Goal: Task Accomplishment & Management: Manage account settings

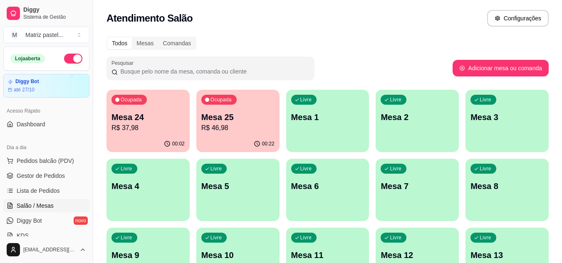
click at [141, 127] on p "R$ 37,98" at bounding box center [147, 128] width 73 height 10
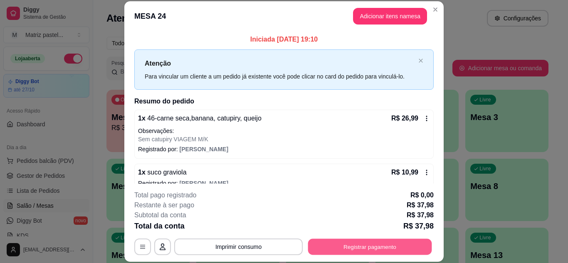
click at [334, 251] on button "Registrar pagamento" at bounding box center [370, 247] width 124 height 16
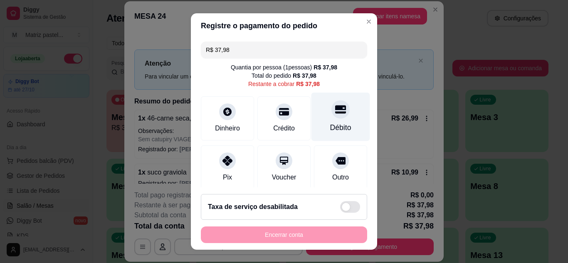
click at [333, 123] on div "Débito" at bounding box center [340, 127] width 21 height 11
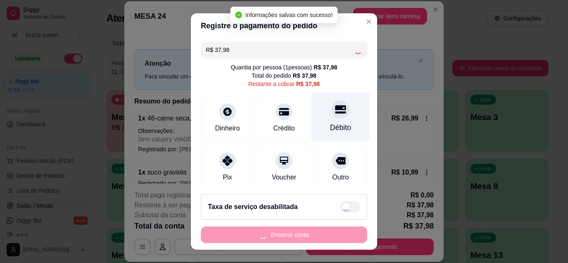
type input "R$ 0,00"
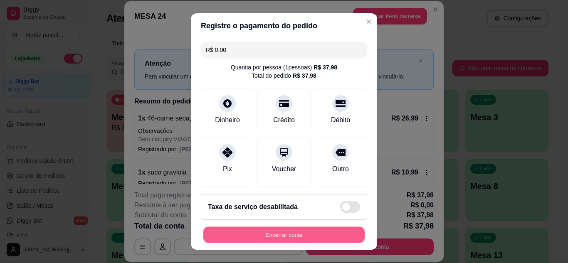
click at [288, 240] on button "Encerrar conta" at bounding box center [283, 235] width 161 height 16
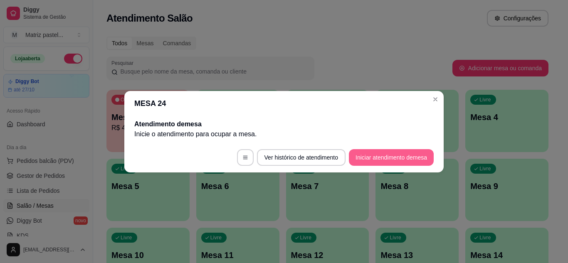
click at [400, 159] on button "Iniciar atendimento de mesa" at bounding box center [391, 157] width 85 height 17
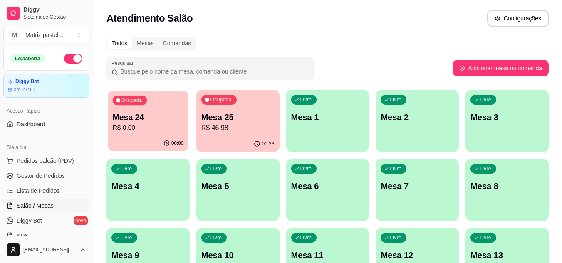
click at [155, 131] on p "R$ 0,00" at bounding box center [148, 128] width 71 height 10
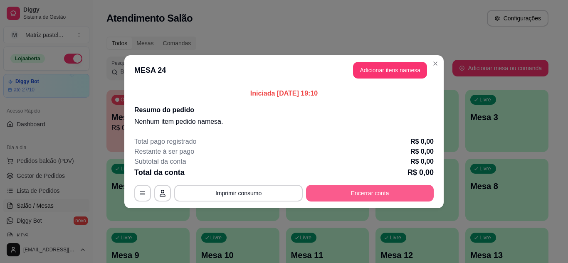
click at [398, 196] on button "Encerrar conta" at bounding box center [370, 193] width 128 height 17
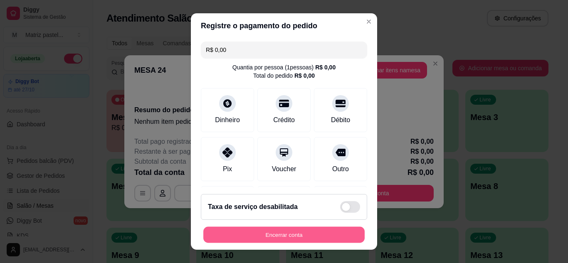
click at [320, 240] on button "Encerrar conta" at bounding box center [283, 235] width 161 height 16
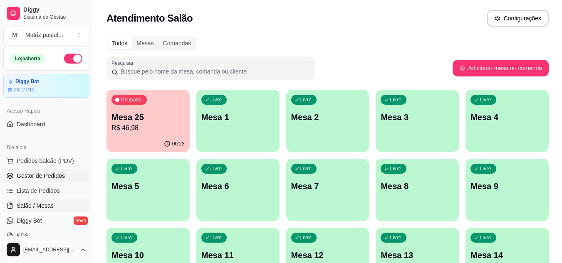
click at [59, 175] on span "Gestor de Pedidos" at bounding box center [41, 176] width 48 height 8
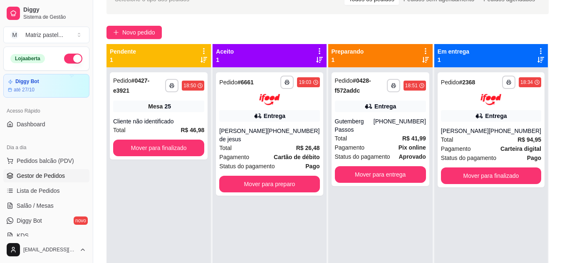
scroll to position [56, 0]
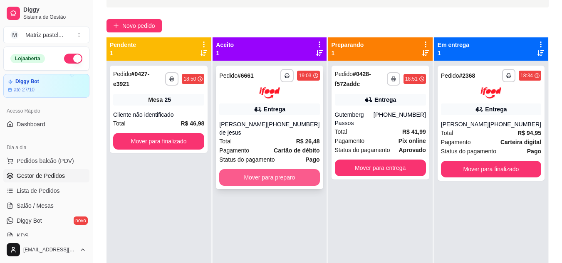
click at [280, 179] on button "Mover para preparo" at bounding box center [269, 177] width 100 height 17
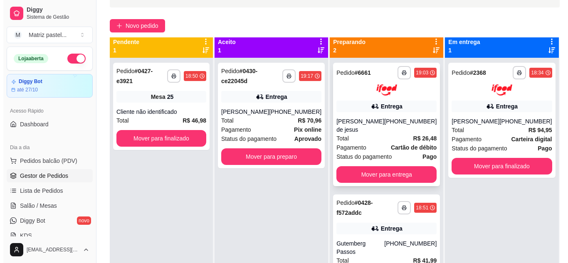
scroll to position [0, 0]
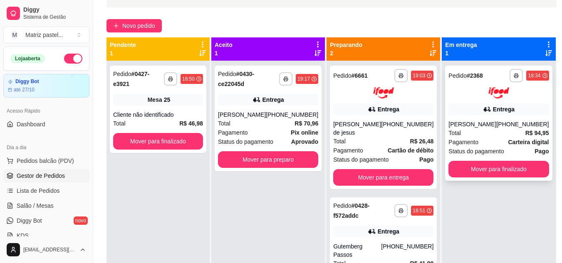
click at [471, 104] on div "Entrega" at bounding box center [498, 110] width 100 height 12
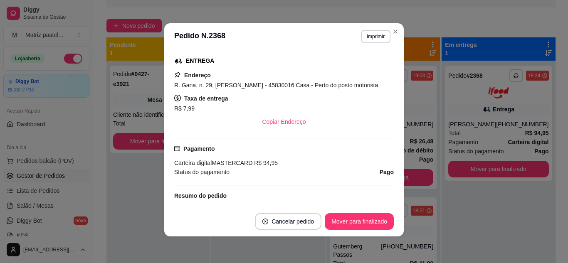
scroll to position [146, 0]
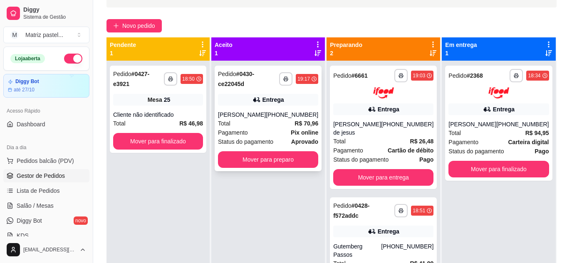
click at [266, 115] on div "[PERSON_NAME]" at bounding box center [242, 115] width 48 height 8
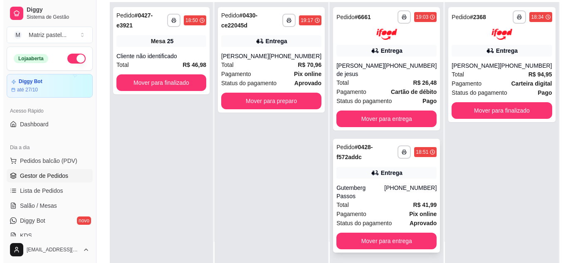
scroll to position [127, 0]
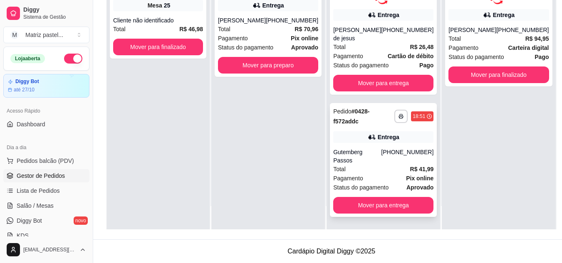
click at [379, 174] on div "Pagamento Pix online" at bounding box center [383, 178] width 100 height 9
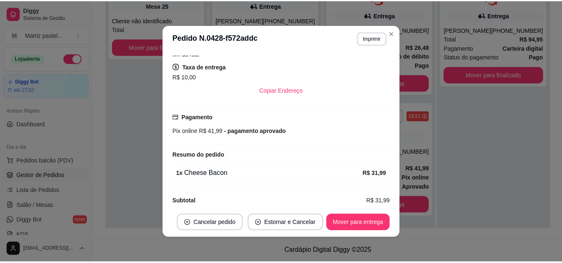
scroll to position [2, 0]
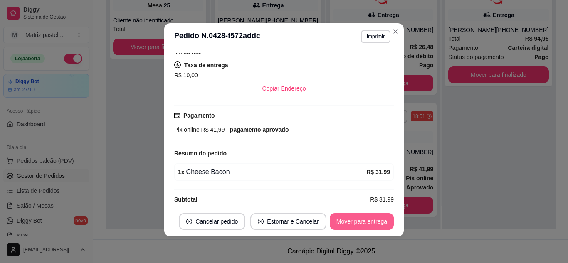
click at [370, 220] on button "Mover para entrega" at bounding box center [362, 221] width 64 height 17
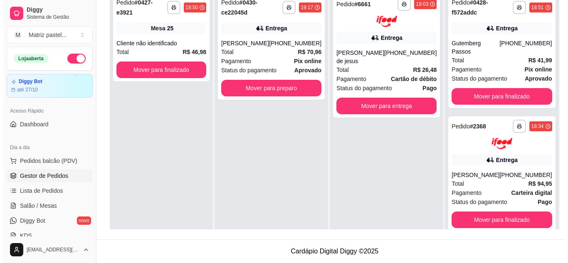
scroll to position [0, 0]
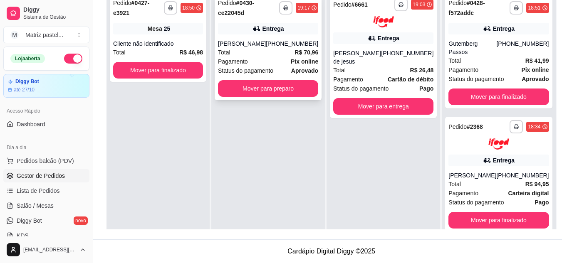
click at [277, 40] on div "[PHONE_NUMBER]" at bounding box center [292, 44] width 52 height 8
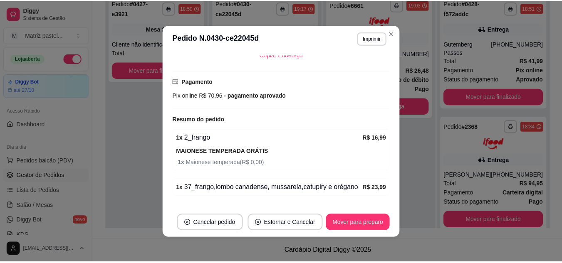
scroll to position [289, 0]
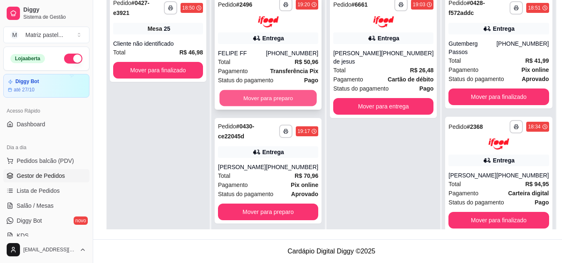
click at [292, 99] on button "Mover para preparo" at bounding box center [268, 98] width 97 height 16
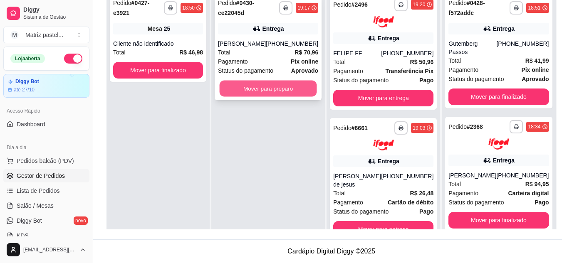
click at [292, 95] on button "Mover para preparo" at bounding box center [268, 89] width 97 height 16
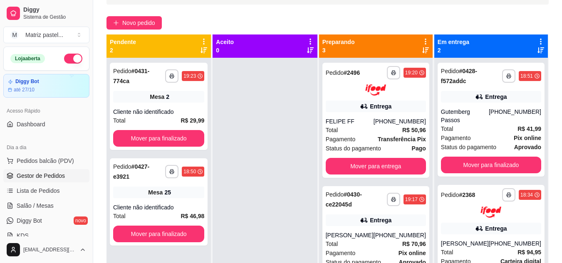
scroll to position [127, 0]
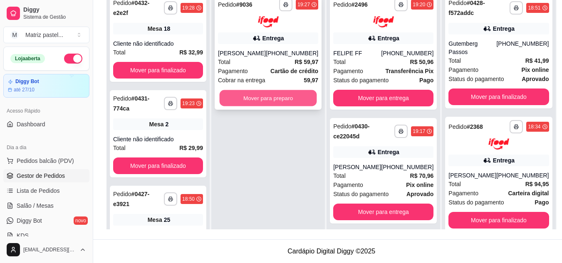
click at [281, 103] on button "Mover para preparo" at bounding box center [268, 98] width 97 height 16
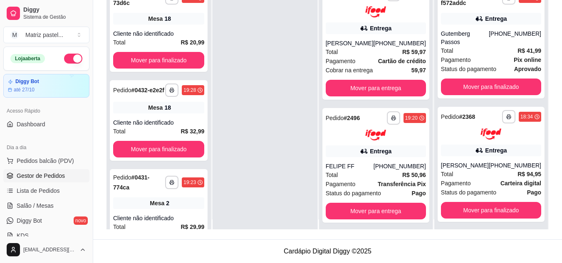
scroll to position [0, 0]
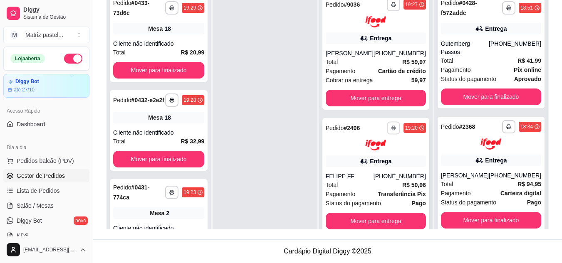
click at [391, 127] on icon "button" at bounding box center [393, 128] width 5 height 5
click at [392, 129] on rect "button" at bounding box center [393, 129] width 2 height 2
click at [391, 129] on icon "button" at bounding box center [393, 128] width 5 height 5
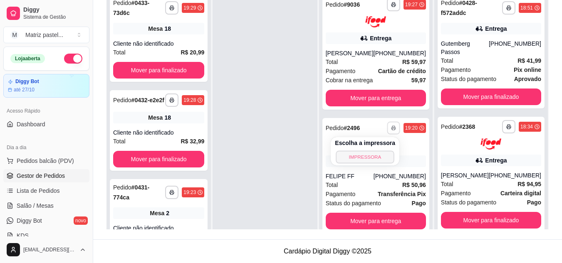
click at [372, 157] on button "IMPRESSORA" at bounding box center [365, 157] width 58 height 13
click at [31, 207] on span "Salão / Mesas" at bounding box center [35, 206] width 37 height 8
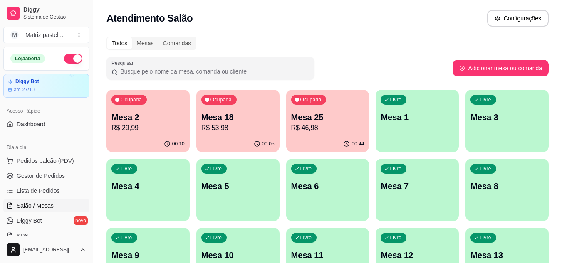
click at [232, 132] on p "R$ 53,98" at bounding box center [237, 128] width 73 height 10
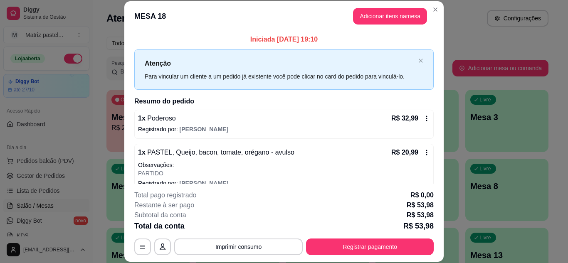
click at [423, 152] on icon at bounding box center [426, 152] width 7 height 7
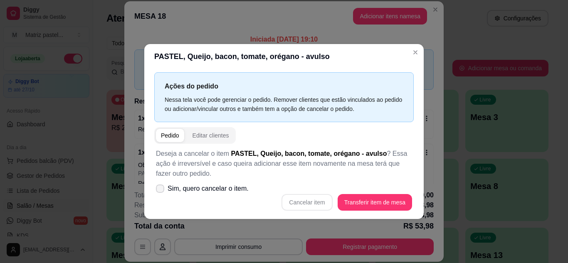
click at [157, 188] on icon at bounding box center [160, 188] width 7 height 5
click at [157, 190] on input "Sim, quero cancelar o item." at bounding box center [158, 192] width 5 height 5
checkbox input "true"
click at [311, 201] on button "Cancelar item" at bounding box center [307, 202] width 51 height 17
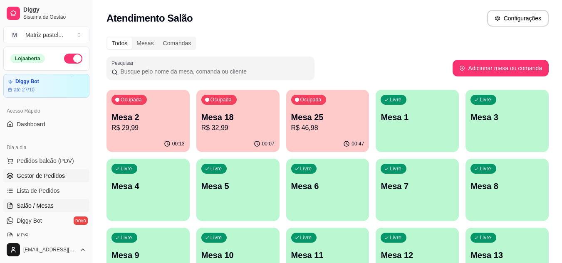
click at [53, 175] on span "Gestor de Pedidos" at bounding box center [41, 176] width 48 height 8
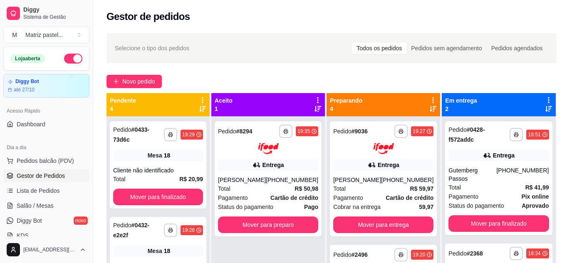
scroll to position [23, 0]
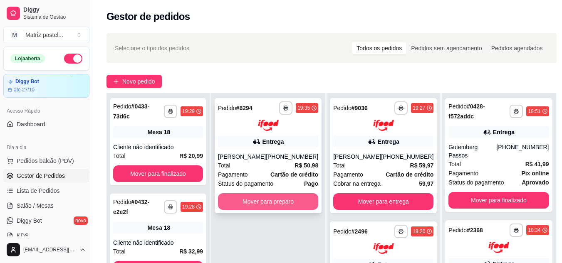
click at [264, 203] on button "Mover para preparo" at bounding box center [268, 201] width 100 height 17
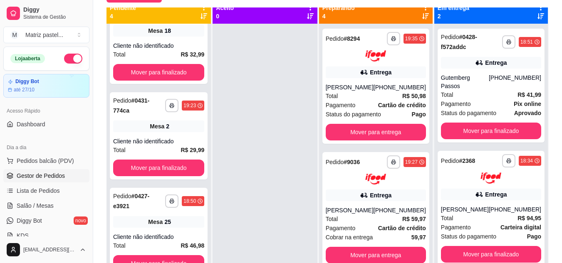
scroll to position [0, 0]
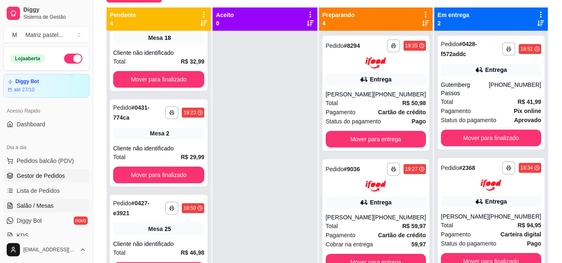
click at [49, 208] on span "Salão / Mesas" at bounding box center [35, 206] width 37 height 8
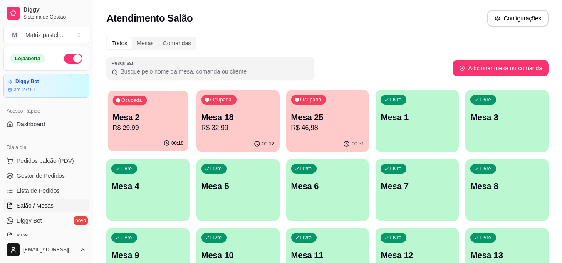
click at [161, 143] on div "00:18" at bounding box center [148, 144] width 81 height 16
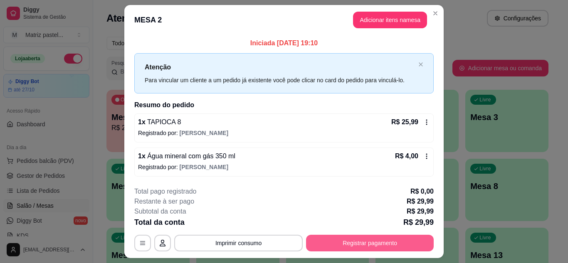
click at [348, 244] on button "Registrar pagamento" at bounding box center [370, 243] width 128 height 17
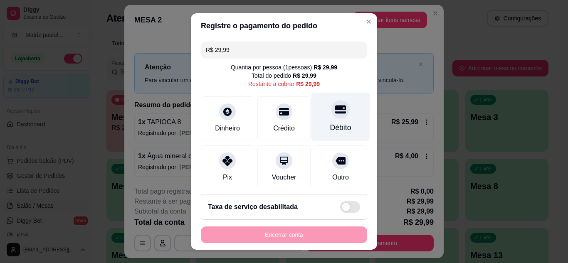
click at [311, 108] on div "Débito" at bounding box center [340, 116] width 59 height 49
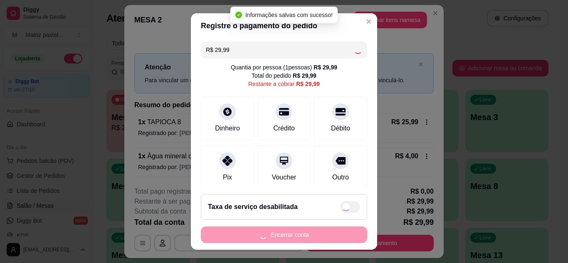
type input "R$ 0,00"
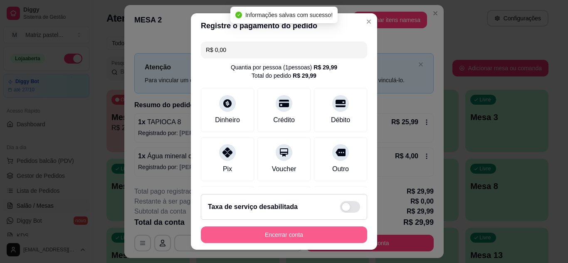
click at [268, 232] on button "Encerrar conta" at bounding box center [284, 235] width 166 height 17
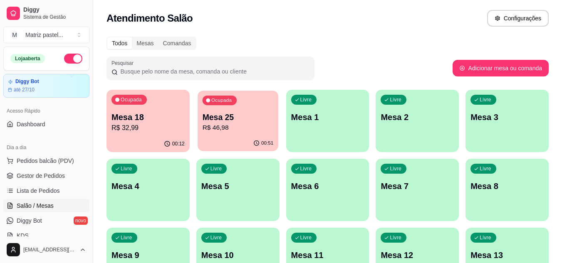
click at [240, 122] on p "Mesa 25" at bounding box center [237, 117] width 71 height 11
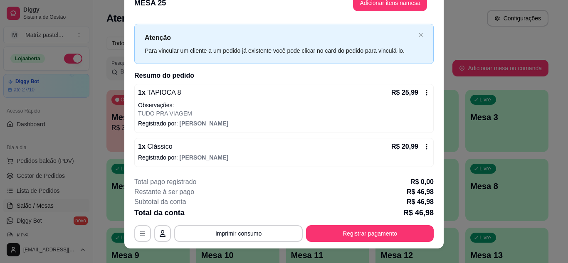
scroll to position [25, 0]
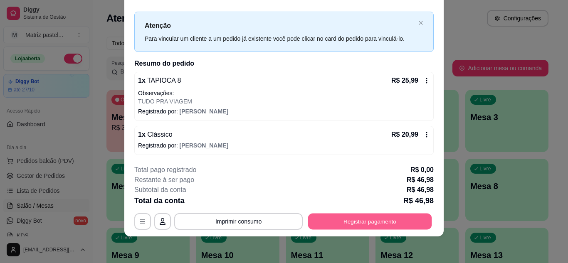
click at [343, 217] on button "Registrar pagamento" at bounding box center [370, 221] width 124 height 16
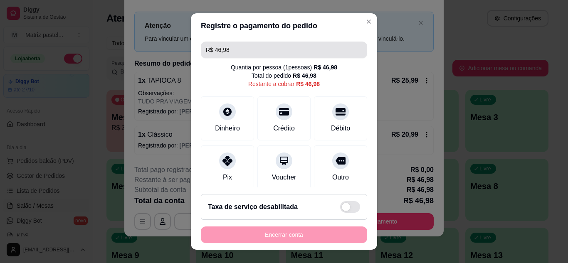
click at [233, 49] on input "R$ 46,98" at bounding box center [284, 50] width 156 height 17
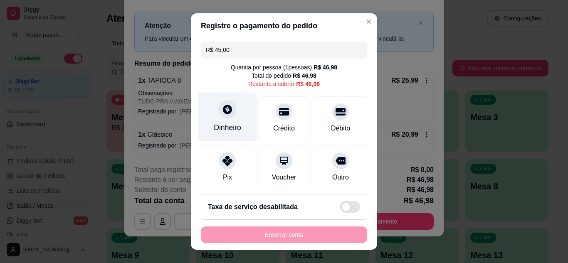
click at [225, 109] on icon at bounding box center [227, 109] width 9 height 9
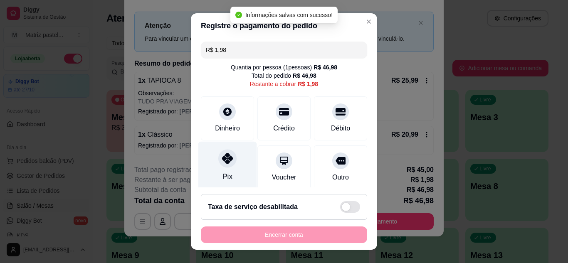
click at [226, 163] on icon at bounding box center [227, 158] width 11 height 11
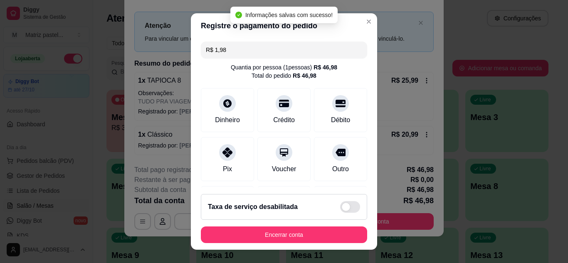
type input "R$ 0,00"
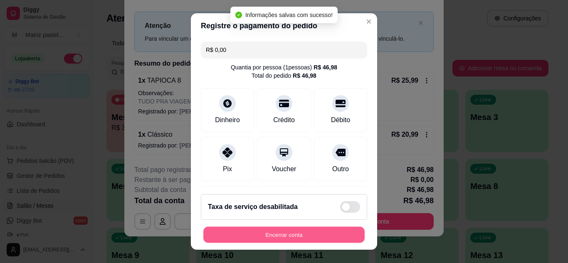
click at [252, 237] on button "Encerrar conta" at bounding box center [283, 235] width 161 height 16
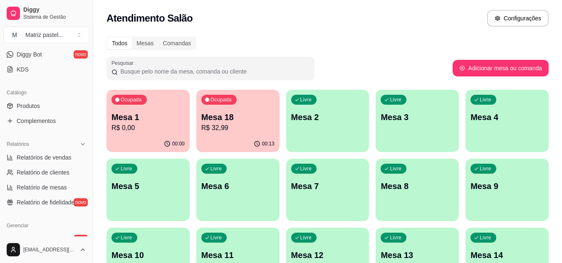
scroll to position [208, 0]
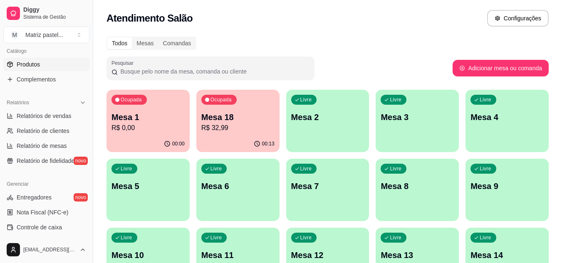
click at [35, 64] on span "Produtos" at bounding box center [28, 64] width 23 height 8
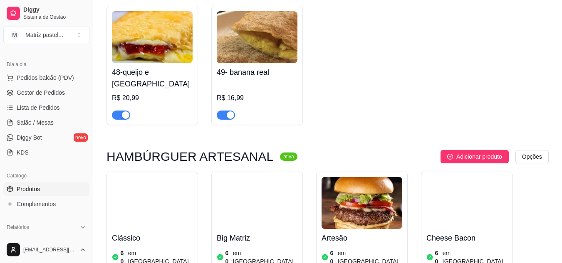
scroll to position [2453, 0]
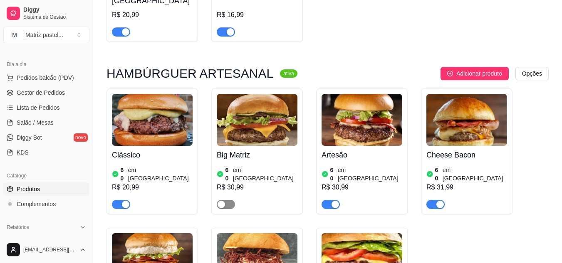
click at [223, 201] on div "button" at bounding box center [220, 204] width 7 height 7
click at [48, 89] on span "Gestor de Pedidos" at bounding box center [41, 93] width 48 height 8
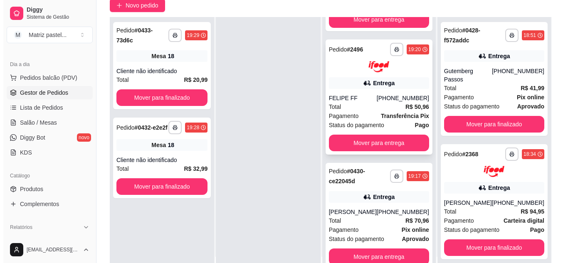
scroll to position [127, 0]
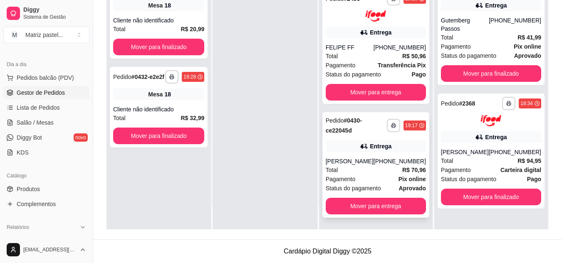
click at [354, 164] on div "[PERSON_NAME]" at bounding box center [350, 161] width 48 height 8
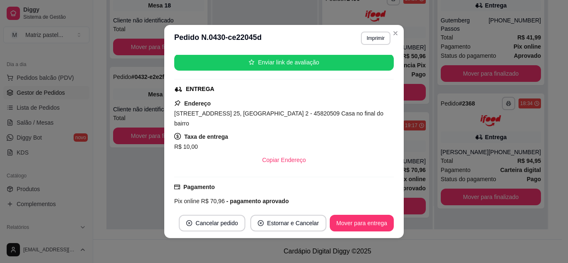
scroll to position [166, 0]
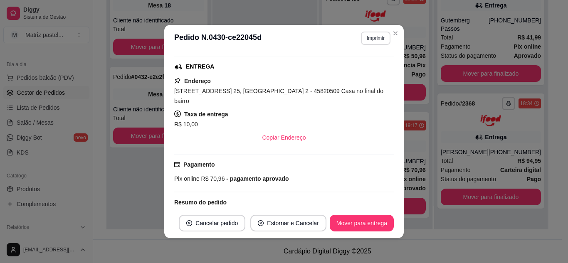
click at [370, 38] on button "Imprimir" at bounding box center [376, 38] width 30 height 13
click at [348, 68] on button "IMPRESSORA" at bounding box center [358, 67] width 58 height 13
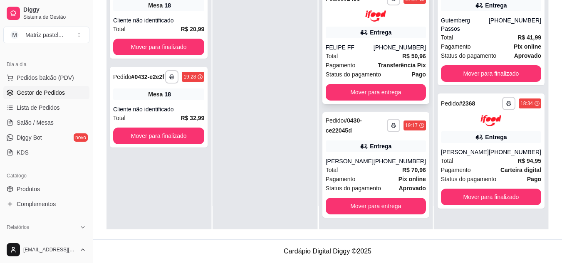
click at [391, 46] on div "[PHONE_NUMBER]" at bounding box center [399, 47] width 52 height 8
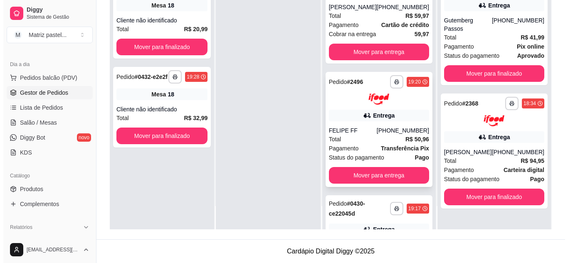
scroll to position [104, 0]
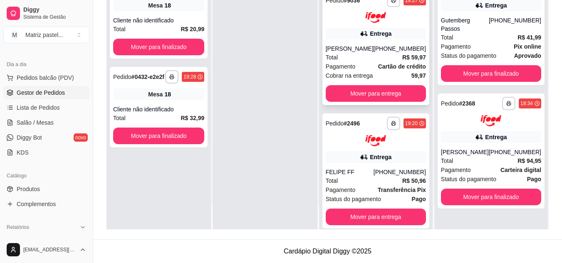
click at [380, 47] on div "[PHONE_NUMBER]" at bounding box center [399, 48] width 52 height 8
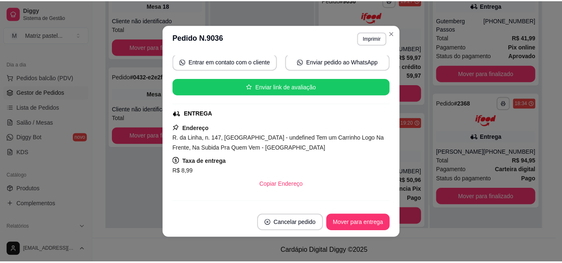
scroll to position [125, 0]
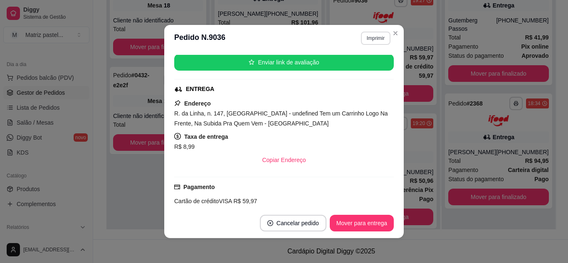
click at [367, 37] on button "Imprimir" at bounding box center [376, 38] width 30 height 13
click at [367, 37] on button "Imprimir" at bounding box center [375, 38] width 29 height 13
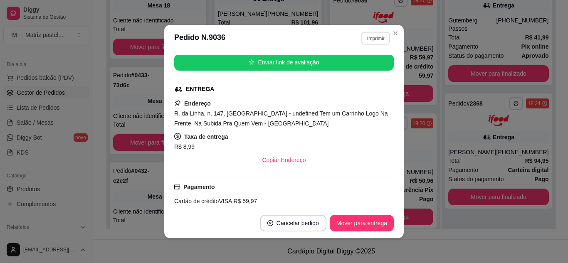
click at [372, 42] on button "Imprimir" at bounding box center [375, 38] width 29 height 13
click at [354, 67] on button "IMPRESSORA" at bounding box center [358, 67] width 58 height 13
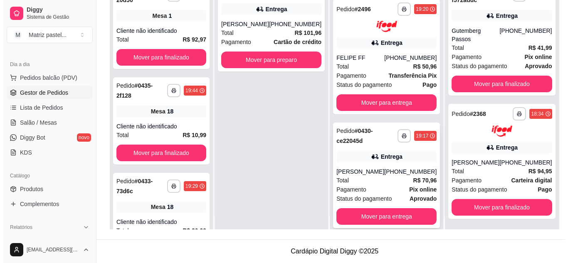
scroll to position [23, 0]
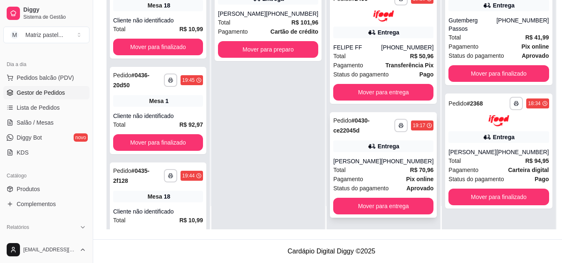
click at [393, 141] on div "Entrega" at bounding box center [383, 147] width 100 height 12
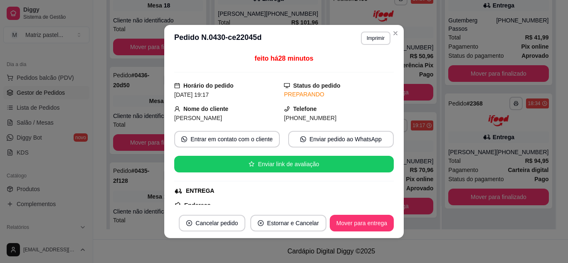
scroll to position [42, 0]
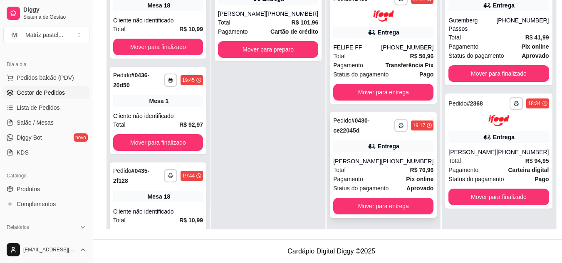
click at [376, 161] on div "[PERSON_NAME]" at bounding box center [357, 161] width 48 height 8
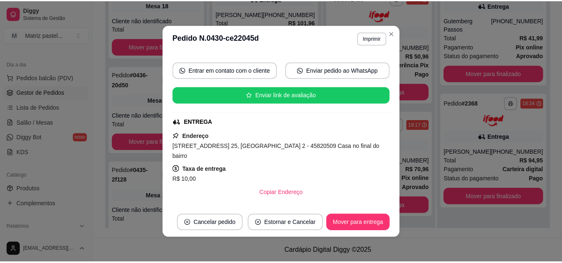
scroll to position [125, 0]
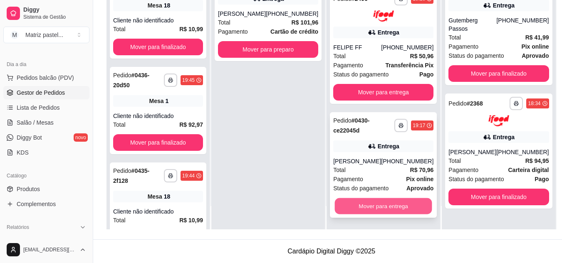
click at [387, 209] on button "Mover para entrega" at bounding box center [383, 206] width 97 height 16
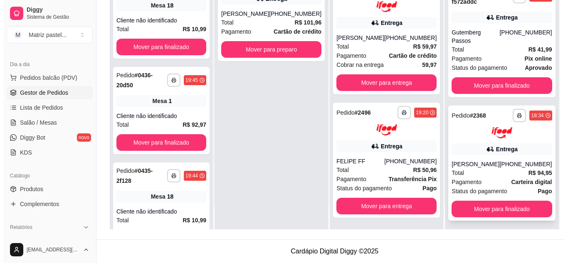
scroll to position [105, 0]
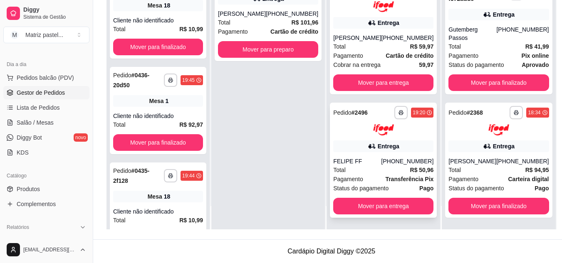
click at [388, 151] on div "Entrega" at bounding box center [383, 147] width 100 height 12
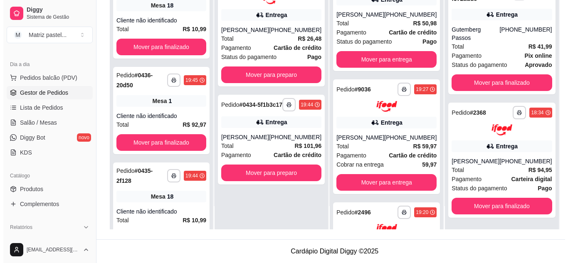
scroll to position [0, 0]
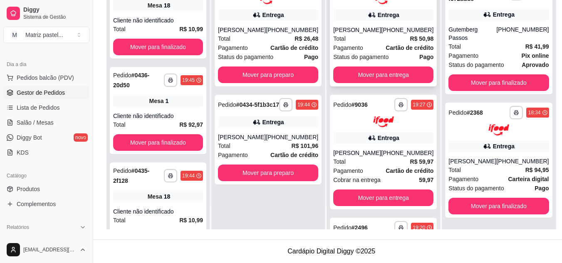
click at [378, 42] on div "Total R$ 50,98" at bounding box center [383, 38] width 100 height 9
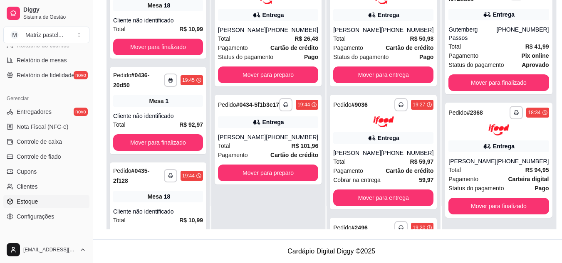
scroll to position [335, 0]
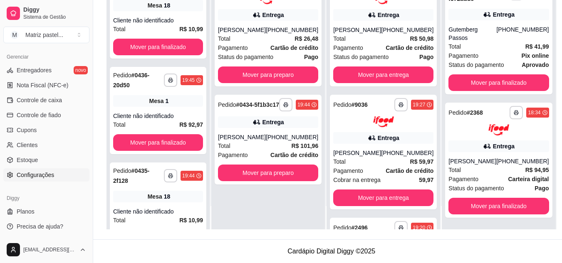
click at [47, 173] on span "Configurações" at bounding box center [35, 175] width 37 height 8
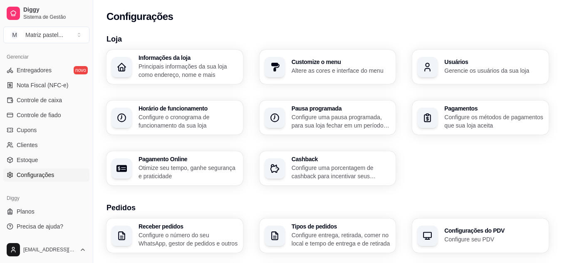
click at [460, 72] on p "Gerencie os usuários da sua loja" at bounding box center [493, 71] width 99 height 8
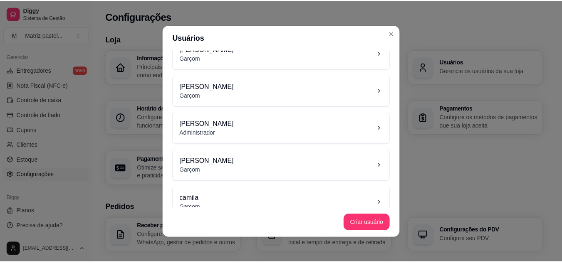
scroll to position [68, 0]
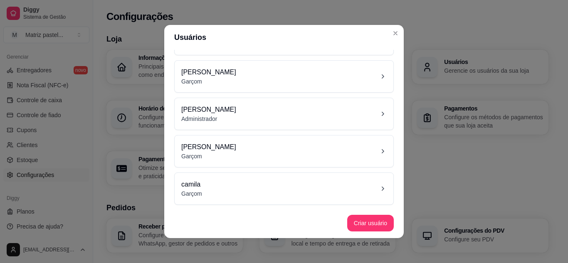
click at [236, 152] on div "[PERSON_NAME]" at bounding box center [283, 151] width 205 height 18
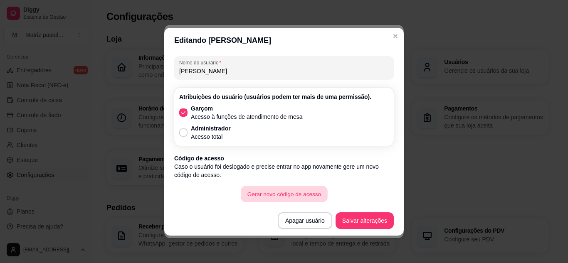
click at [270, 192] on button "Gerar novo código de acesso" at bounding box center [284, 194] width 86 height 16
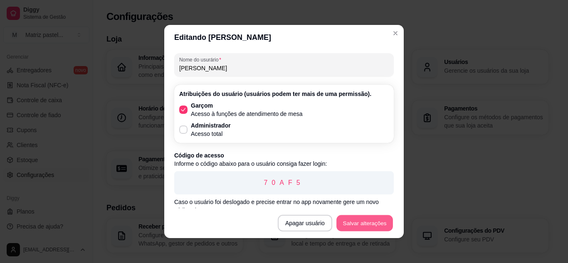
click at [370, 218] on button "Salvar alterações" at bounding box center [364, 223] width 57 height 16
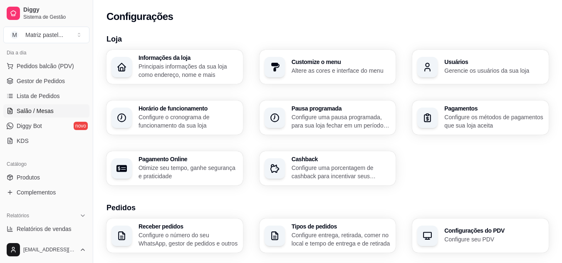
scroll to position [86, 0]
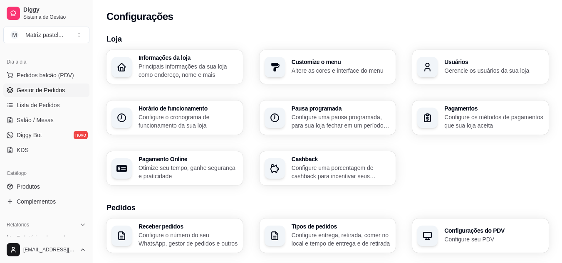
click at [35, 89] on span "Gestor de Pedidos" at bounding box center [41, 90] width 48 height 8
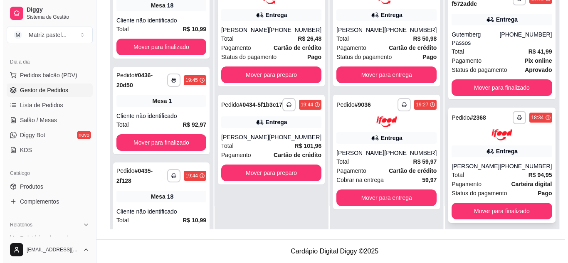
scroll to position [105, 0]
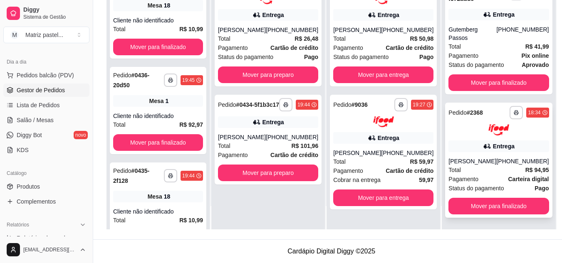
click at [484, 163] on div "[PERSON_NAME]" at bounding box center [472, 161] width 48 height 8
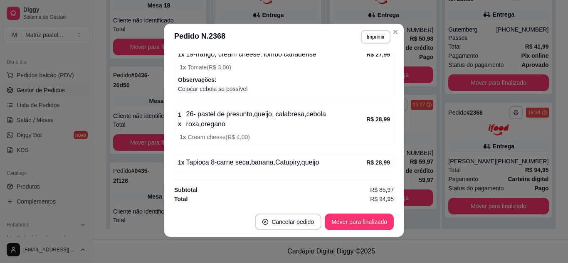
scroll to position [2, 0]
click at [344, 222] on button "Mover para finalizado" at bounding box center [359, 221] width 69 height 17
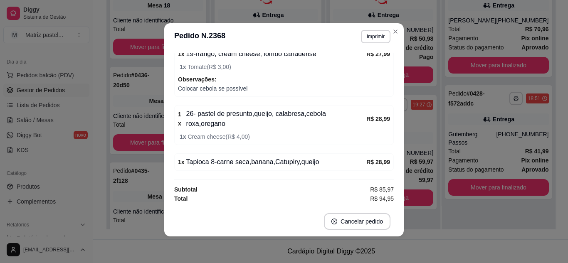
scroll to position [293, 0]
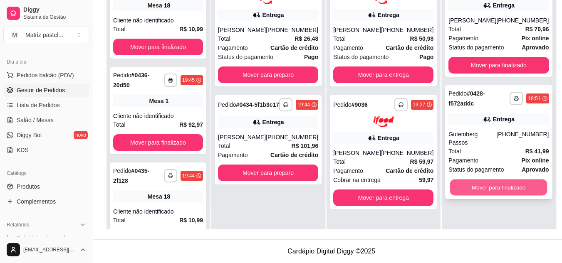
click at [458, 180] on button "Mover para finalizado" at bounding box center [498, 188] width 97 height 16
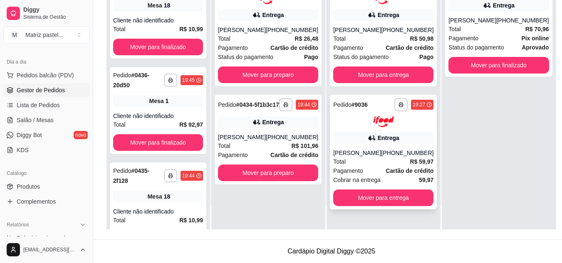
click at [361, 139] on div "Entrega" at bounding box center [383, 138] width 100 height 12
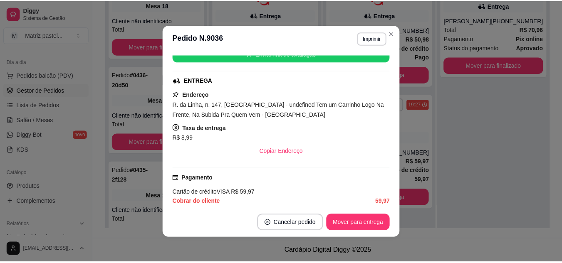
scroll to position [131, 0]
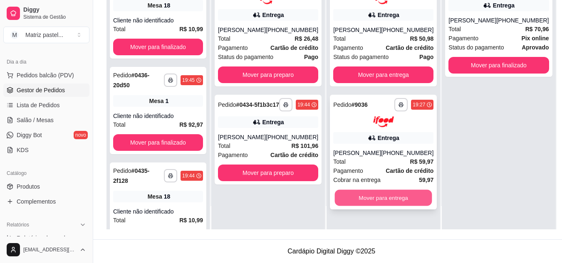
click at [366, 199] on button "Mover para entrega" at bounding box center [383, 198] width 97 height 16
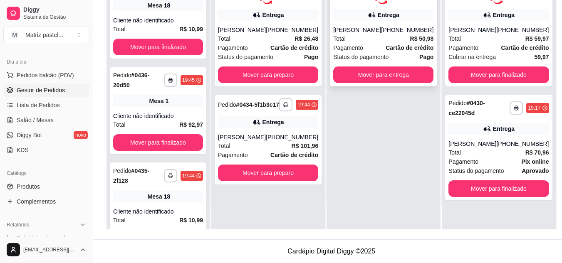
click at [391, 34] on div "Total R$ 50,98" at bounding box center [383, 38] width 100 height 9
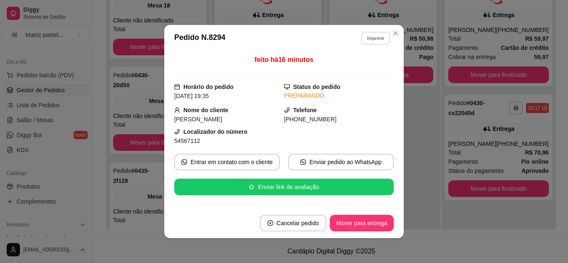
click at [372, 35] on button "Imprimir" at bounding box center [375, 38] width 29 height 13
click at [347, 64] on button "IMPRESSORA" at bounding box center [358, 67] width 58 height 13
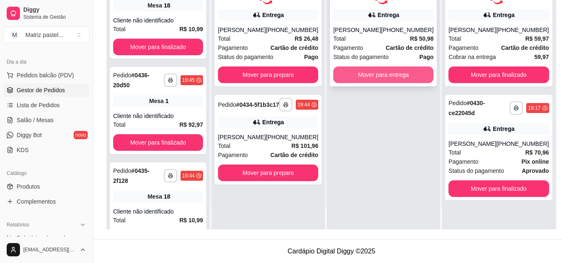
click at [392, 71] on button "Mover para entrega" at bounding box center [383, 75] width 100 height 17
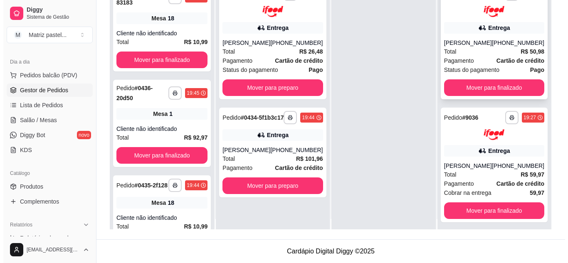
scroll to position [0, 0]
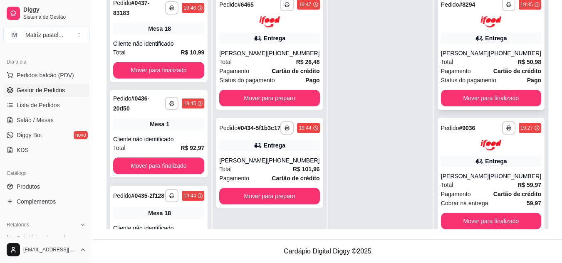
click at [517, 63] on strong "R$ 50,98" at bounding box center [529, 62] width 24 height 7
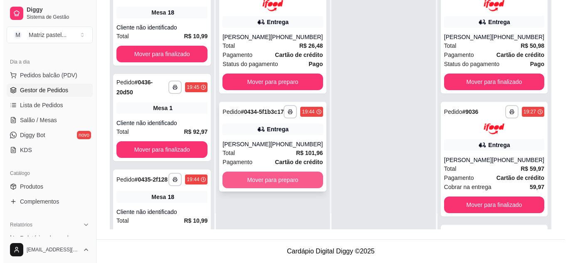
scroll to position [23, 0]
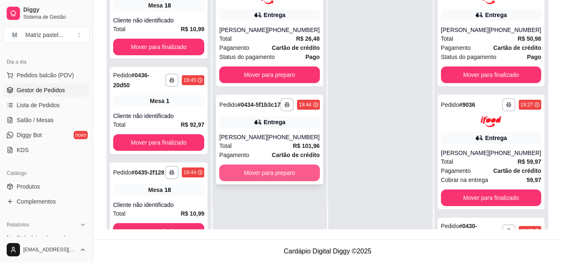
click at [252, 178] on button "Mover para preparo" at bounding box center [269, 173] width 100 height 17
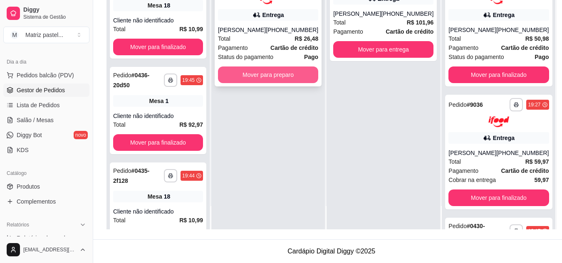
click at [245, 73] on button "Mover para preparo" at bounding box center [268, 75] width 100 height 17
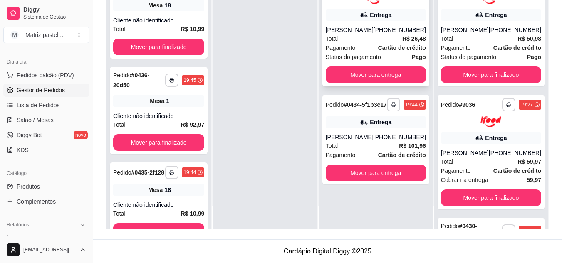
click at [358, 22] on div "**********" at bounding box center [375, 28] width 107 height 115
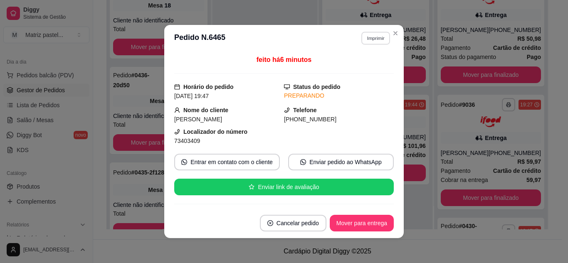
click at [372, 39] on button "Imprimir" at bounding box center [375, 38] width 29 height 13
click at [348, 65] on button "IMPRESSORA" at bounding box center [358, 67] width 58 height 13
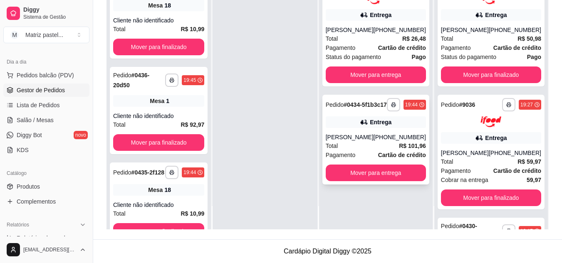
click at [371, 118] on div "**********" at bounding box center [375, 140] width 107 height 90
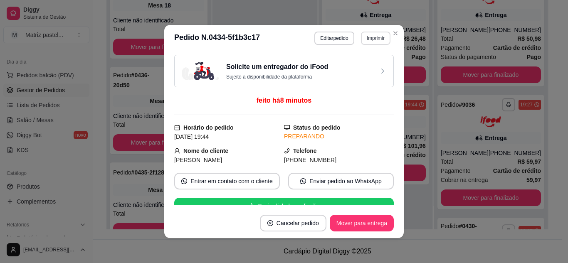
click at [375, 39] on button "Imprimir" at bounding box center [376, 38] width 30 height 13
click at [351, 69] on button "IMPRESSORA" at bounding box center [358, 67] width 60 height 13
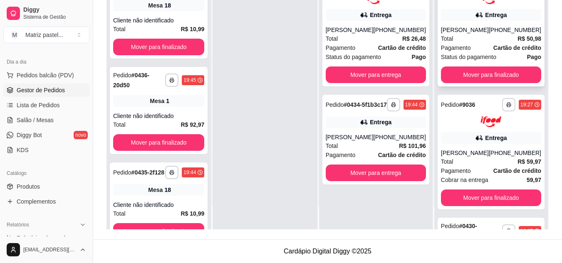
click at [484, 37] on div "Total R$ 50,98" at bounding box center [491, 38] width 100 height 9
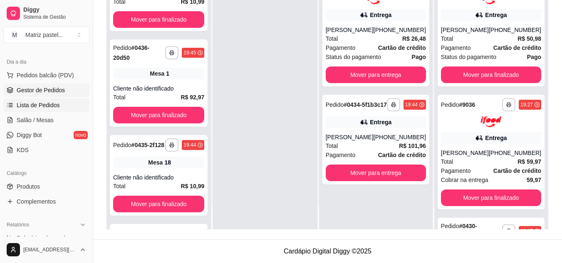
scroll to position [42, 0]
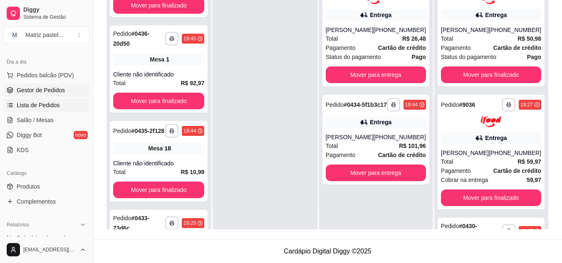
click at [58, 102] on link "Lista de Pedidos" at bounding box center [46, 105] width 86 height 13
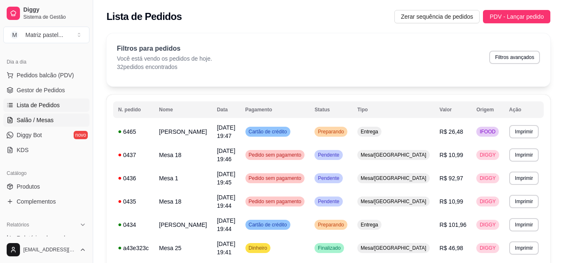
click at [35, 120] on span "Salão / Mesas" at bounding box center [35, 120] width 37 height 8
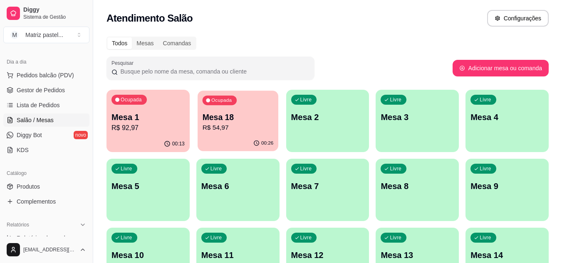
click at [250, 123] on div "Mesa 18 R$ 54,97" at bounding box center [237, 122] width 71 height 21
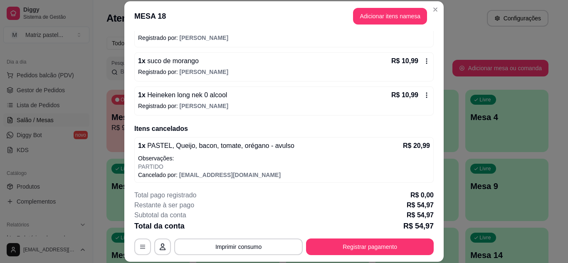
scroll to position [94, 0]
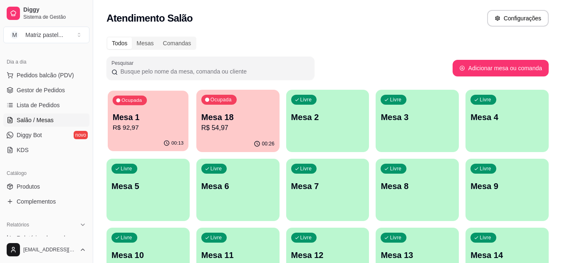
click at [151, 133] on div "Ocupada Mesa 1 R$ 92,97" at bounding box center [148, 113] width 81 height 45
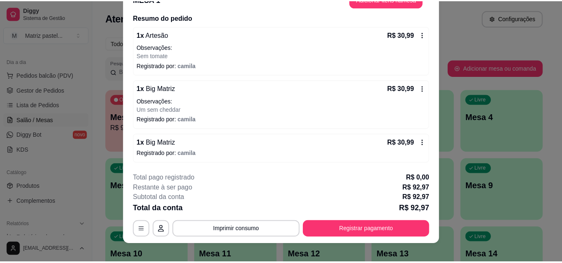
scroll to position [25, 0]
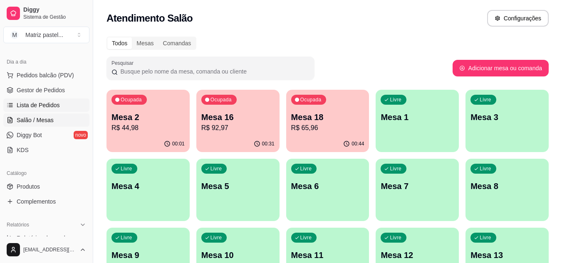
click at [43, 105] on span "Lista de Pedidos" at bounding box center [38, 105] width 43 height 8
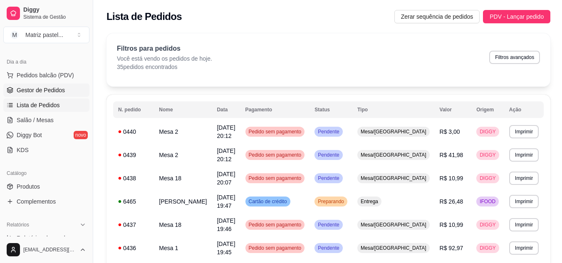
click at [36, 89] on span "Gestor de Pedidos" at bounding box center [41, 90] width 48 height 8
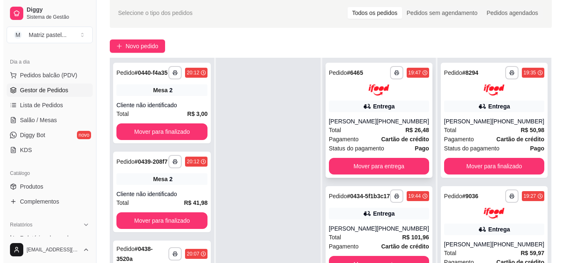
scroll to position [83, 0]
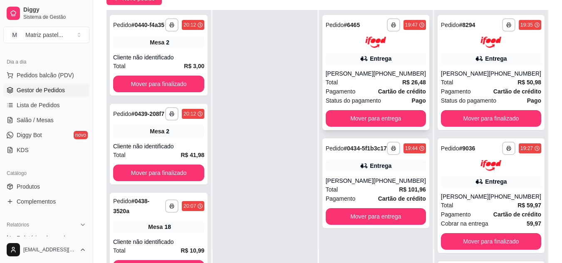
click at [400, 67] on div "**********" at bounding box center [375, 72] width 107 height 115
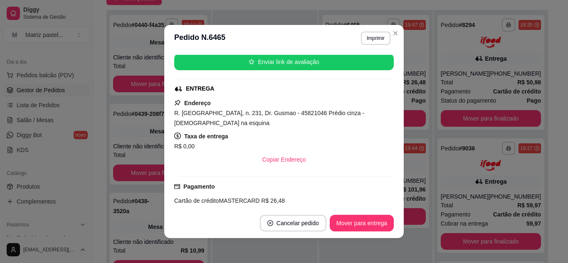
scroll to position [166, 0]
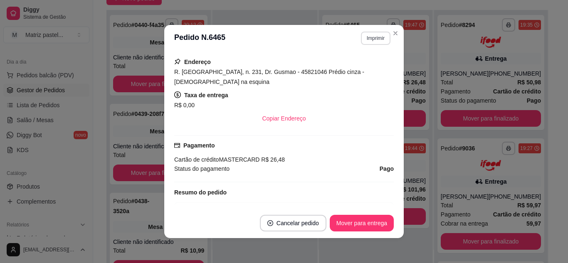
click at [367, 38] on button "Imprimir" at bounding box center [376, 38] width 30 height 13
click at [339, 68] on button "IMPRESSORA" at bounding box center [358, 67] width 58 height 13
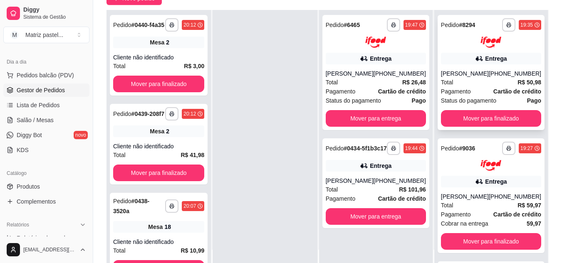
click at [509, 57] on div "Entrega" at bounding box center [491, 59] width 100 height 12
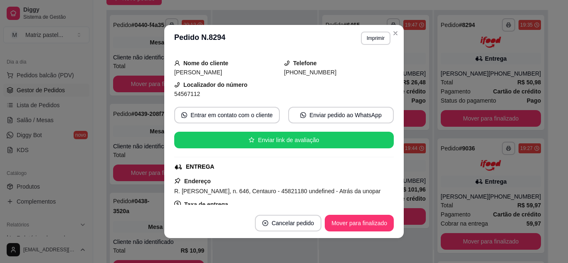
scroll to position [83, 0]
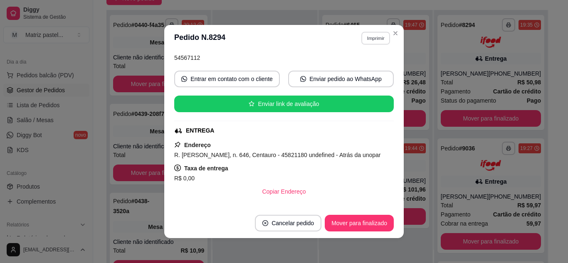
click at [367, 39] on button "Imprimir" at bounding box center [375, 38] width 29 height 13
click at [343, 62] on button "IMPRESSORA" at bounding box center [358, 67] width 58 height 13
click at [373, 32] on button "Imprimir" at bounding box center [375, 38] width 29 height 13
click at [354, 62] on button "IMPRESSORA" at bounding box center [358, 67] width 60 height 13
click at [349, 222] on button "Mover para finalizado" at bounding box center [359, 223] width 67 height 16
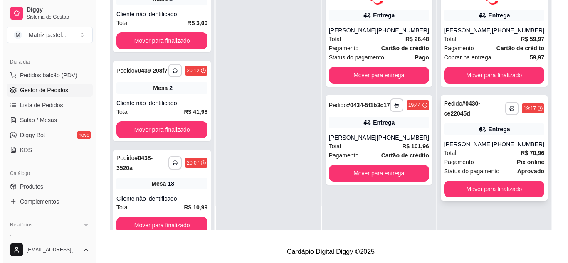
scroll to position [127, 0]
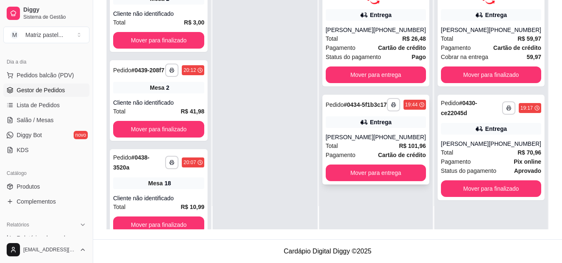
click at [351, 160] on span "Pagamento" at bounding box center [341, 155] width 30 height 9
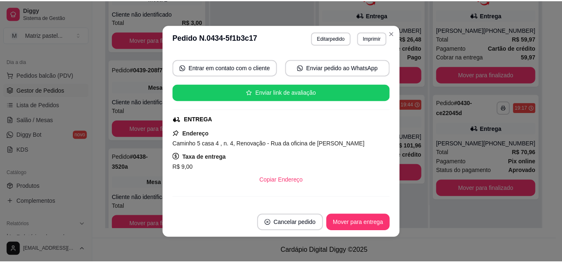
scroll to position [125, 0]
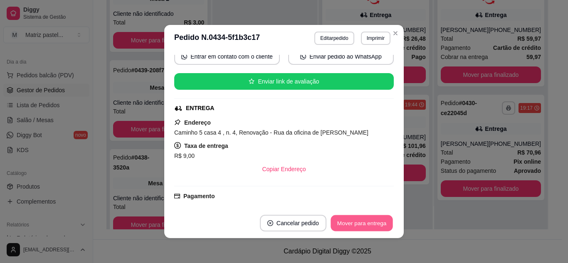
click at [351, 222] on button "Mover para entrega" at bounding box center [362, 223] width 62 height 16
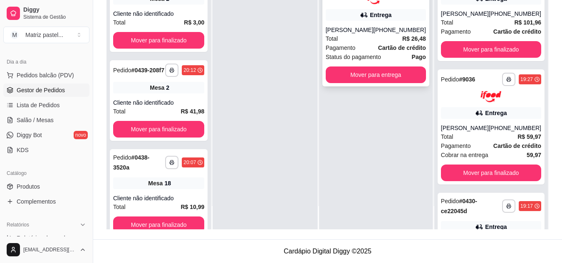
click at [388, 45] on strong "Cartão de crédito" at bounding box center [402, 47] width 48 height 7
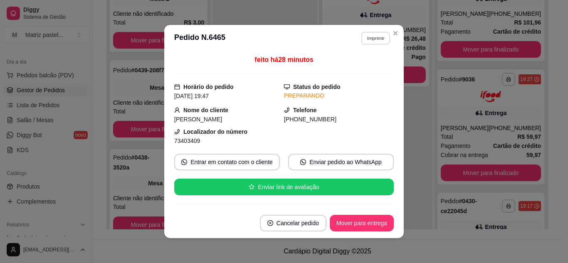
click at [378, 40] on button "Imprimir" at bounding box center [375, 38] width 29 height 13
click at [358, 66] on button "IMPRESSORA" at bounding box center [358, 67] width 58 height 13
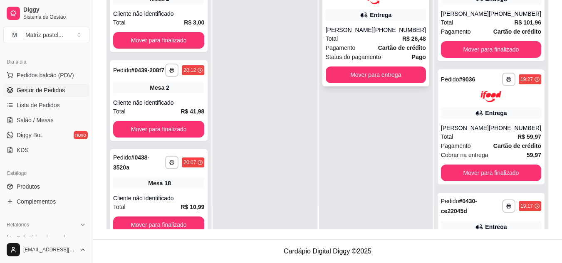
click at [392, 35] on div "Total R$ 26,48" at bounding box center [376, 38] width 100 height 9
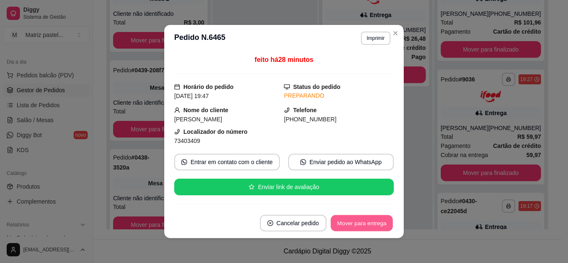
click at [368, 219] on button "Mover para entrega" at bounding box center [362, 223] width 62 height 16
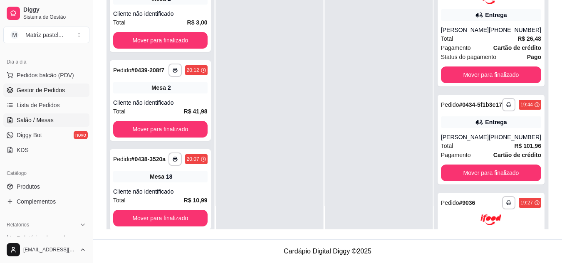
click at [50, 116] on link "Salão / Mesas" at bounding box center [46, 120] width 86 height 13
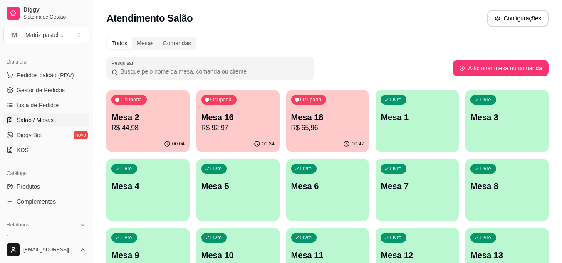
click at [153, 120] on p "Mesa 2" at bounding box center [147, 117] width 73 height 12
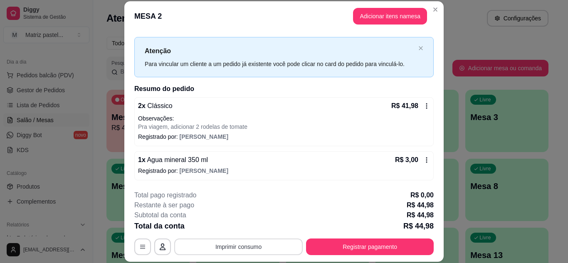
click at [240, 247] on button "Imprimir consumo" at bounding box center [238, 247] width 128 height 17
click at [238, 226] on button "IMPRESSORA" at bounding box center [238, 227] width 60 height 13
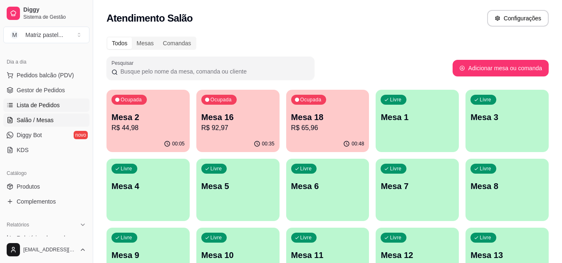
click at [40, 104] on span "Lista de Pedidos" at bounding box center [38, 105] width 43 height 8
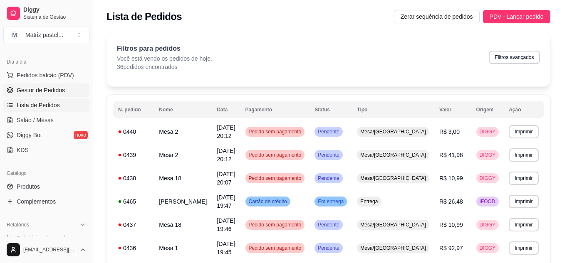
click at [29, 86] on span "Gestor de Pedidos" at bounding box center [41, 90] width 48 height 8
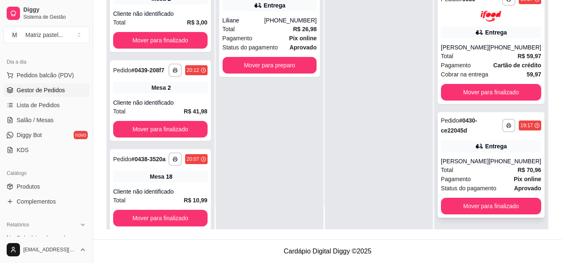
scroll to position [87, 0]
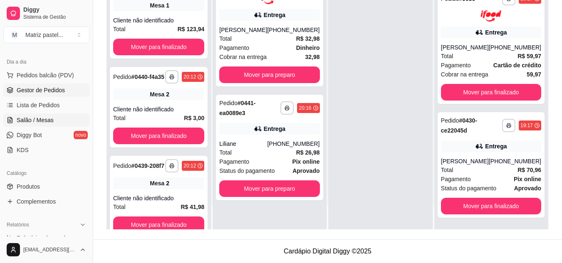
drag, startPoint x: 25, startPoint y: 120, endPoint x: 30, endPoint y: 118, distance: 5.4
click at [25, 120] on span "Salão / Mesas" at bounding box center [35, 120] width 37 height 8
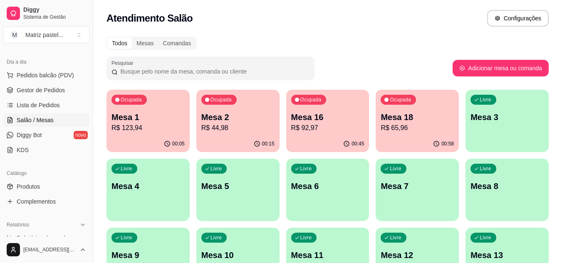
click at [138, 118] on p "Mesa 1" at bounding box center [147, 117] width 73 height 12
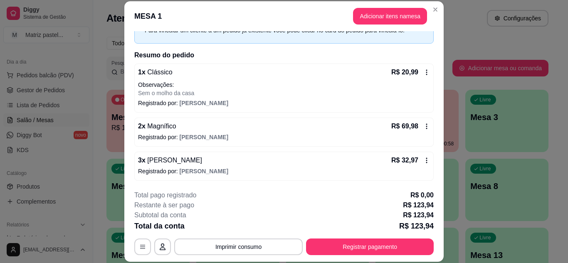
scroll to position [47, 0]
click at [423, 160] on icon at bounding box center [426, 160] width 7 height 7
click at [418, 159] on div "Ações do pedido Nessa tela você pode gerenciar o pedido. Remover clientes que e…" at bounding box center [283, 144] width 279 height 140
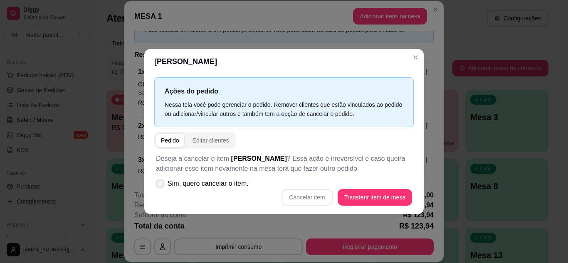
click at [163, 185] on icon at bounding box center [160, 183] width 7 height 5
click at [161, 185] on input "Sim, quero cancelar o item." at bounding box center [158, 187] width 5 height 5
checkbox input "true"
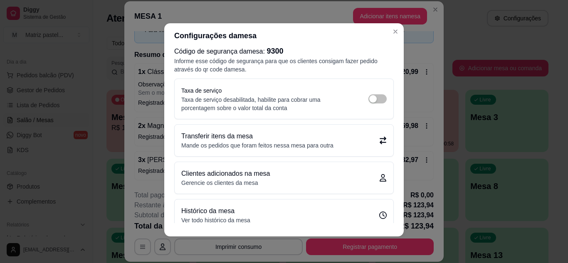
scroll to position [0, 0]
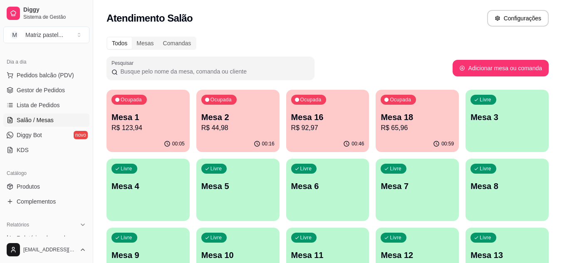
click at [165, 138] on div "00:05" at bounding box center [147, 144] width 83 height 16
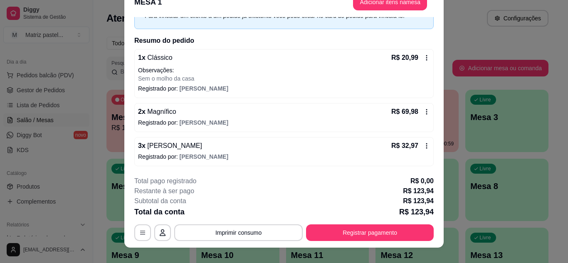
scroll to position [25, 0]
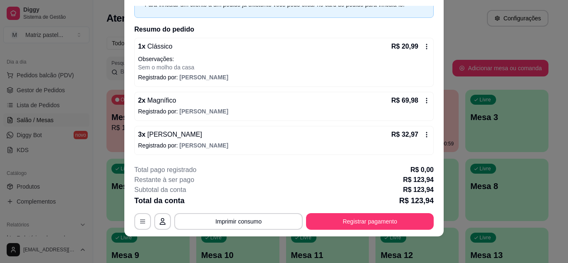
click at [415, 131] on div "R$ 32,97" at bounding box center [410, 135] width 39 height 10
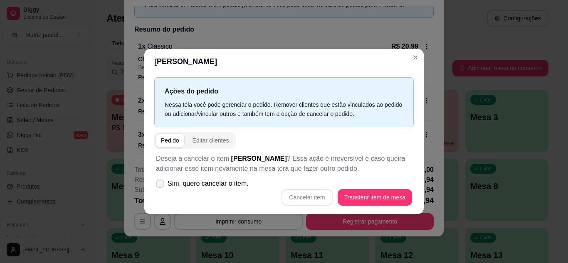
click at [158, 179] on label "Sim, quero cancelar o item." at bounding box center [202, 183] width 99 height 17
click at [158, 185] on input "Sim, quero cancelar o item." at bounding box center [158, 187] width 5 height 5
checkbox input "true"
click at [305, 195] on button "Cancelar item" at bounding box center [306, 197] width 49 height 16
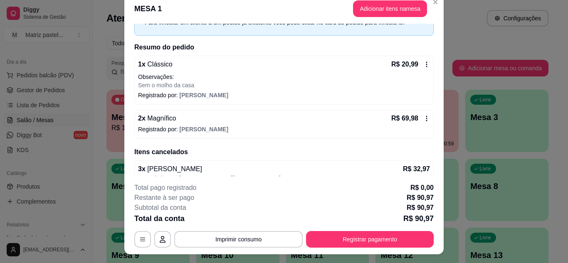
scroll to position [0, 0]
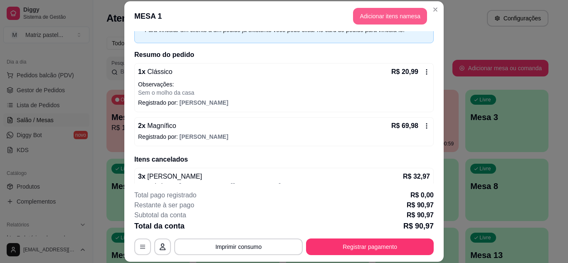
click at [405, 10] on button "Adicionar itens na mesa" at bounding box center [390, 16] width 74 height 17
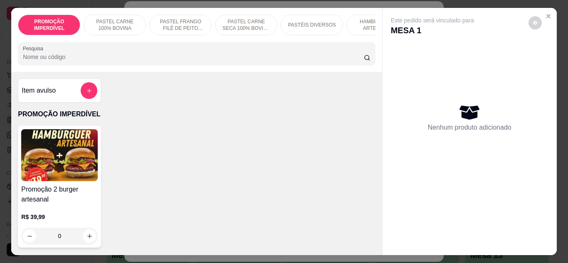
click at [358, 18] on p "HAMBÚRGUER ARTESANAL" at bounding box center [377, 24] width 48 height 13
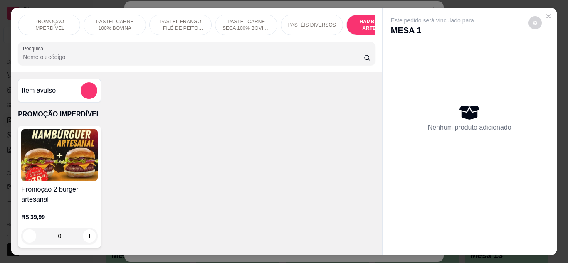
scroll to position [22, 0]
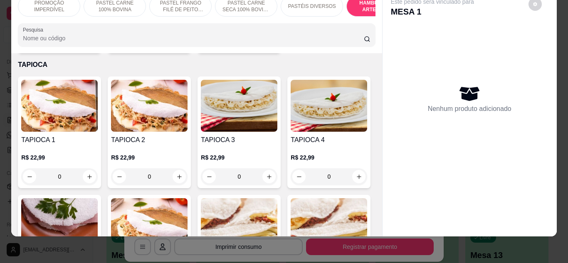
drag, startPoint x: 385, startPoint y: 99, endPoint x: 377, endPoint y: 132, distance: 34.2
click at [383, 126] on div "Este pedido será vinculado para MESA 1 Nenhum produto adicionado" at bounding box center [470, 106] width 174 height 234
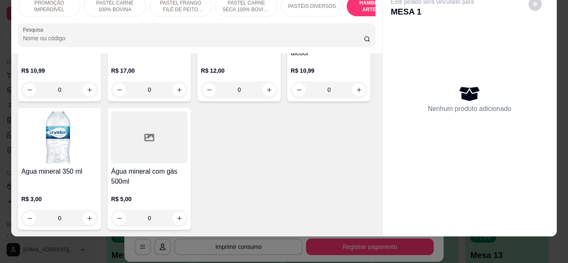
scroll to position [3735, 0]
type input "1"
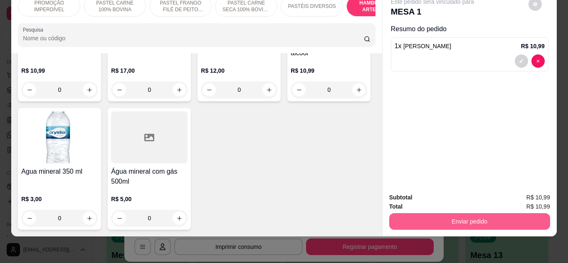
click at [411, 213] on button "Enviar pedido" at bounding box center [469, 221] width 161 height 17
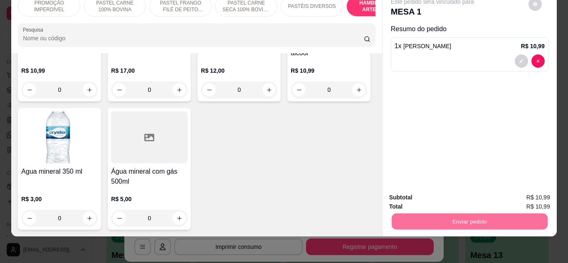
click at [518, 193] on button "Enviar pedido" at bounding box center [528, 195] width 47 height 16
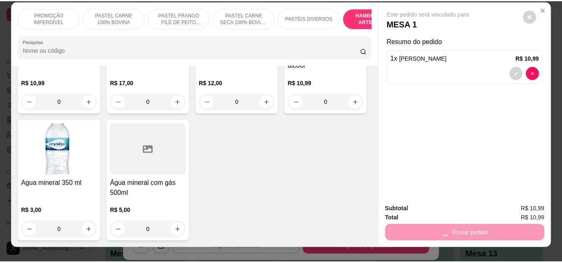
scroll to position [0, 0]
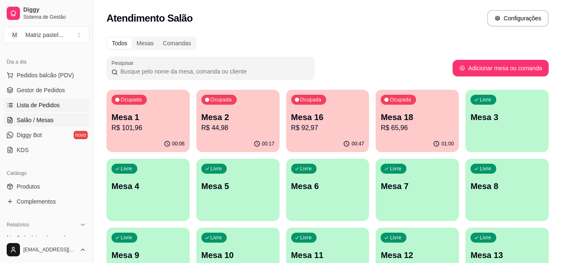
click at [28, 105] on span "Lista de Pedidos" at bounding box center [38, 105] width 43 height 8
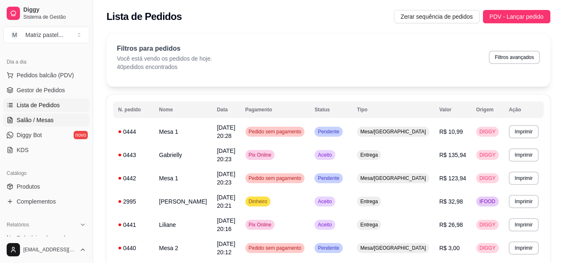
click at [30, 117] on span "Salão / Mesas" at bounding box center [35, 120] width 37 height 8
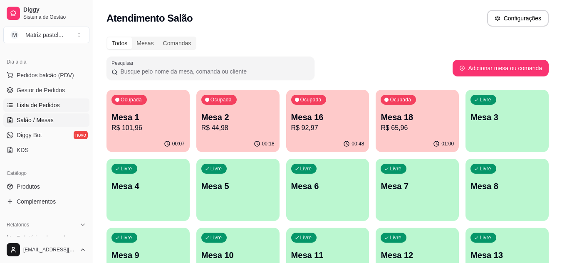
click at [44, 101] on span "Lista de Pedidos" at bounding box center [38, 105] width 43 height 8
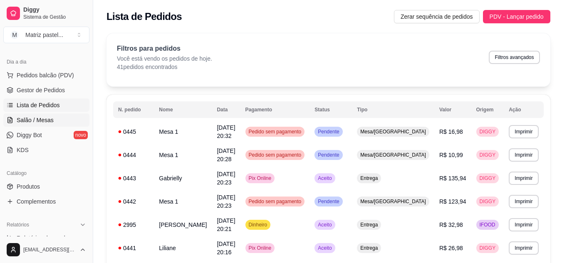
scroll to position [125, 0]
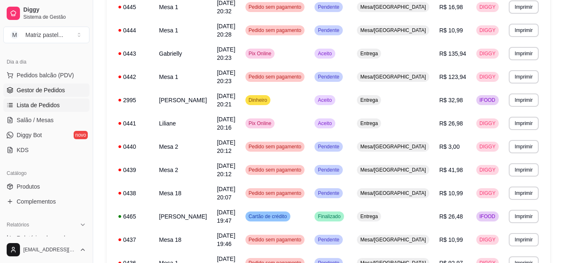
click at [49, 93] on span "Gestor de Pedidos" at bounding box center [41, 90] width 48 height 8
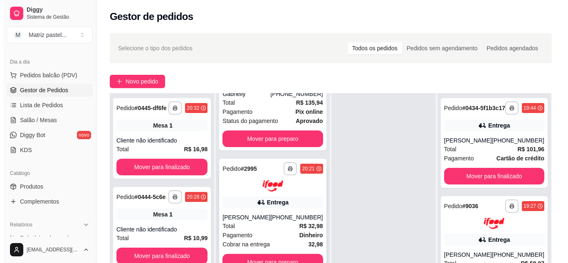
scroll to position [83, 0]
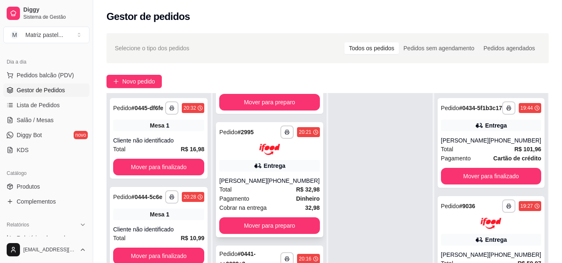
click at [260, 180] on div "**********" at bounding box center [269, 179] width 107 height 115
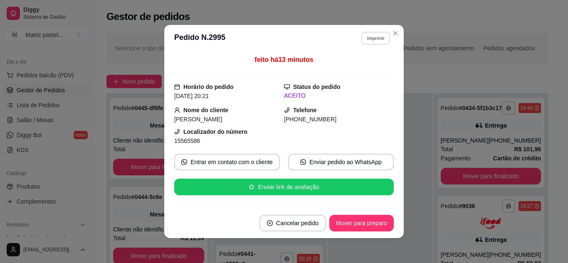
click at [373, 37] on button "Imprimir" at bounding box center [375, 38] width 29 height 13
click at [357, 68] on button "IMPRESSORA" at bounding box center [358, 67] width 58 height 13
click at [346, 221] on button "Mover para preparo" at bounding box center [361, 223] width 62 height 16
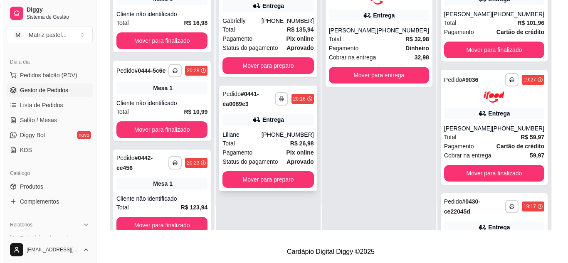
scroll to position [127, 0]
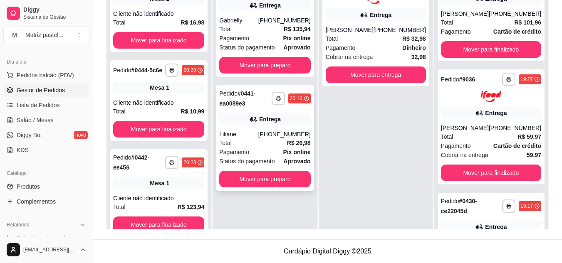
click at [291, 153] on strong "Pix online" at bounding box center [296, 152] width 27 height 7
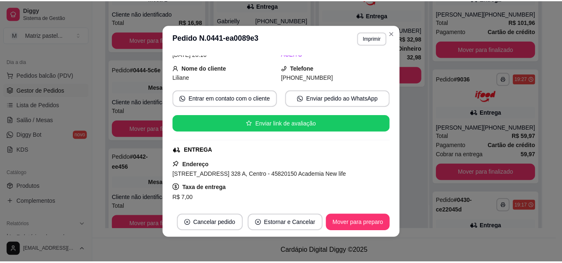
scroll to position [83, 0]
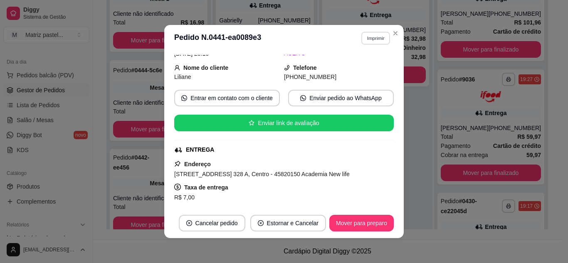
click at [377, 39] on button "Imprimir" at bounding box center [375, 38] width 29 height 13
click at [353, 63] on button "IMPRESSORA" at bounding box center [358, 67] width 60 height 13
click at [347, 225] on button "Mover para preparo" at bounding box center [361, 223] width 64 height 17
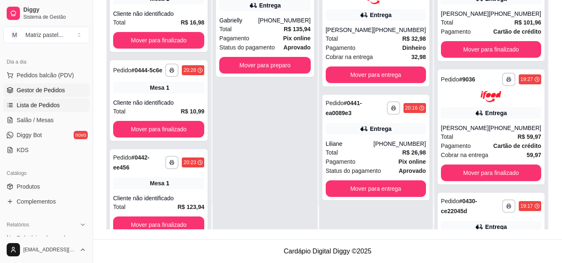
click at [56, 102] on span "Lista de Pedidos" at bounding box center [38, 105] width 43 height 8
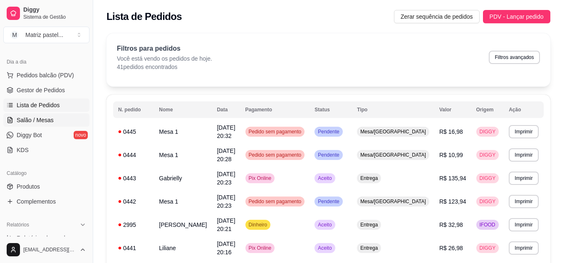
click at [49, 119] on span "Salão / Mesas" at bounding box center [35, 120] width 37 height 8
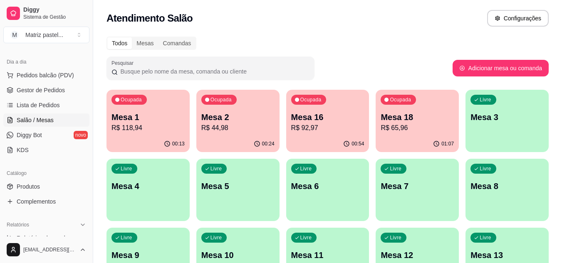
click at [246, 143] on div "00:24" at bounding box center [237, 144] width 83 height 16
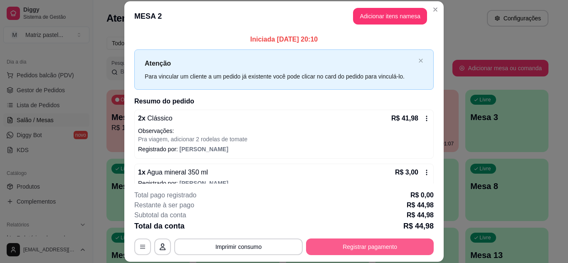
click at [331, 246] on button "Registrar pagamento" at bounding box center [370, 247] width 128 height 17
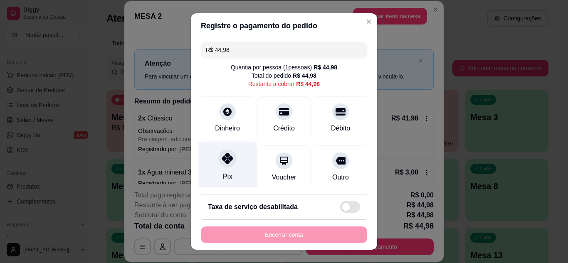
click at [212, 168] on div "Pix" at bounding box center [227, 165] width 59 height 49
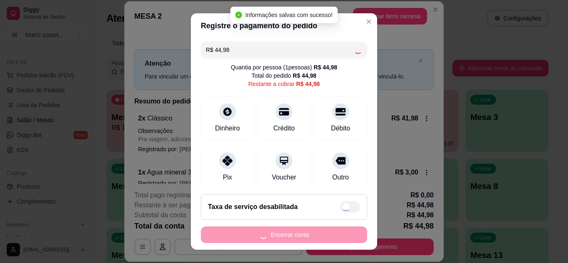
type input "R$ 0,00"
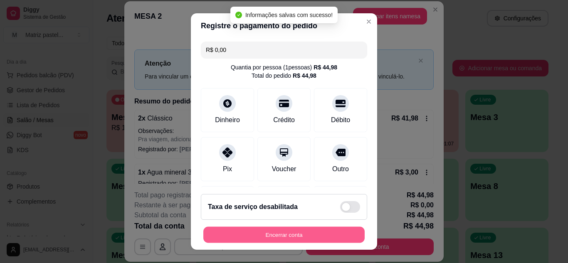
click at [265, 234] on button "Encerrar conta" at bounding box center [283, 235] width 161 height 16
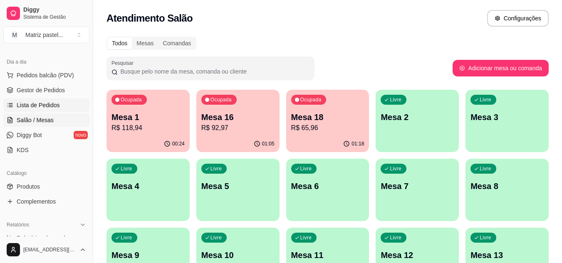
click at [54, 105] on span "Lista de Pedidos" at bounding box center [38, 105] width 43 height 8
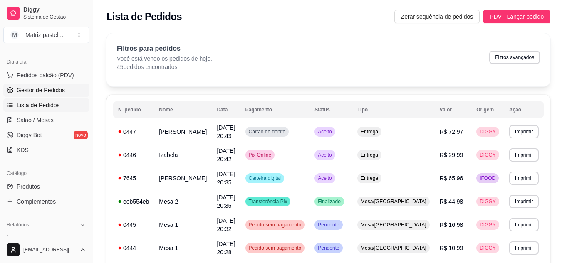
click at [47, 95] on link "Gestor de Pedidos" at bounding box center [46, 90] width 86 height 13
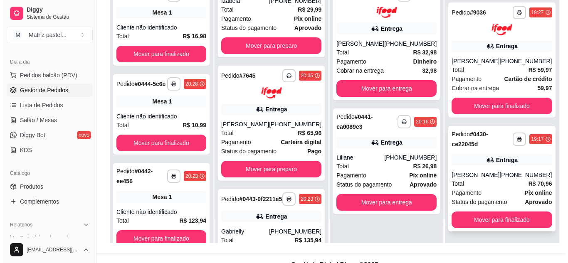
scroll to position [127, 0]
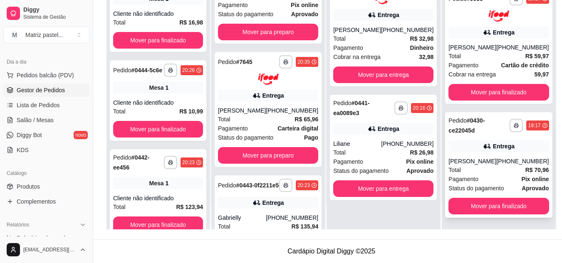
click at [472, 172] on div "Total R$ 70,96" at bounding box center [498, 170] width 100 height 9
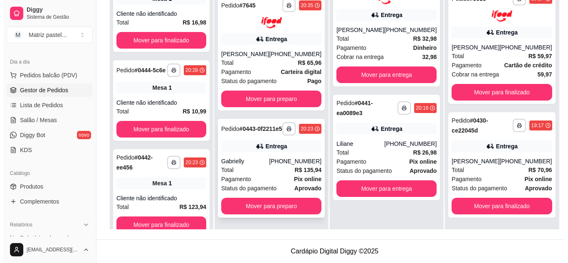
scroll to position [210, 0]
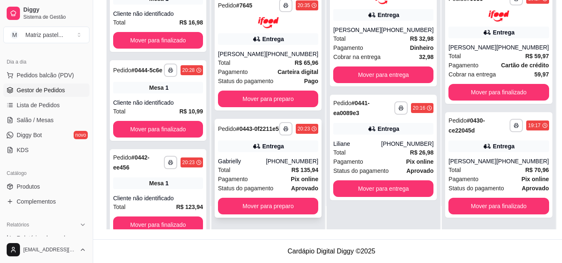
click at [279, 161] on div "[PHONE_NUMBER]" at bounding box center [292, 161] width 52 height 8
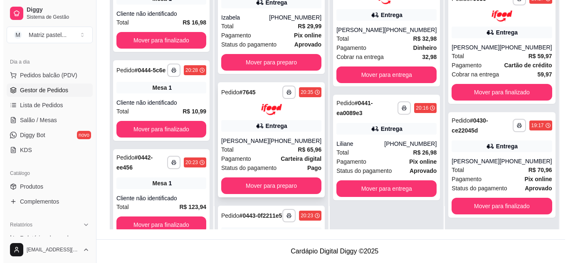
scroll to position [85, 0]
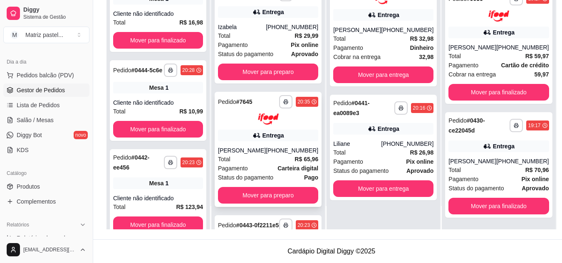
click at [271, 125] on div "**********" at bounding box center [268, 110] width 100 height 30
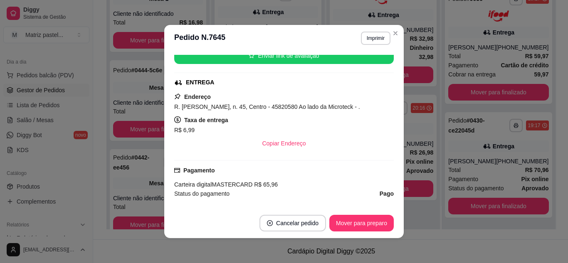
scroll to position [125, 0]
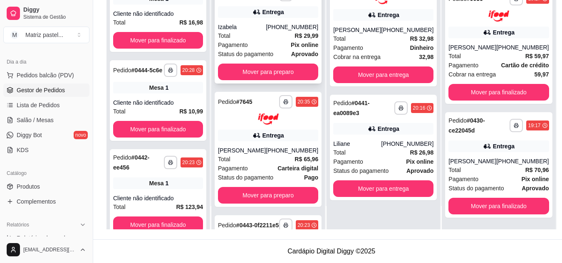
click at [250, 31] on div "Izabela" at bounding box center [242, 27] width 48 height 8
click at [240, 31] on div "Izabela" at bounding box center [242, 27] width 48 height 8
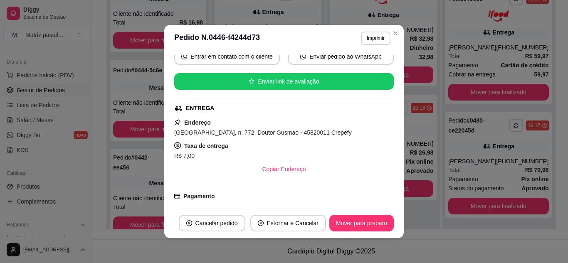
scroll to position [0, 0]
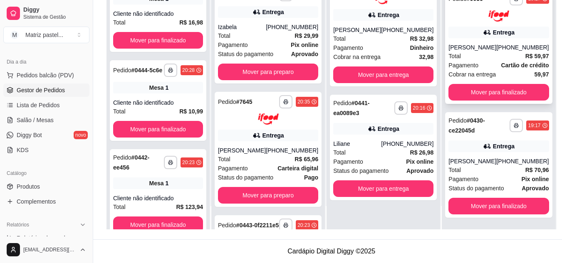
click at [455, 51] on div "[PERSON_NAME]" at bounding box center [472, 47] width 48 height 8
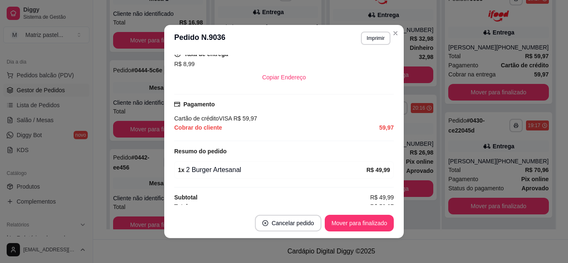
scroll to position [208, 0]
click at [394, 136] on div "feito há 80 minutos Horário do pedido [DATE] 19:27 Status do pedido SAIU PARA E…" at bounding box center [284, 130] width 240 height 157
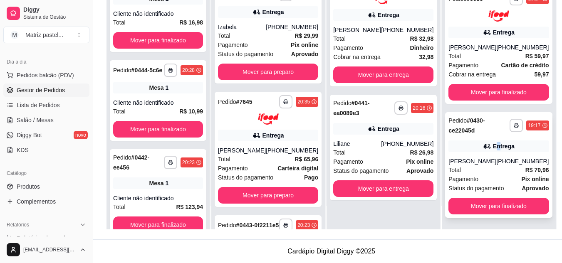
click at [493, 143] on div "Entrega" at bounding box center [504, 146] width 22 height 8
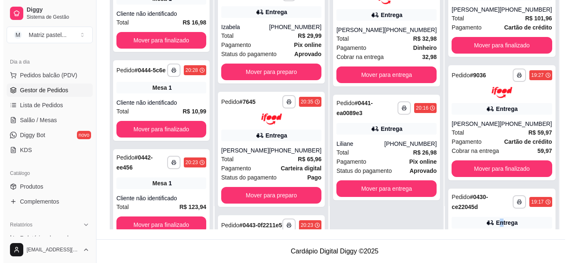
scroll to position [0, 0]
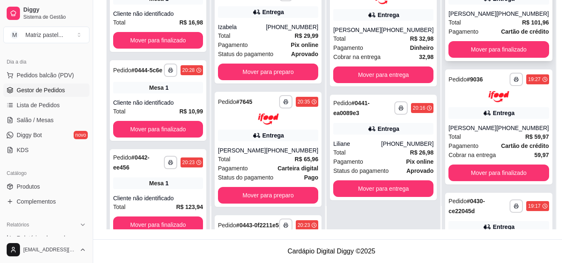
click at [456, 35] on span "Pagamento" at bounding box center [463, 31] width 30 height 9
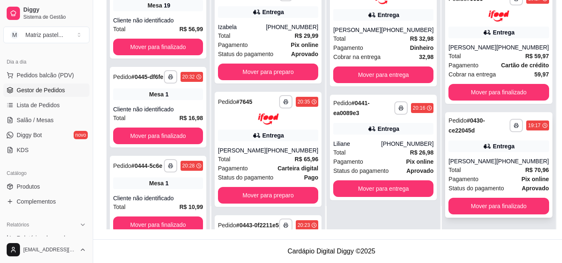
scroll to position [87, 0]
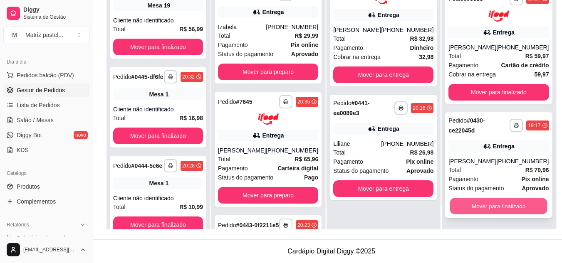
click at [490, 207] on button "Mover para finalizado" at bounding box center [498, 206] width 97 height 16
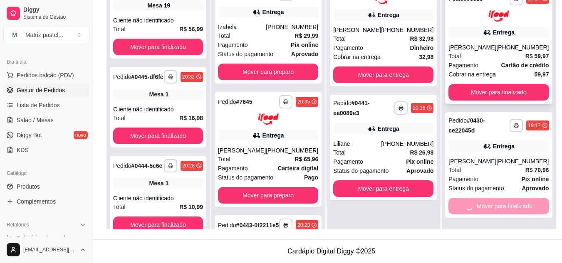
scroll to position [0, 0]
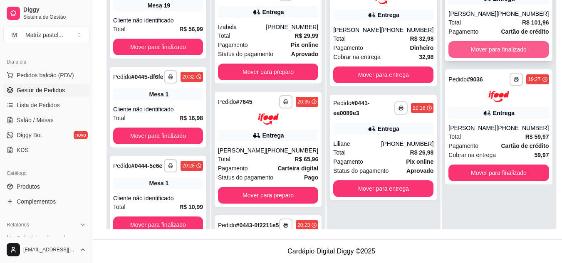
click at [490, 58] on button "Mover para finalizado" at bounding box center [498, 49] width 100 height 17
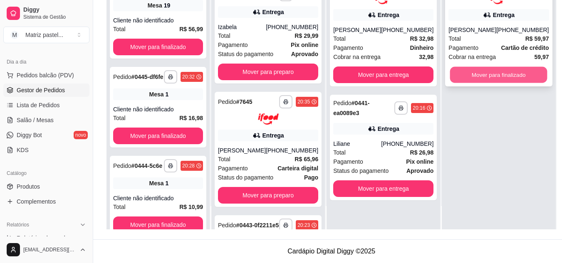
click at [486, 76] on button "Mover para finalizado" at bounding box center [498, 75] width 97 height 16
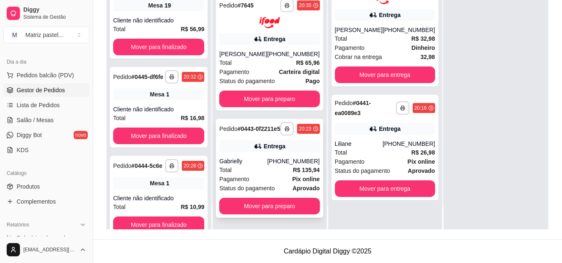
scroll to position [210, 0]
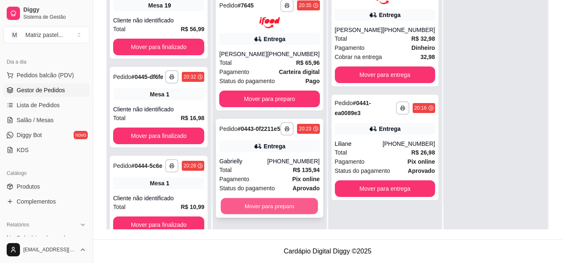
click at [260, 203] on button "Mover para preparo" at bounding box center [269, 206] width 97 height 16
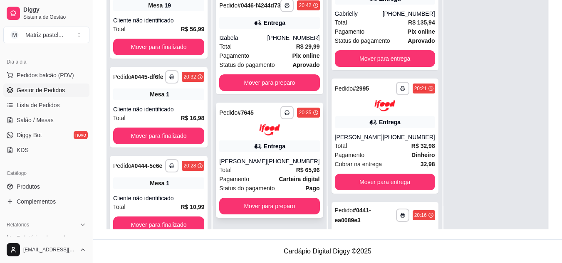
scroll to position [96, 0]
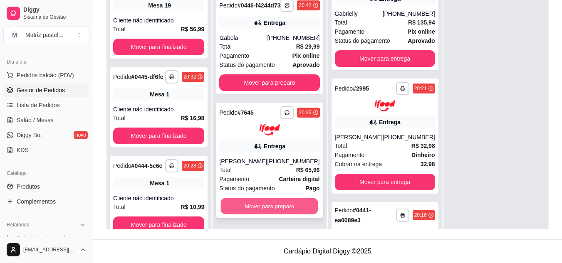
click at [266, 203] on button "Mover para preparo" at bounding box center [269, 206] width 97 height 16
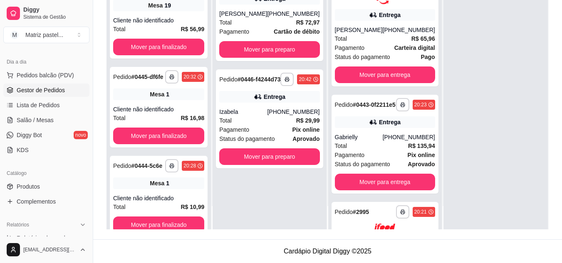
scroll to position [0, 0]
click at [276, 55] on button "Mover para preparo" at bounding box center [269, 49] width 100 height 17
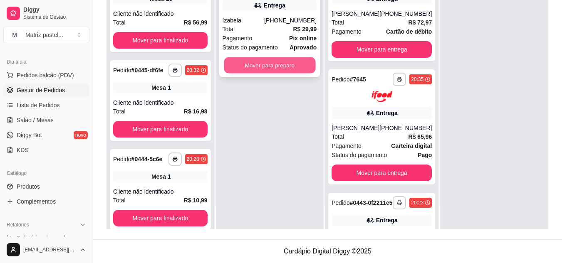
click at [278, 60] on button "Mover para preparo" at bounding box center [269, 65] width 91 height 16
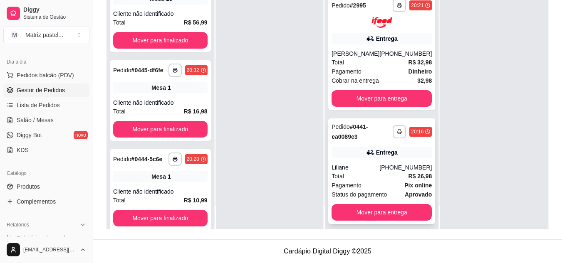
scroll to position [455, 0]
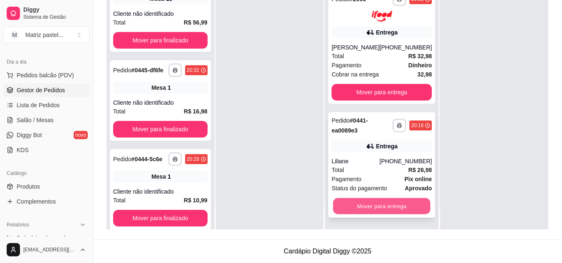
click at [352, 208] on button "Mover para entrega" at bounding box center [381, 206] width 97 height 16
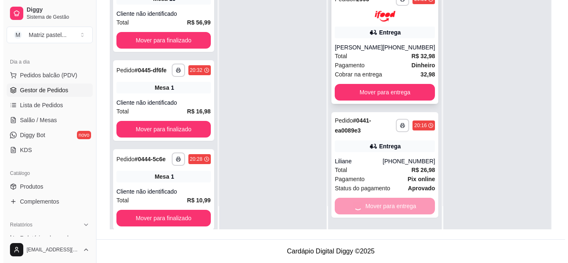
scroll to position [341, 0]
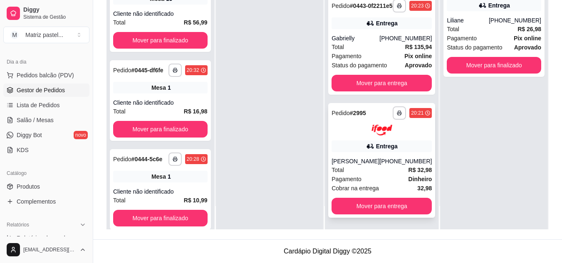
click at [386, 216] on div "**********" at bounding box center [381, 160] width 107 height 115
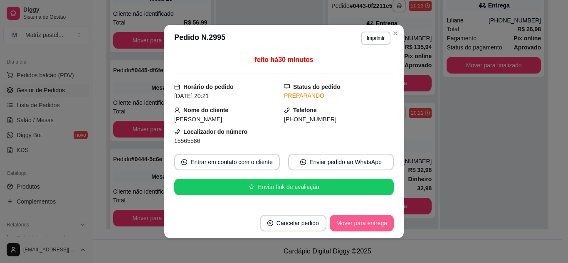
click at [370, 218] on button "Mover para entrega" at bounding box center [362, 223] width 64 height 17
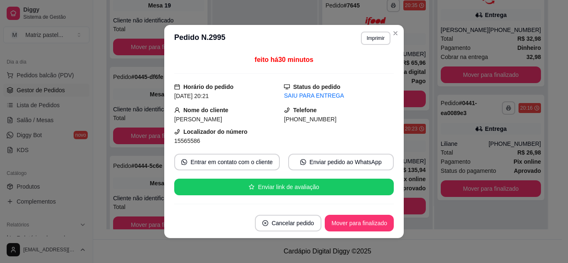
scroll to position [210, 0]
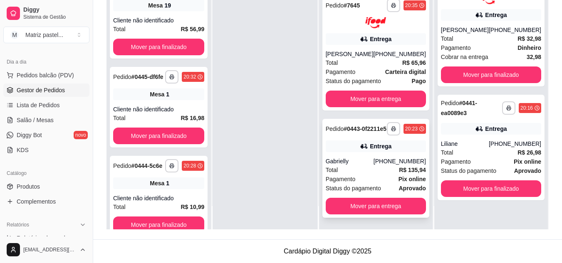
click at [396, 151] on div "Entrega" at bounding box center [376, 147] width 100 height 12
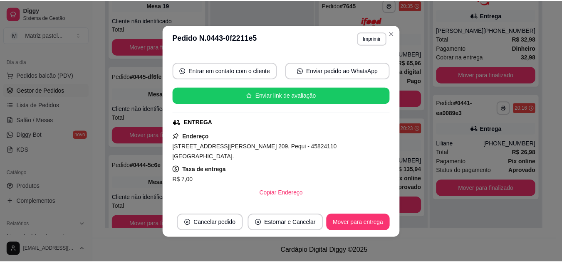
scroll to position [125, 0]
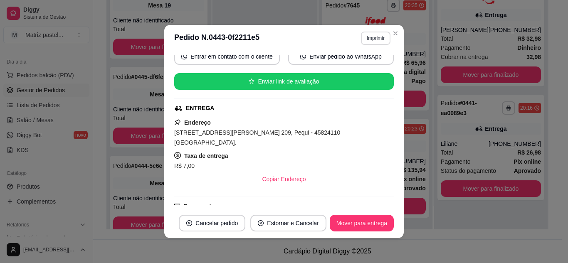
click at [374, 35] on button "Imprimir" at bounding box center [376, 38] width 30 height 13
click at [364, 64] on button "IMPRESSORA" at bounding box center [358, 67] width 58 height 13
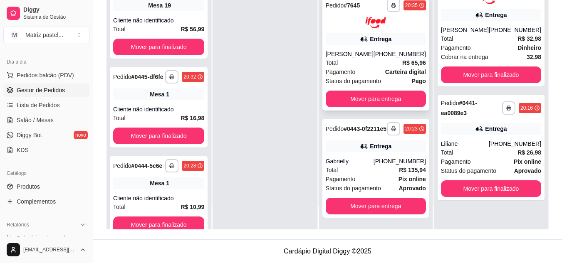
click at [351, 50] on div "[PERSON_NAME]" at bounding box center [350, 54] width 48 height 8
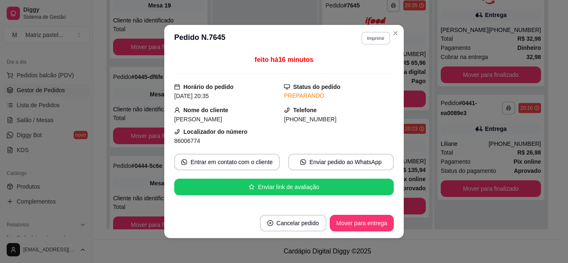
click at [376, 35] on button "Imprimir" at bounding box center [375, 38] width 29 height 13
click at [362, 64] on button "IMPRESSORA" at bounding box center [358, 67] width 60 height 13
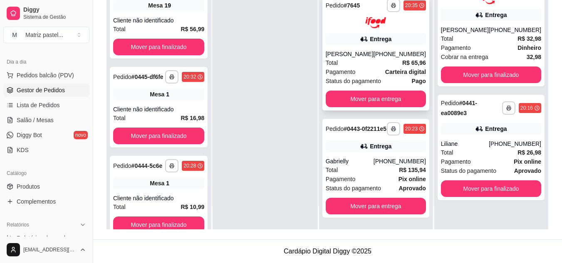
click at [381, 50] on div "[PHONE_NUMBER]" at bounding box center [399, 54] width 52 height 8
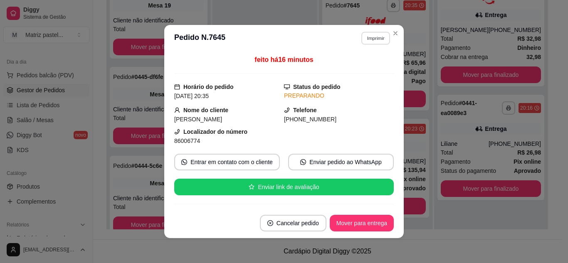
click at [374, 42] on button "Imprimir" at bounding box center [375, 38] width 29 height 13
click at [363, 69] on button "IMPRESSORA" at bounding box center [358, 67] width 58 height 13
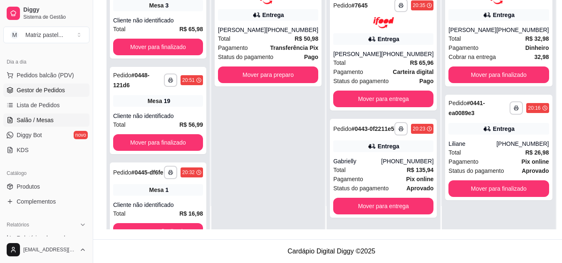
click at [40, 122] on span "Salão / Mesas" at bounding box center [35, 120] width 37 height 8
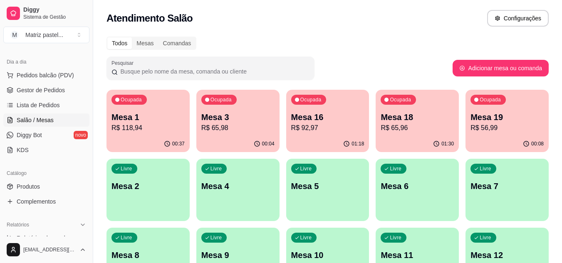
click at [309, 132] on p "R$ 92,97" at bounding box center [327, 128] width 73 height 10
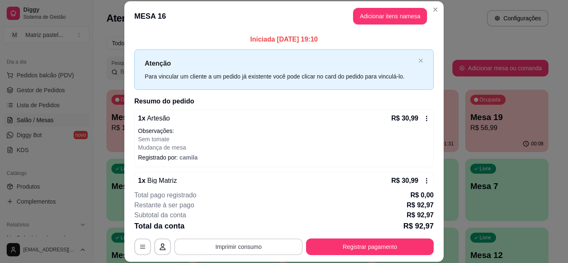
click at [227, 241] on div "**********" at bounding box center [283, 247] width 299 height 17
click at [227, 245] on button "Imprimir consumo" at bounding box center [238, 247] width 125 height 16
click at [237, 228] on button "IMPRESSORA" at bounding box center [238, 227] width 58 height 13
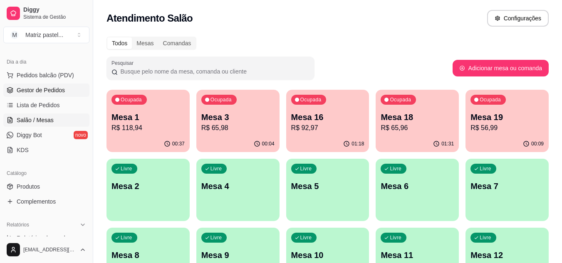
click at [41, 87] on span "Gestor de Pedidos" at bounding box center [41, 90] width 48 height 8
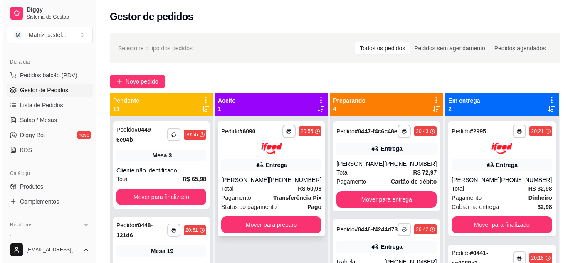
scroll to position [23, 0]
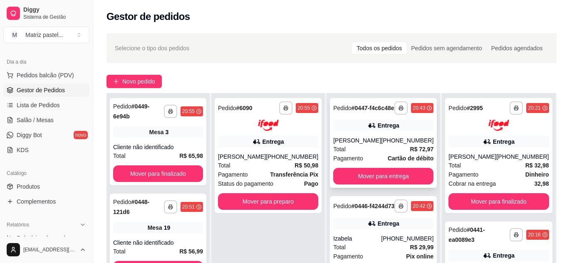
click at [351, 154] on div "Total R$ 72,97" at bounding box center [383, 149] width 100 height 9
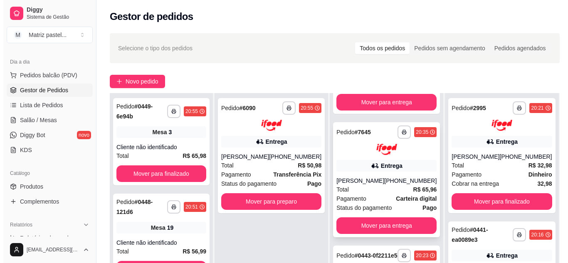
scroll to position [210, 0]
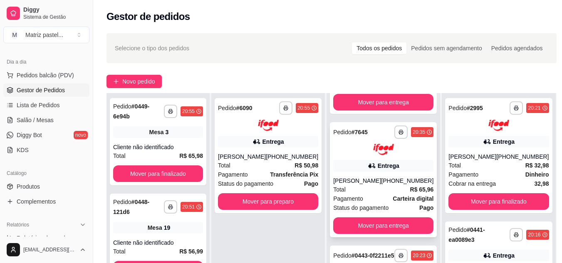
click at [393, 195] on strong "Carteira digital" at bounding box center [413, 198] width 41 height 7
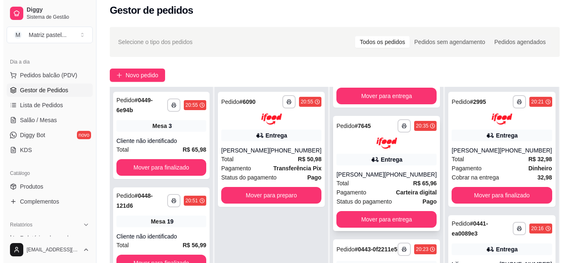
scroll to position [83, 0]
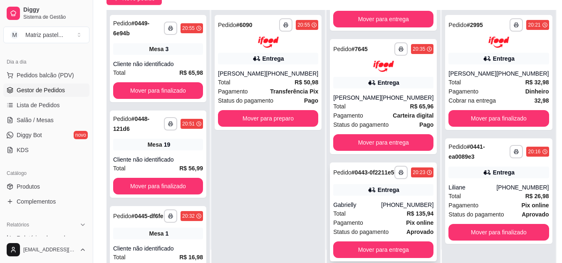
click at [380, 194] on div "Entrega" at bounding box center [389, 190] width 22 height 8
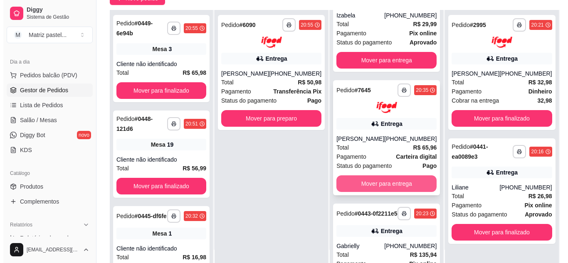
scroll to position [126, 0]
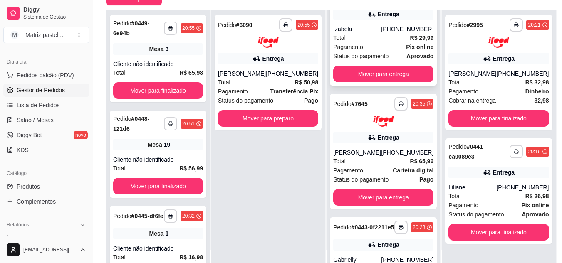
click at [380, 52] on div "Pagamento Pix online" at bounding box center [383, 46] width 100 height 9
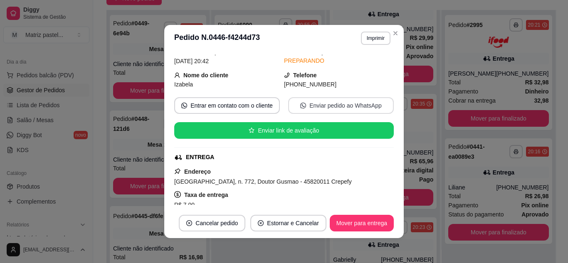
scroll to position [83, 0]
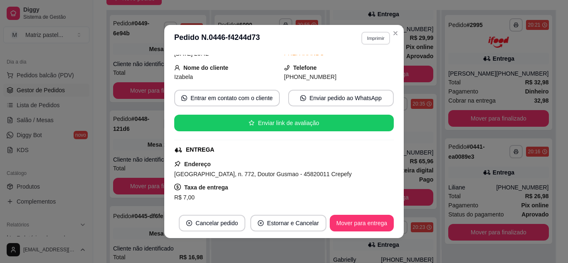
click at [372, 42] on button "Imprimir" at bounding box center [375, 38] width 29 height 13
click at [350, 70] on button "IMPRESSORA" at bounding box center [358, 67] width 58 height 13
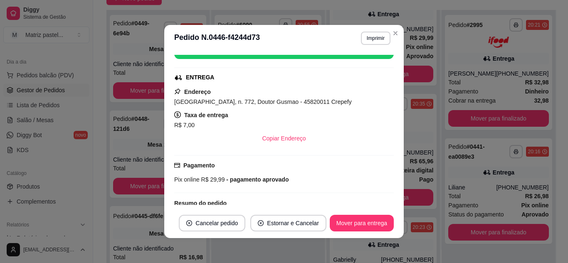
scroll to position [166, 0]
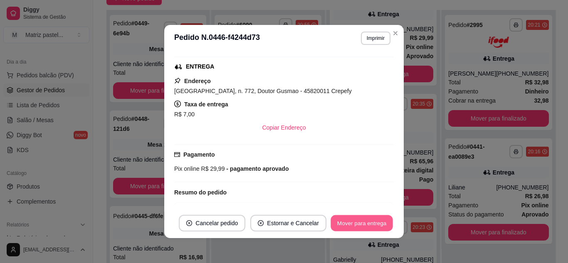
click at [344, 221] on button "Mover para entrega" at bounding box center [362, 223] width 62 height 16
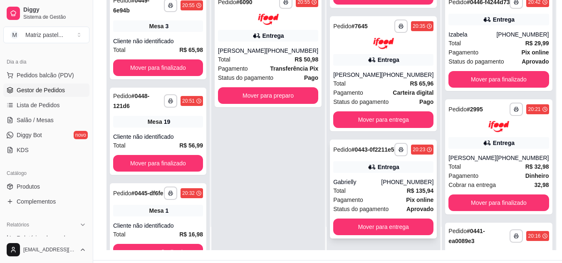
scroll to position [127, 0]
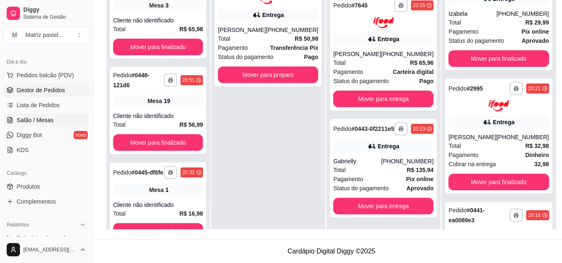
click at [30, 119] on span "Salão / Mesas" at bounding box center [35, 120] width 37 height 8
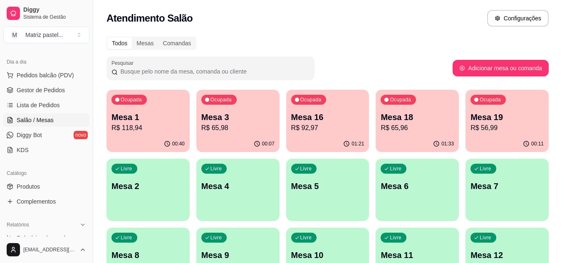
click at [338, 125] on p "R$ 92,97" at bounding box center [327, 128] width 73 height 10
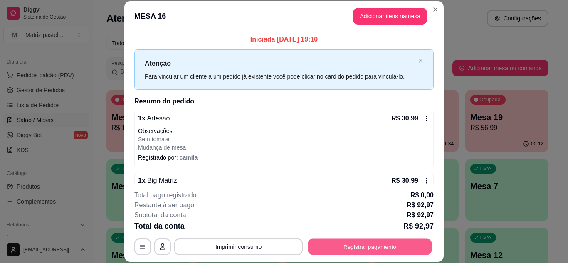
click at [375, 250] on button "Registrar pagamento" at bounding box center [370, 247] width 124 height 16
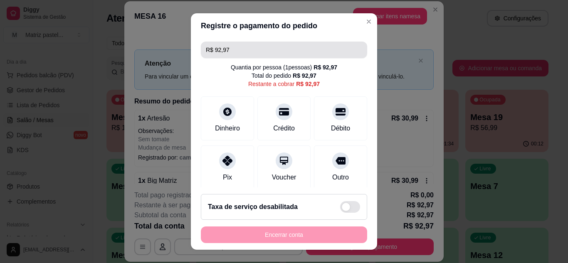
click at [240, 51] on input "R$ 92,97" at bounding box center [284, 50] width 156 height 17
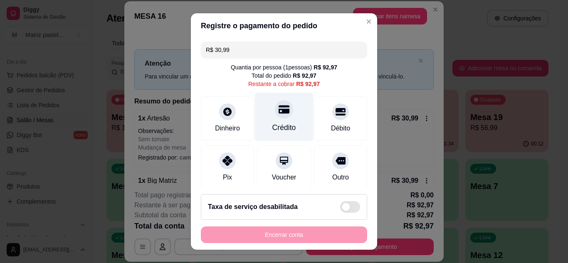
click at [279, 107] on icon at bounding box center [284, 109] width 11 height 8
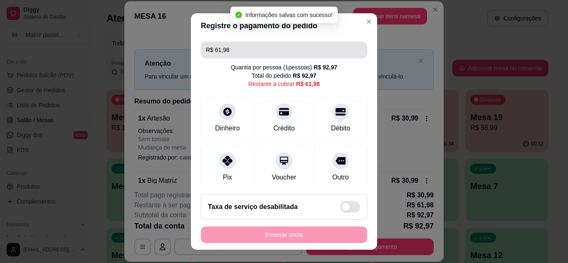
click at [232, 53] on input "R$ 61,98" at bounding box center [284, 50] width 156 height 17
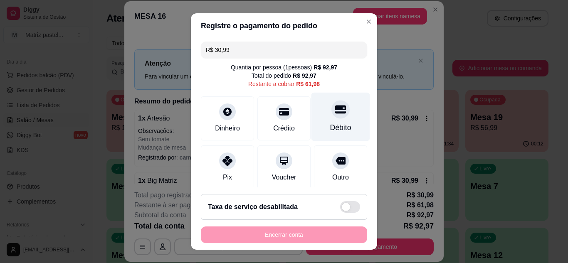
click at [338, 114] on div "Débito" at bounding box center [340, 116] width 59 height 49
drag, startPoint x: 325, startPoint y: 113, endPoint x: 248, endPoint y: 132, distance: 79.3
click at [248, 158] on div "R$ 30,99 Quantia por pessoa ( 1 pessoas) R$ 92,97 Total do pedido R$ 92,97 Rest…" at bounding box center [284, 113] width 186 height 150
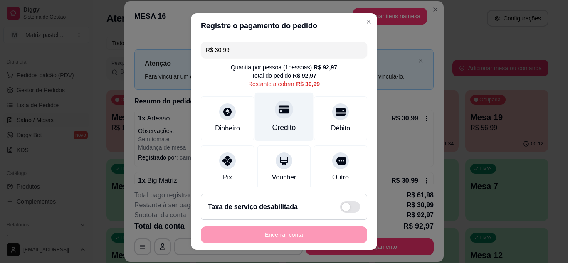
click at [262, 109] on div "Crédito" at bounding box center [284, 116] width 59 height 49
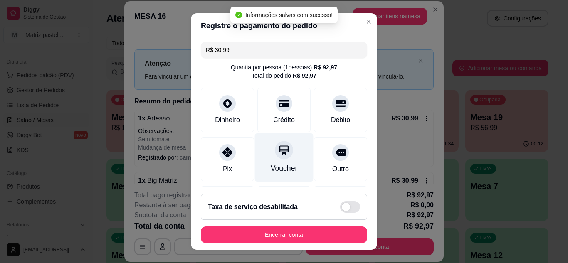
type input "R$ 0,00"
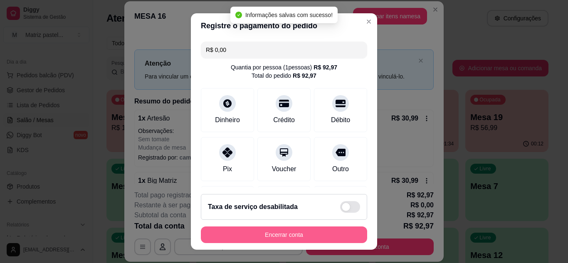
click at [228, 238] on button "Encerrar conta" at bounding box center [284, 235] width 166 height 17
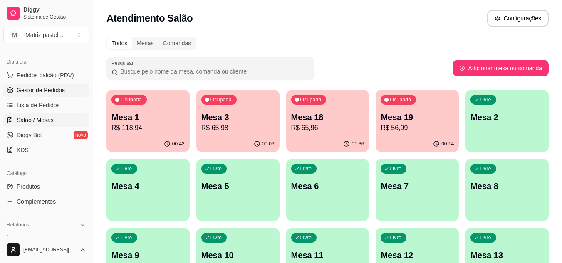
click at [28, 89] on span "Gestor de Pedidos" at bounding box center [41, 90] width 48 height 8
click at [43, 108] on span "Lista de Pedidos" at bounding box center [38, 105] width 43 height 8
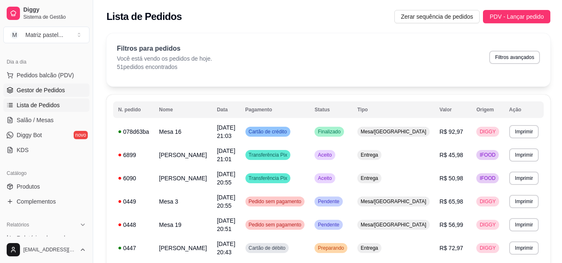
click at [62, 92] on span "Gestor de Pedidos" at bounding box center [41, 90] width 48 height 8
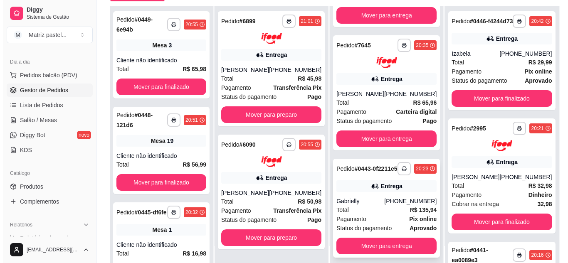
scroll to position [127, 0]
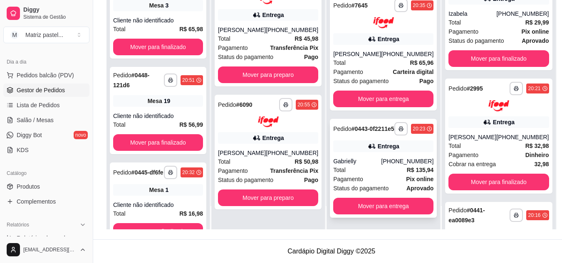
click at [358, 178] on span "Pagamento" at bounding box center [348, 179] width 30 height 9
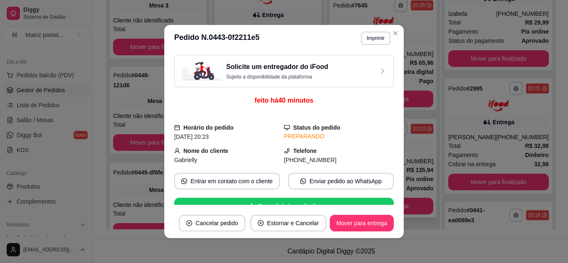
click at [353, 141] on div "Status do pedido PREPARANDO" at bounding box center [339, 132] width 110 height 18
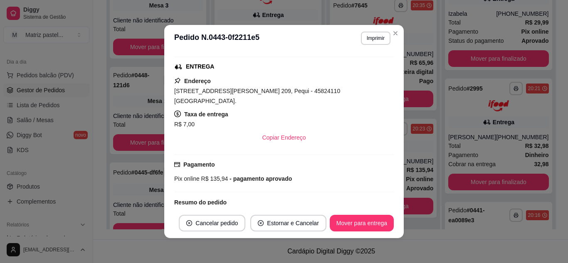
scroll to position [42, 0]
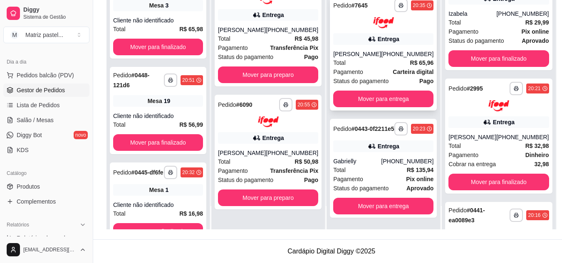
click at [385, 50] on div "[PHONE_NUMBER]" at bounding box center [407, 54] width 52 height 8
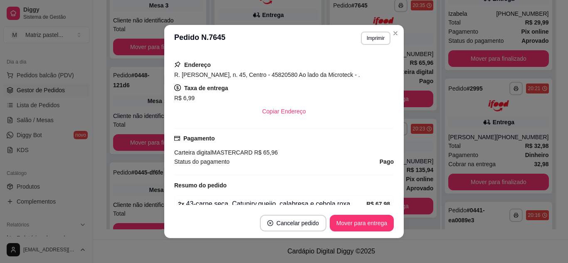
scroll to position [166, 0]
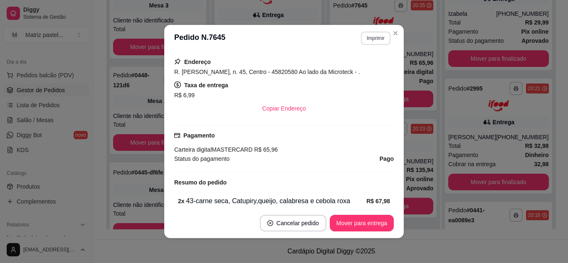
click at [378, 36] on button "Imprimir" at bounding box center [376, 38] width 30 height 13
click at [360, 67] on button "IMPRESSORA" at bounding box center [358, 67] width 58 height 13
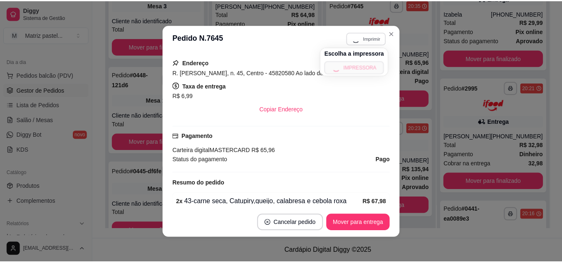
scroll to position [122, 0]
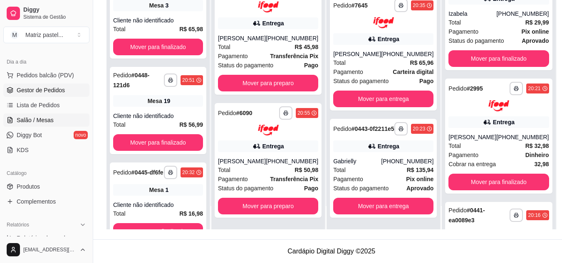
click at [44, 119] on span "Salão / Mesas" at bounding box center [35, 120] width 37 height 8
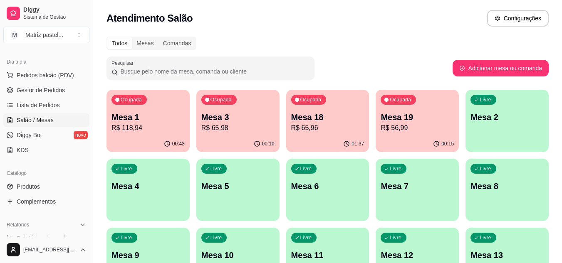
click at [149, 126] on p "R$ 118,94" at bounding box center [147, 128] width 73 height 10
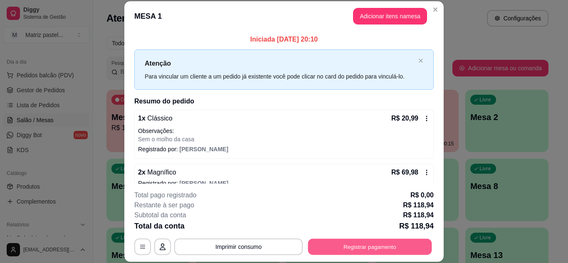
click at [363, 247] on button "Registrar pagamento" at bounding box center [370, 247] width 124 height 16
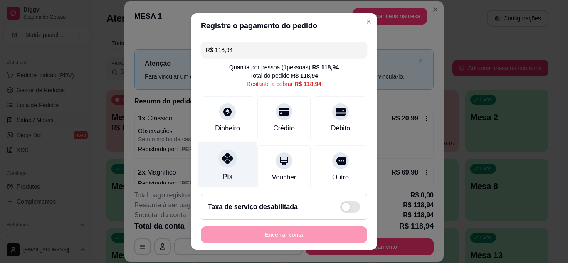
click at [219, 168] on div "Pix" at bounding box center [227, 165] width 59 height 49
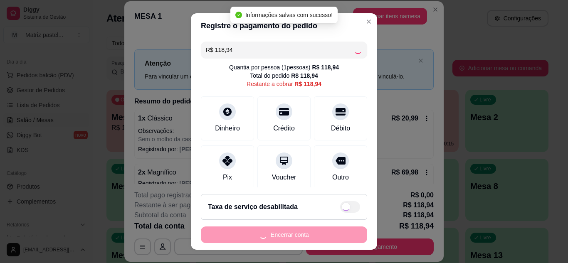
type input "R$ 0,00"
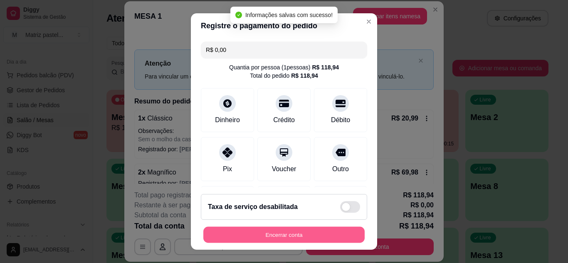
click at [293, 228] on button "Encerrar conta" at bounding box center [283, 235] width 161 height 16
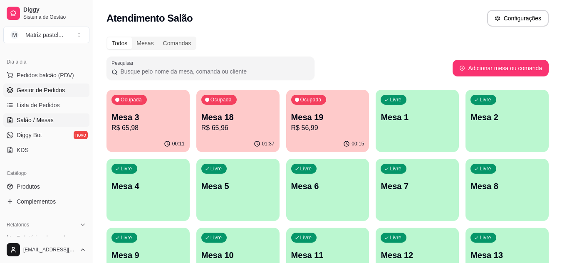
click at [29, 92] on span "Gestor de Pedidos" at bounding box center [41, 90] width 48 height 8
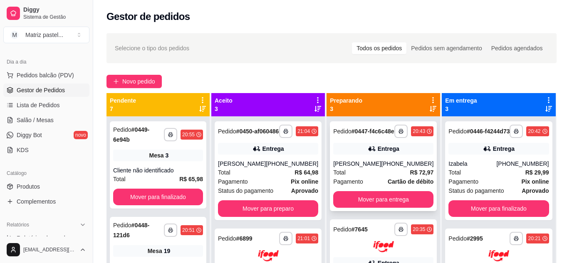
click at [400, 185] on strong "Cartão de débito" at bounding box center [411, 181] width 46 height 7
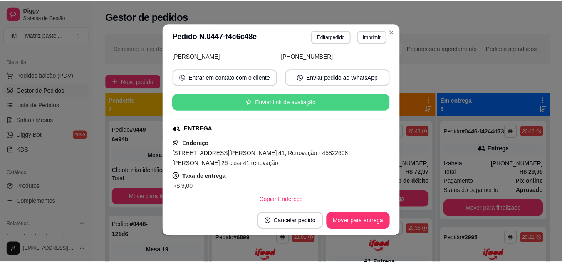
scroll to position [125, 0]
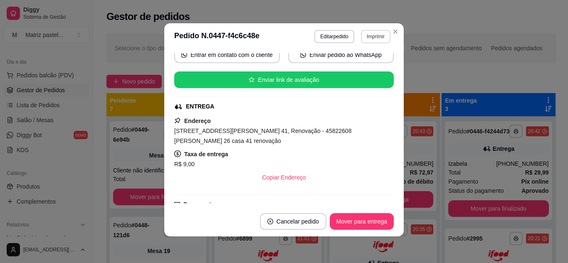
click at [364, 37] on button "Imprimir" at bounding box center [376, 36] width 30 height 13
click at [349, 62] on button "IMPRESSORA" at bounding box center [358, 65] width 60 height 13
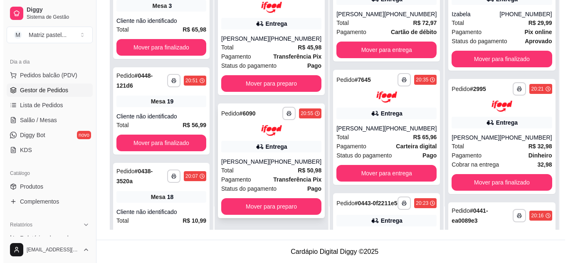
scroll to position [127, 0]
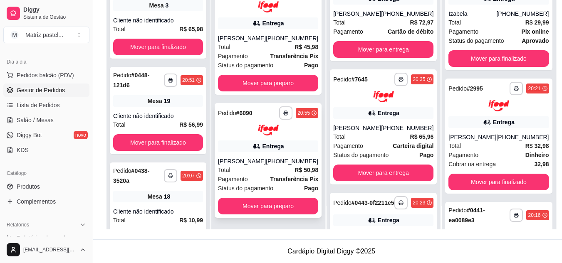
click at [276, 161] on div "[PHONE_NUMBER]" at bounding box center [292, 161] width 52 height 8
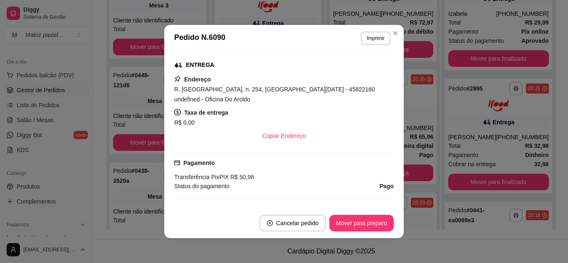
scroll to position [150, 0]
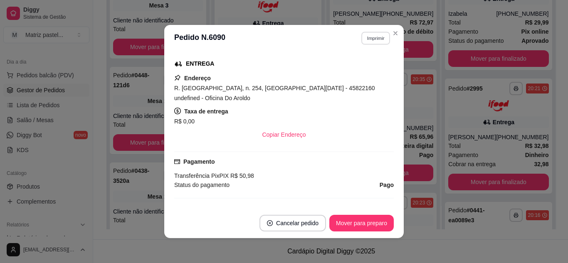
click at [365, 42] on button "Imprimir" at bounding box center [375, 38] width 29 height 13
click at [361, 63] on button "IMPRESSORA" at bounding box center [358, 67] width 58 height 13
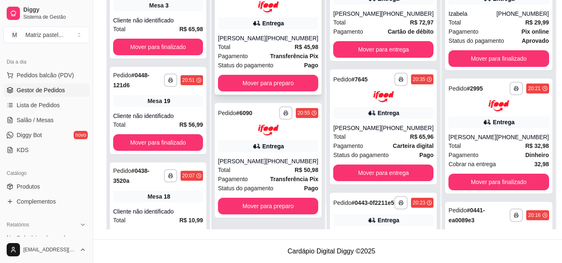
click at [274, 34] on div "[PHONE_NUMBER]" at bounding box center [292, 38] width 52 height 8
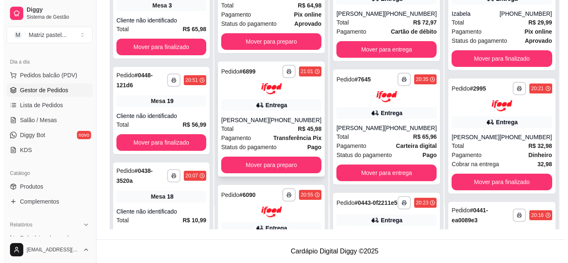
scroll to position [0, 0]
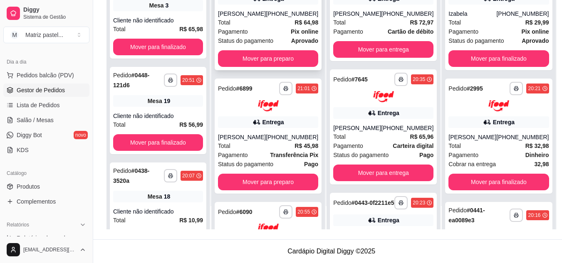
click at [264, 27] on div "Total R$ 64,98" at bounding box center [268, 22] width 100 height 9
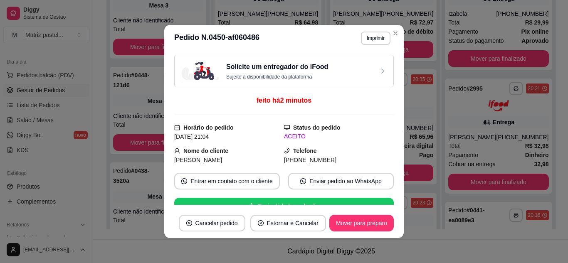
scroll to position [83, 0]
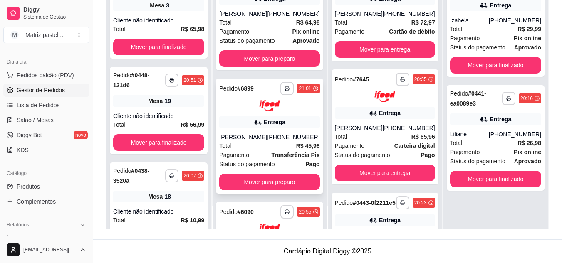
click at [267, 151] on div "Total R$ 45,98" at bounding box center [269, 145] width 100 height 9
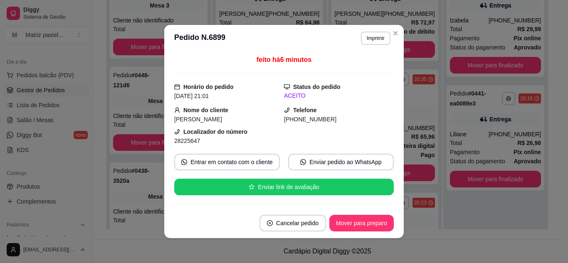
scroll to position [208, 0]
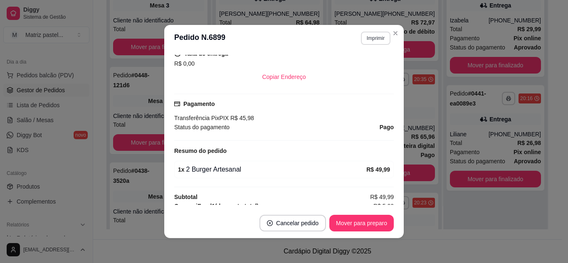
click at [377, 37] on button "Imprimir" at bounding box center [376, 38] width 30 height 13
click at [340, 65] on button "IMPRESSORA" at bounding box center [358, 67] width 60 height 13
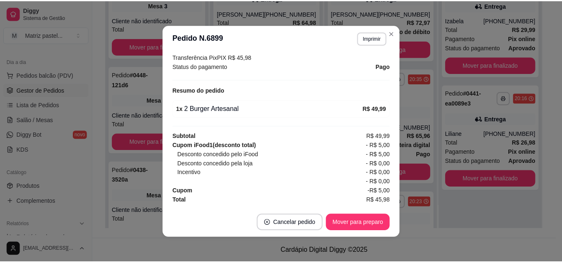
scroll to position [2, 0]
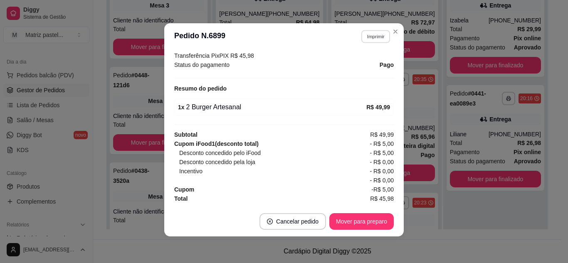
click at [373, 35] on button "Imprimir" at bounding box center [375, 36] width 29 height 13
click at [364, 67] on button "IMPRESSORA" at bounding box center [358, 65] width 60 height 13
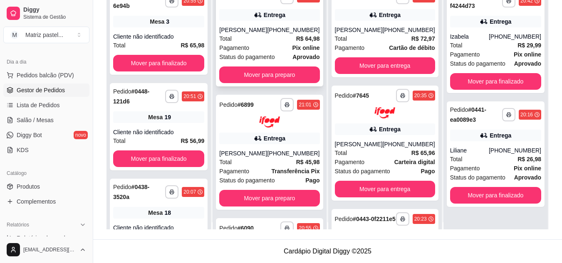
scroll to position [0, 0]
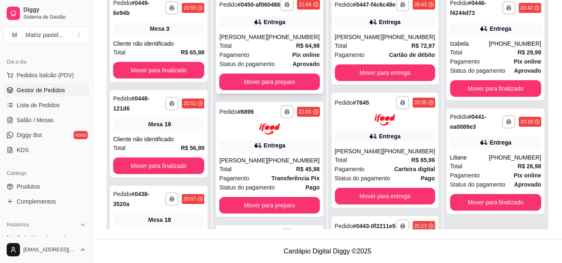
click at [276, 41] on div "[PHONE_NUMBER]" at bounding box center [293, 37] width 52 height 8
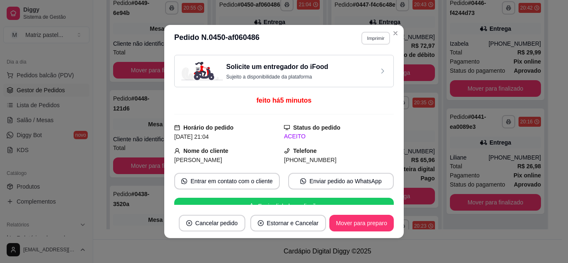
click at [366, 34] on button "Imprimir" at bounding box center [375, 38] width 29 height 13
click at [338, 68] on button "IMPRESSORA" at bounding box center [358, 67] width 60 height 13
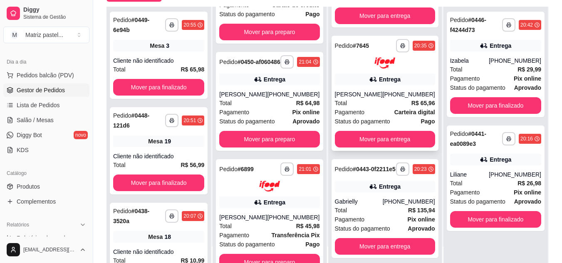
scroll to position [127, 0]
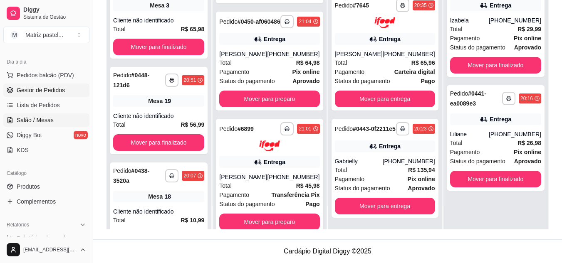
click at [43, 119] on span "Salão / Mesas" at bounding box center [35, 120] width 37 height 8
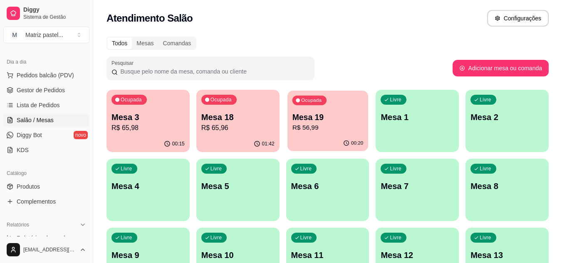
click at [314, 109] on div "Ocupada Mesa 19 R$ 56,99" at bounding box center [327, 113] width 81 height 45
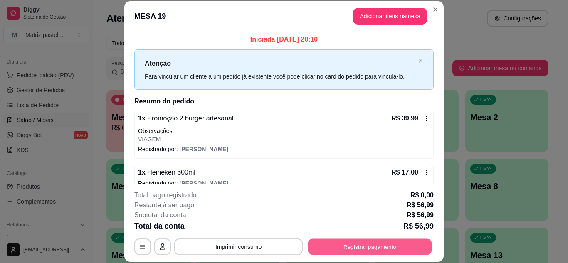
click at [368, 247] on button "Registrar pagamento" at bounding box center [370, 247] width 124 height 16
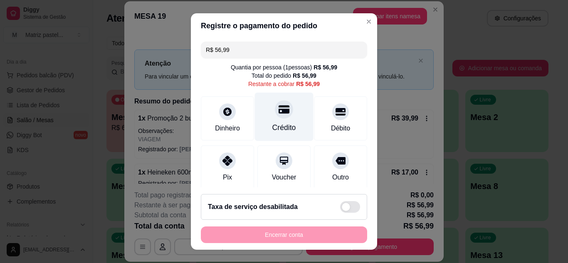
click at [282, 122] on div "Crédito" at bounding box center [284, 116] width 59 height 49
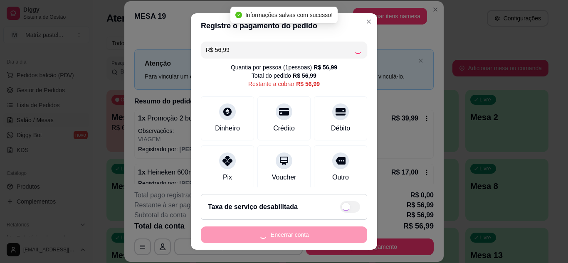
type input "R$ 0,00"
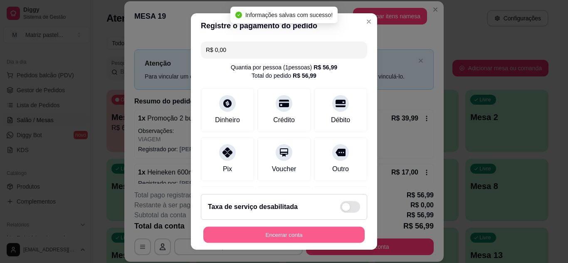
click at [272, 230] on button "Encerrar conta" at bounding box center [283, 235] width 161 height 16
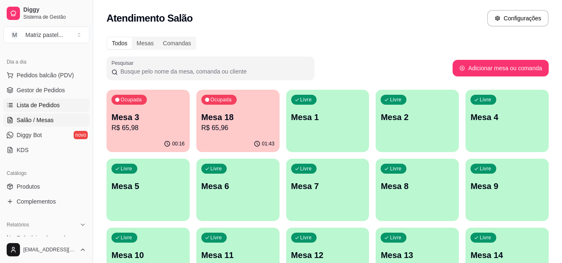
click at [40, 105] on span "Lista de Pedidos" at bounding box center [38, 105] width 43 height 8
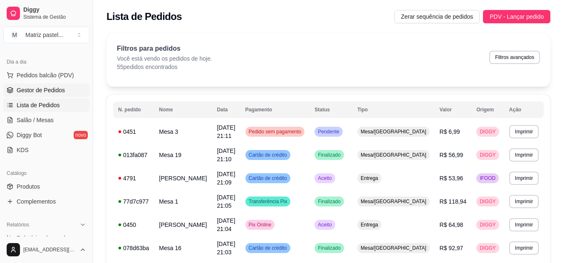
click at [47, 94] on link "Gestor de Pedidos" at bounding box center [46, 90] width 86 height 13
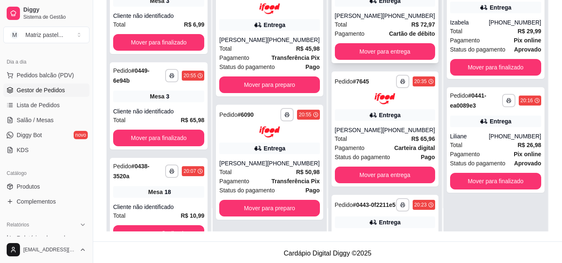
click at [372, 38] on div "Pagamento Cartão de débito" at bounding box center [385, 33] width 100 height 9
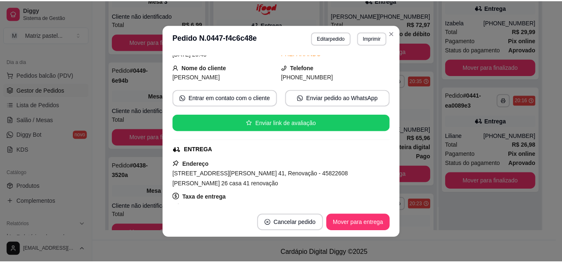
scroll to position [125, 0]
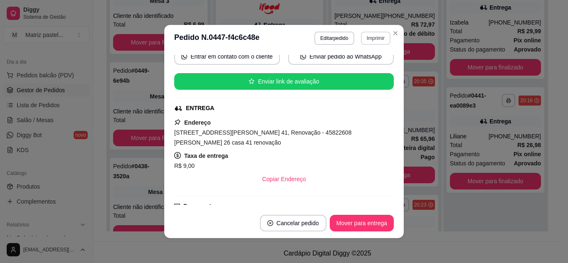
click at [361, 41] on button "Imprimir" at bounding box center [376, 38] width 30 height 13
click at [341, 64] on button "IMPRESSORA" at bounding box center [358, 67] width 58 height 13
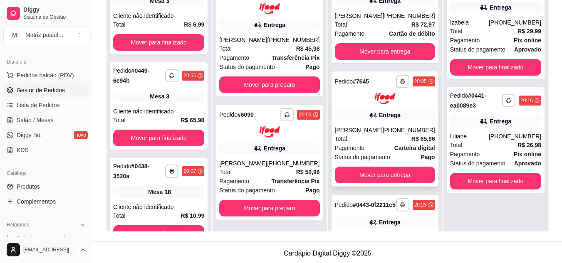
scroll to position [42, 0]
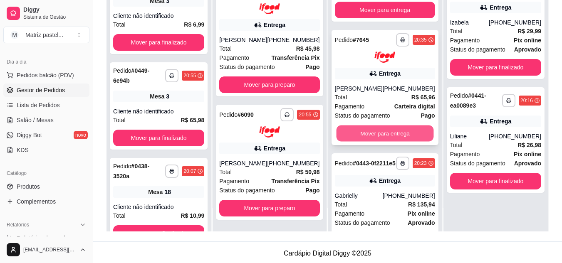
click at [371, 141] on button "Mover para entrega" at bounding box center [384, 133] width 97 height 16
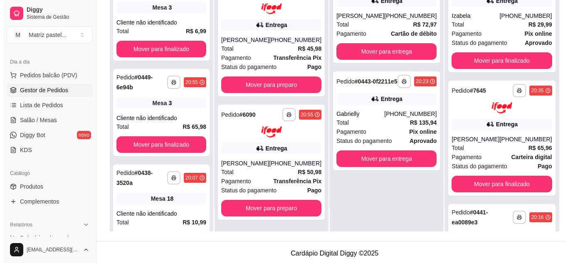
scroll to position [0, 0]
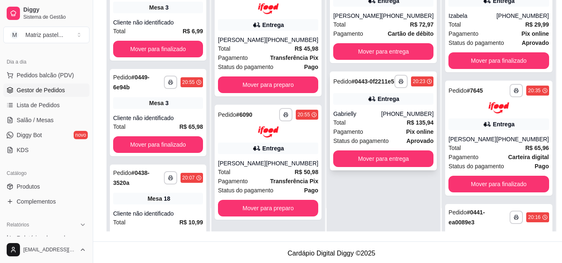
click at [365, 136] on div "Pagamento Pix online" at bounding box center [383, 131] width 100 height 9
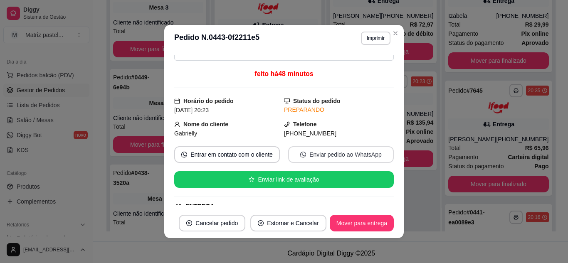
scroll to position [125, 0]
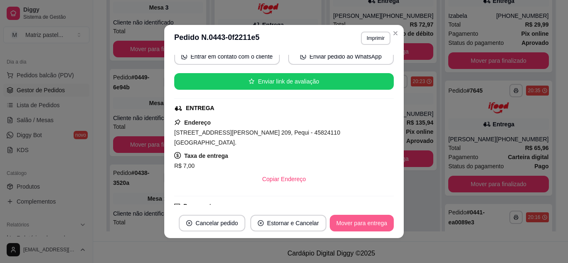
click at [353, 224] on button "Mover para entrega" at bounding box center [362, 223] width 64 height 17
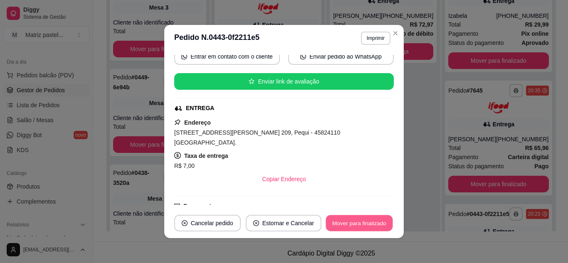
click at [353, 225] on button "Mover para finalizado" at bounding box center [359, 223] width 67 height 16
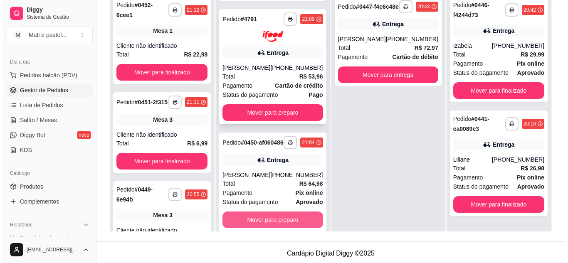
scroll to position [59, 0]
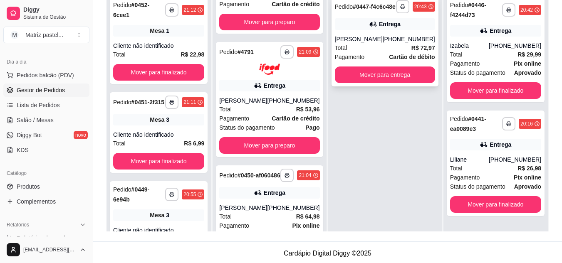
click at [366, 43] on div "[PERSON_NAME]" at bounding box center [359, 39] width 48 height 8
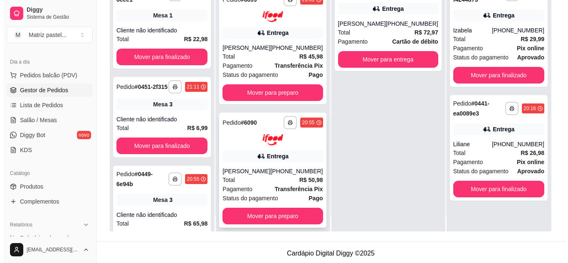
scroll to position [23, 0]
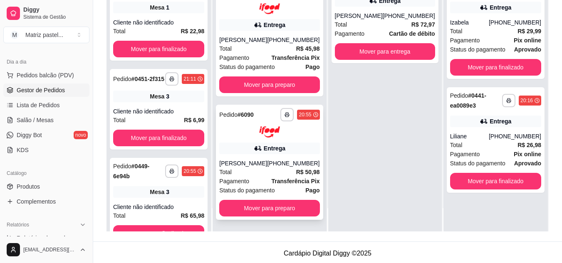
click at [272, 178] on strong "Transferência Pix" at bounding box center [296, 181] width 48 height 7
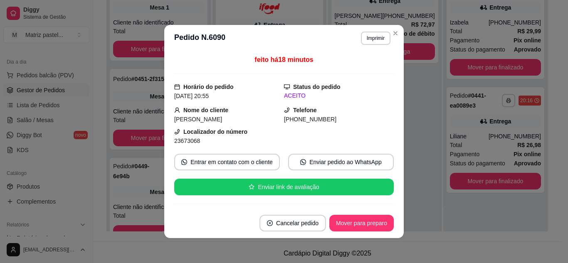
scroll to position [83, 0]
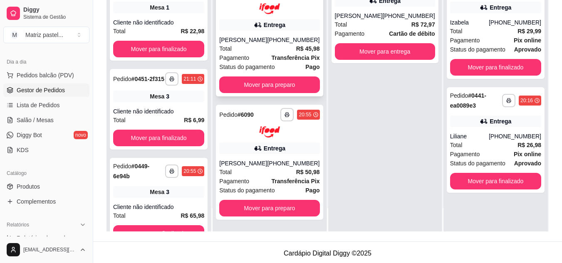
click at [255, 50] on div "Total R$ 45,98" at bounding box center [269, 48] width 100 height 9
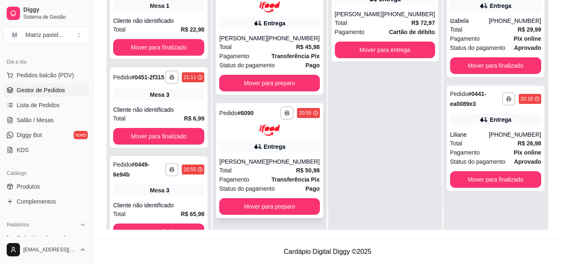
scroll to position [127, 0]
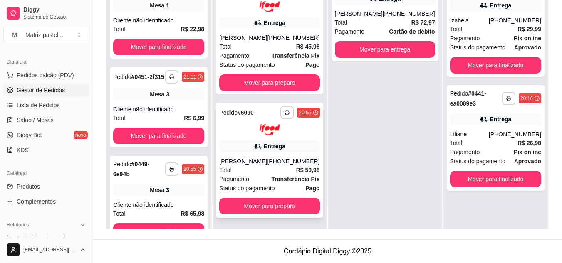
click at [266, 138] on div "**********" at bounding box center [269, 160] width 107 height 115
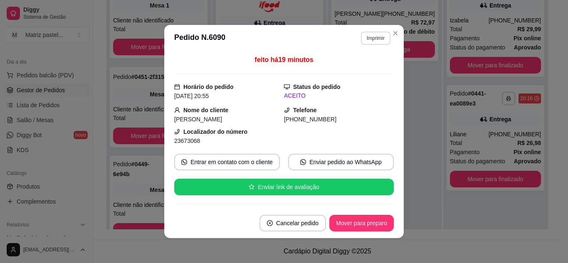
click at [371, 37] on button "Imprimir" at bounding box center [376, 38] width 30 height 13
click at [368, 69] on button "IMPRESSORA" at bounding box center [358, 67] width 58 height 13
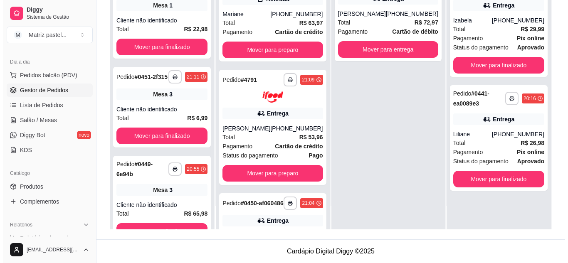
scroll to position [0, 0]
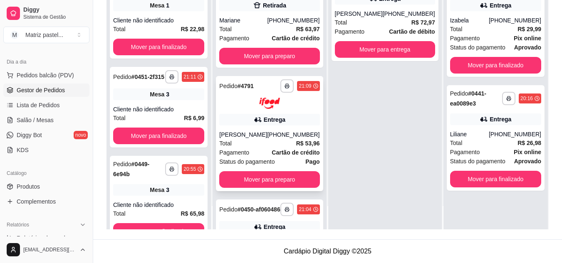
click at [263, 115] on div "Entrega" at bounding box center [269, 120] width 100 height 12
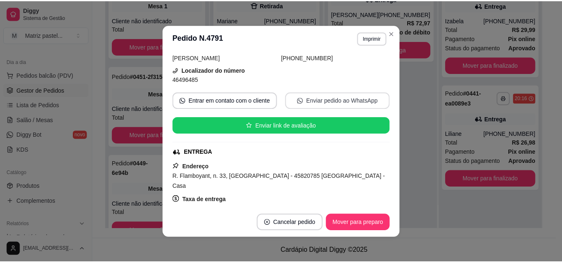
scroll to position [125, 0]
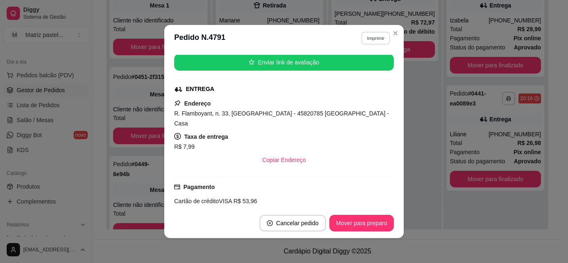
click at [374, 32] on button "Imprimir" at bounding box center [375, 38] width 29 height 13
click at [363, 66] on button "IMPRESSORA" at bounding box center [358, 67] width 60 height 13
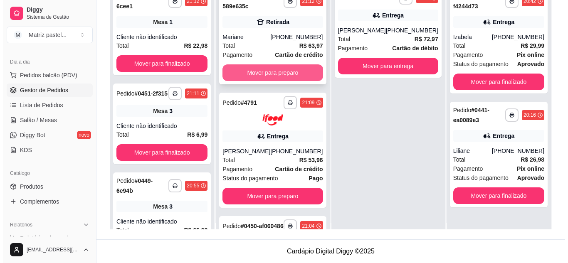
scroll to position [0, 0]
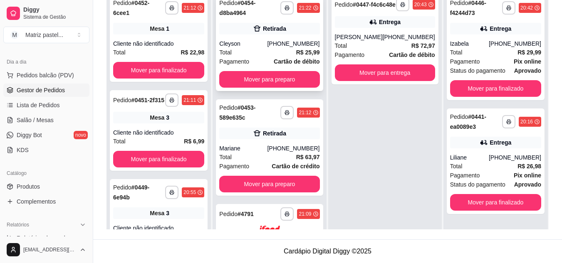
click at [247, 30] on div "Retirada" at bounding box center [269, 29] width 100 height 12
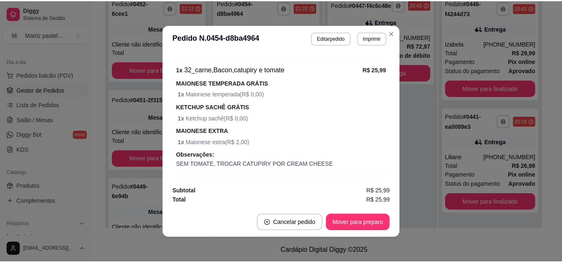
scroll to position [2, 0]
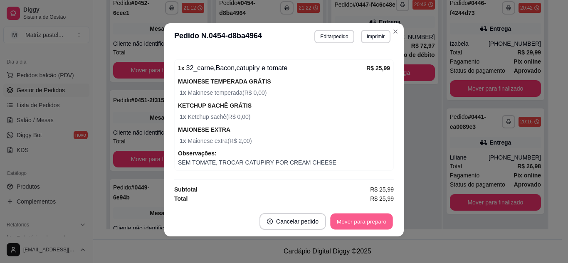
click at [342, 218] on button "Mover para preparo" at bounding box center [361, 222] width 62 height 16
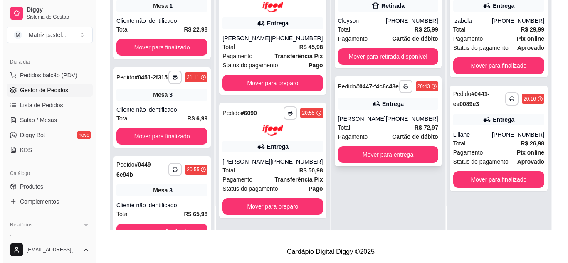
scroll to position [127, 0]
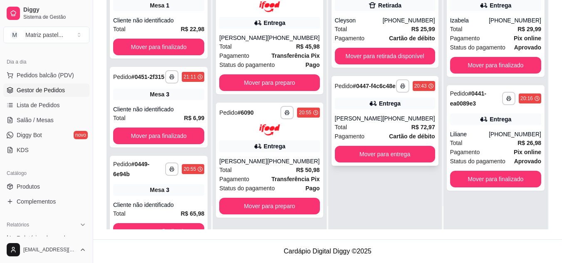
click at [374, 132] on div "Total R$ 72,97" at bounding box center [385, 127] width 100 height 9
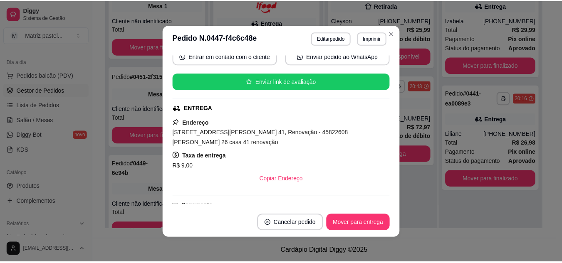
scroll to position [166, 0]
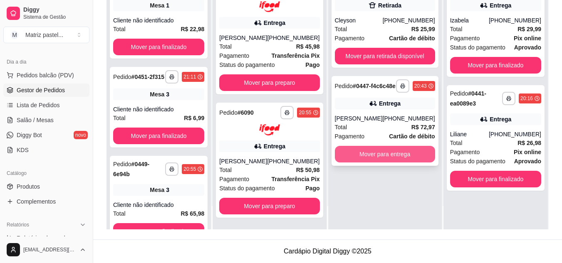
click at [365, 157] on button "Mover para entrega" at bounding box center [385, 154] width 100 height 17
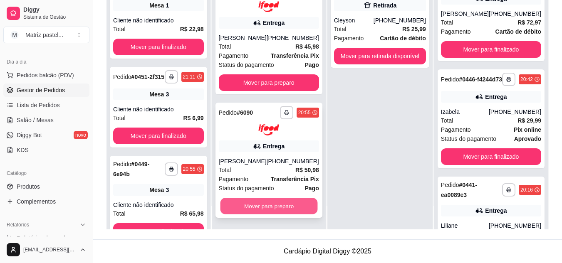
click at [294, 203] on button "Mover para preparo" at bounding box center [268, 206] width 97 height 16
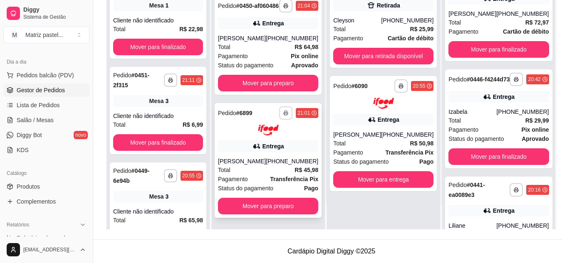
scroll to position [227, 0]
click at [251, 208] on button "Mover para preparo" at bounding box center [268, 206] width 100 height 17
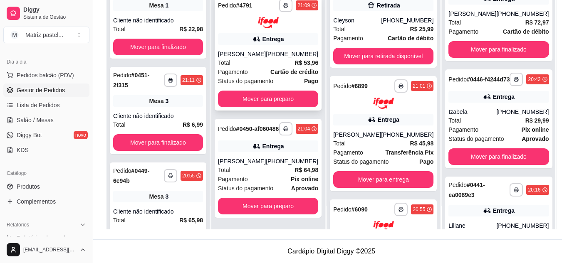
scroll to position [87, 0]
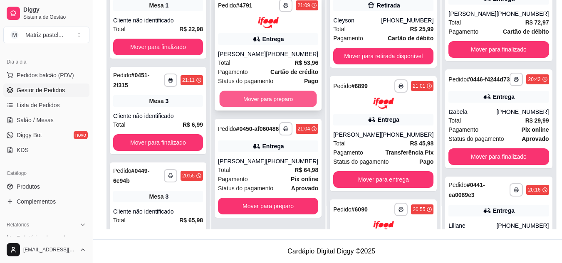
click at [269, 94] on button "Mover para preparo" at bounding box center [268, 99] width 97 height 16
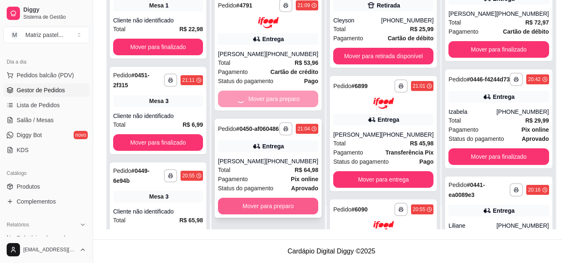
scroll to position [0, 0]
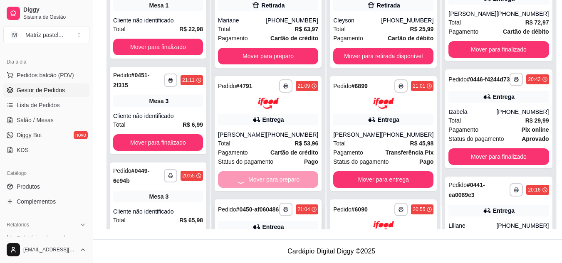
click at [256, 201] on div "**********" at bounding box center [268, 97] width 114 height 263
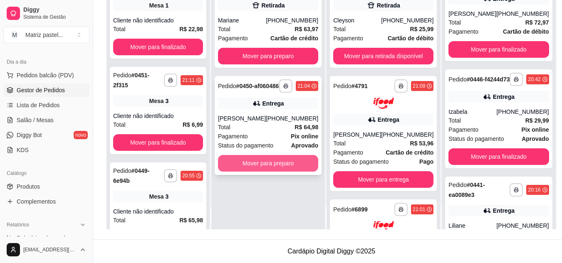
click at [262, 169] on button "Mover para preparo" at bounding box center [268, 163] width 100 height 17
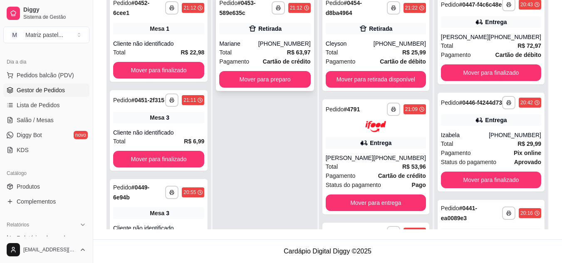
click at [279, 35] on div "**********" at bounding box center [265, 43] width 98 height 96
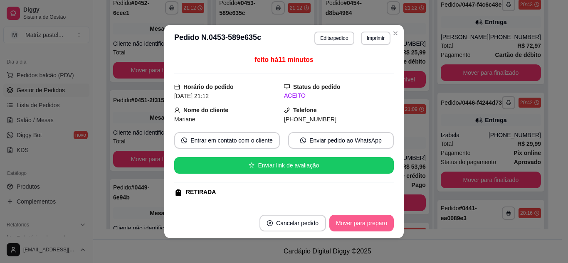
click at [352, 223] on button "Mover para preparo" at bounding box center [361, 223] width 64 height 17
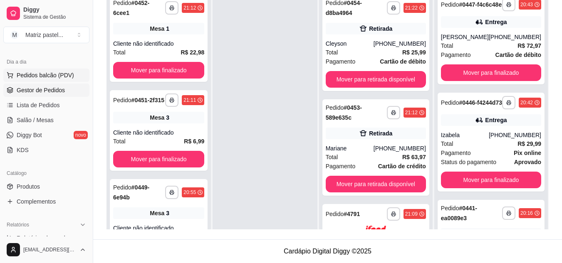
click at [38, 78] on span "Pedidos balcão (PDV)" at bounding box center [45, 75] width 57 height 8
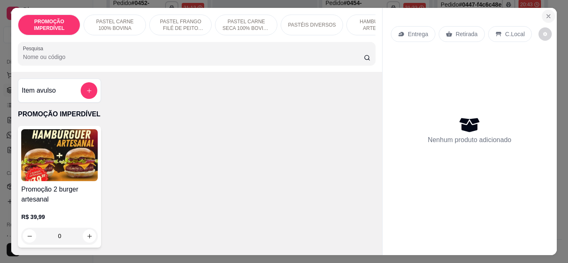
click at [547, 18] on button "Close" at bounding box center [548, 16] width 13 height 13
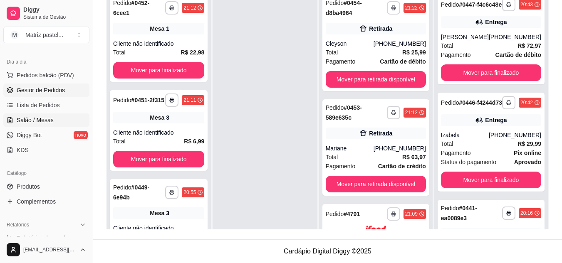
click at [39, 121] on span "Salão / Mesas" at bounding box center [35, 120] width 37 height 8
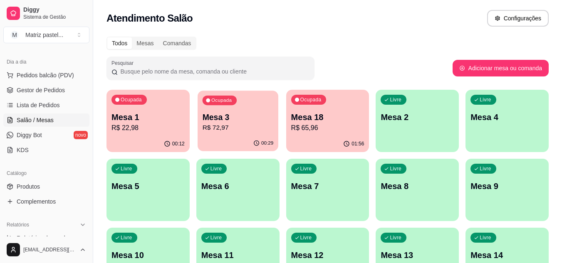
click at [250, 132] on p "R$ 72,97" at bounding box center [237, 128] width 71 height 10
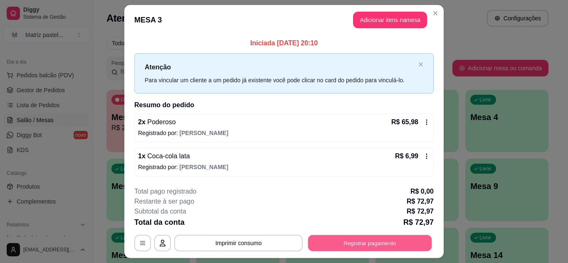
click at [326, 243] on button "Registrar pagamento" at bounding box center [370, 243] width 124 height 16
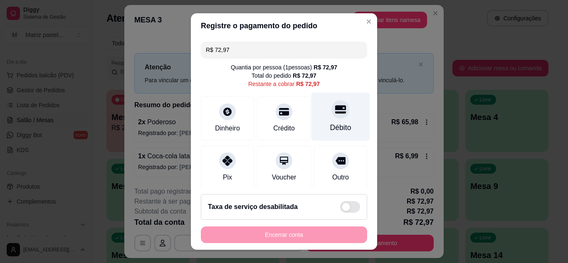
click at [335, 107] on icon at bounding box center [340, 109] width 11 height 8
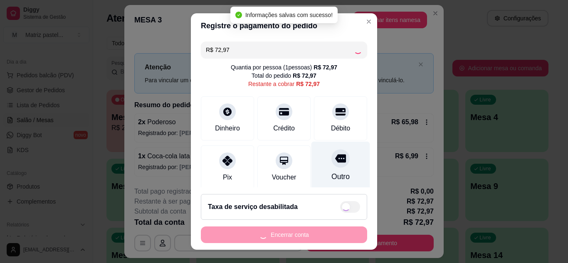
type input "R$ 0,00"
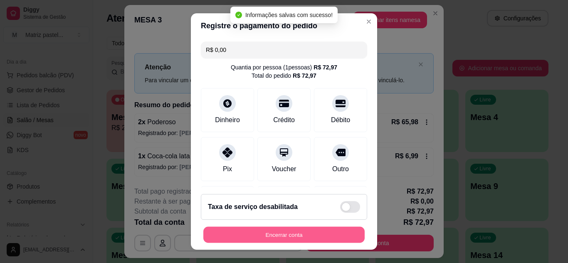
click at [270, 235] on button "Encerrar conta" at bounding box center [283, 235] width 161 height 16
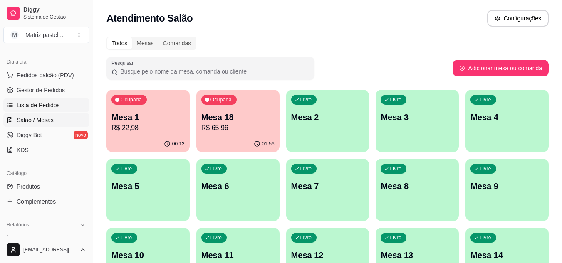
click at [38, 101] on link "Lista de Pedidos" at bounding box center [46, 105] width 86 height 13
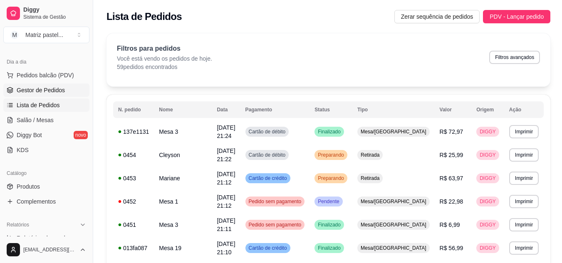
click at [40, 88] on span "Gestor de Pedidos" at bounding box center [41, 90] width 48 height 8
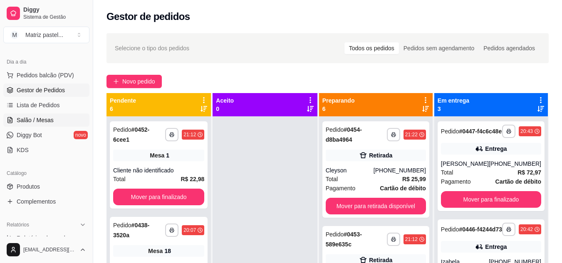
click at [40, 120] on span "Salão / Mesas" at bounding box center [35, 120] width 37 height 8
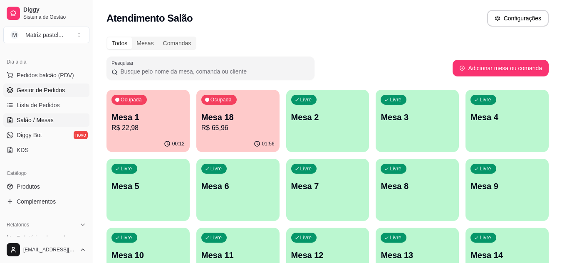
click at [40, 90] on span "Gestor de Pedidos" at bounding box center [41, 90] width 48 height 8
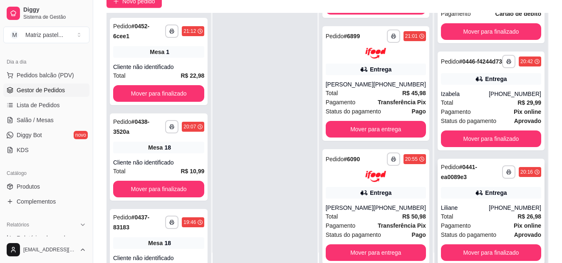
scroll to position [127, 0]
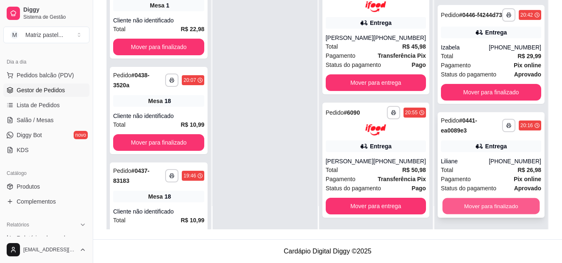
click at [499, 208] on button "Mover para finalizado" at bounding box center [490, 206] width 97 height 16
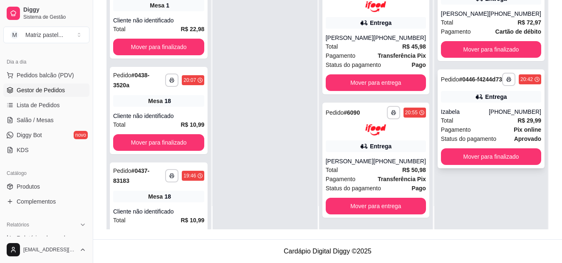
scroll to position [0, 0]
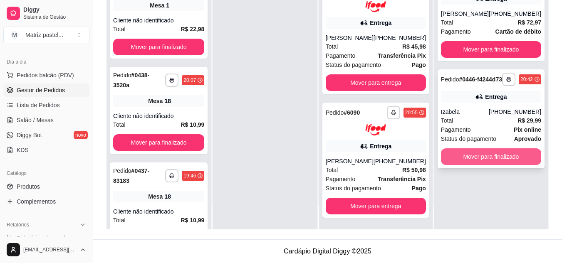
click at [490, 165] on button "Mover para finalizado" at bounding box center [491, 156] width 100 height 17
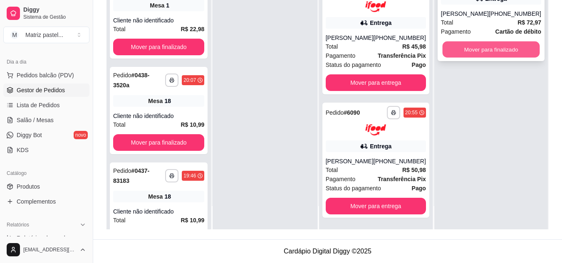
click at [477, 58] on button "Mover para finalizado" at bounding box center [490, 50] width 97 height 16
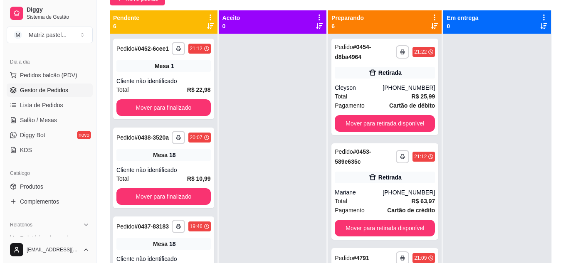
scroll to position [44, 0]
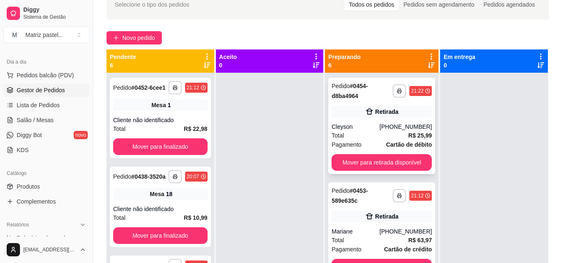
click at [380, 120] on div "**********" at bounding box center [381, 126] width 107 height 96
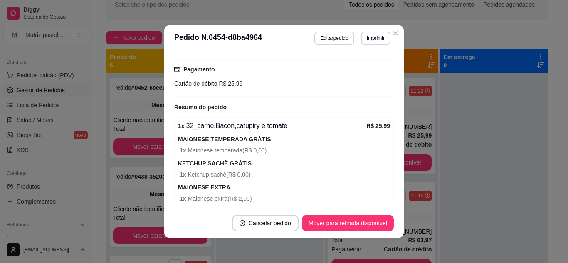
scroll to position [161, 0]
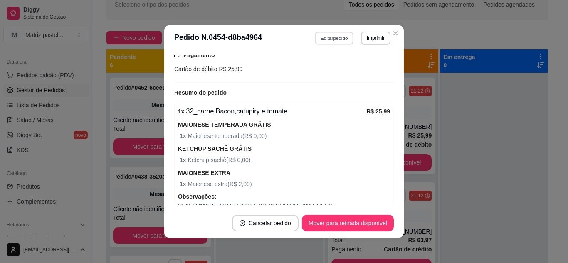
click at [327, 38] on button "Editar pedido" at bounding box center [334, 38] width 39 height 13
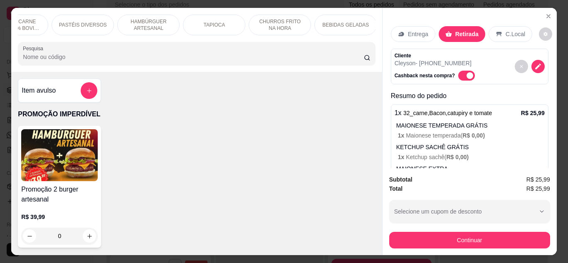
scroll to position [0, 231]
click at [349, 23] on p "BEBIDAS GELADAS" at bounding box center [344, 25] width 47 height 7
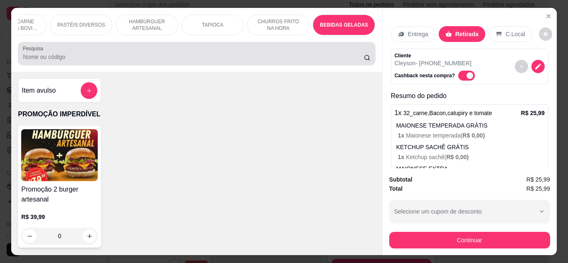
scroll to position [22, 0]
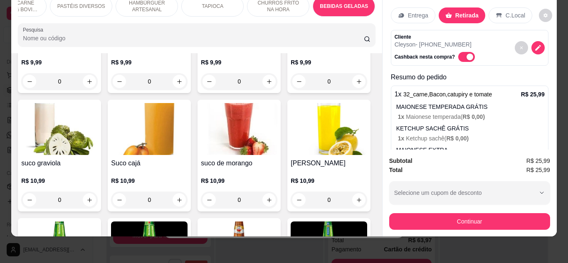
type input "0"
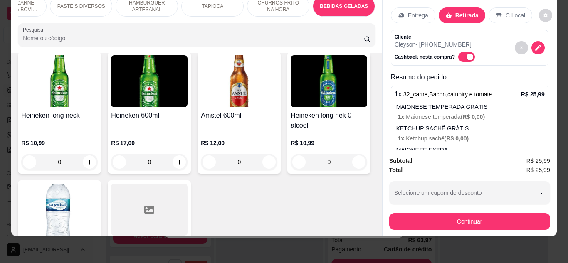
scroll to position [3244, 0]
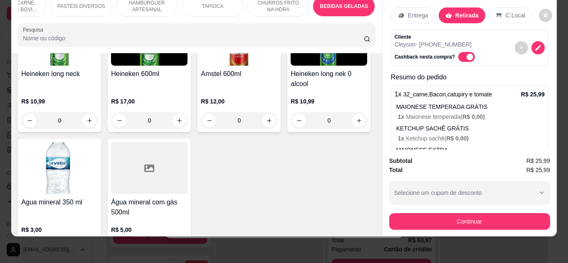
type input "1"
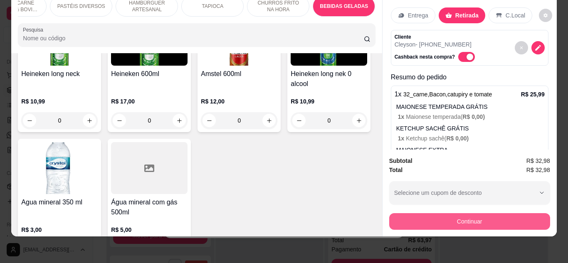
click at [464, 216] on button "Continuar" at bounding box center [469, 221] width 161 height 17
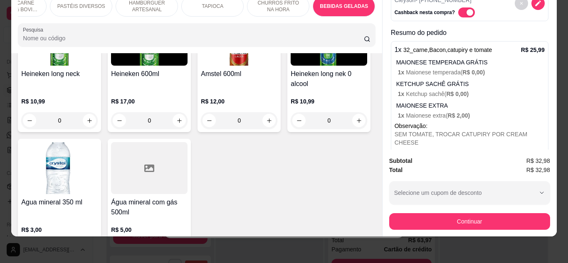
scroll to position [103, 0]
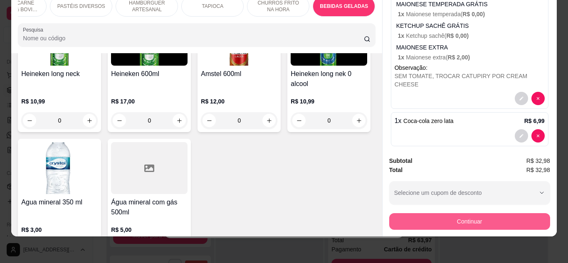
click at [504, 213] on button "Continuar" at bounding box center [469, 221] width 161 height 17
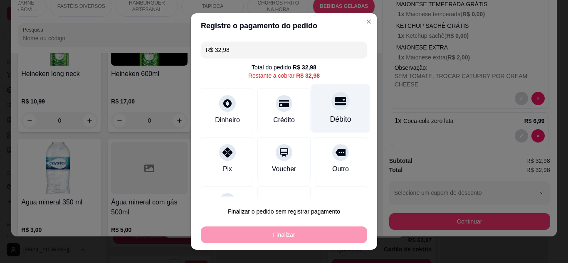
click at [331, 116] on div "Débito" at bounding box center [340, 119] width 21 height 11
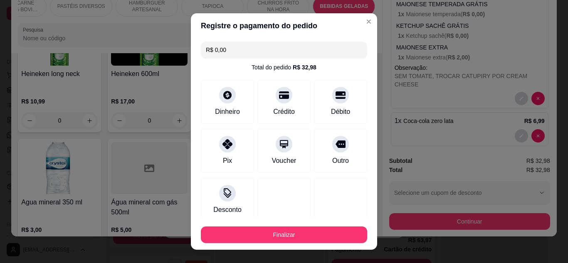
click at [263, 48] on input "R$ 0,00" at bounding box center [284, 50] width 156 height 17
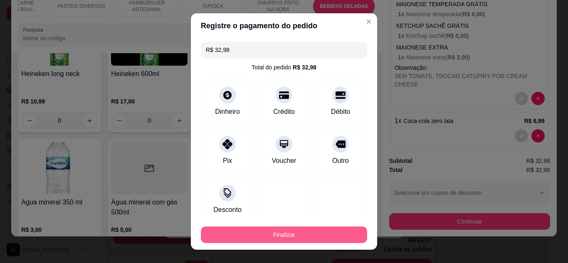
type input "R$ 32,98"
click at [294, 234] on button "Finalizar" at bounding box center [284, 235] width 166 height 17
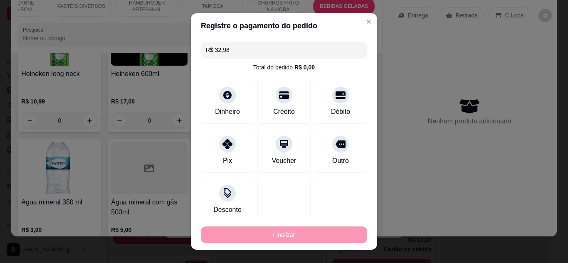
type input "0"
type input "-R$ 32,98"
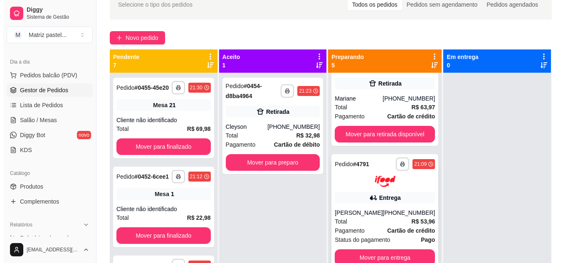
scroll to position [42, 0]
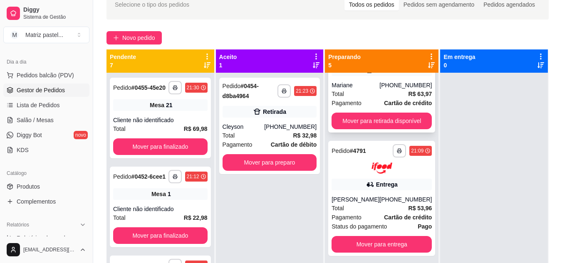
click at [376, 96] on div "Total R$ 63,97" at bounding box center [381, 93] width 100 height 9
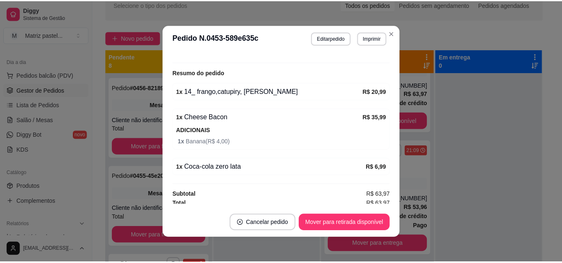
scroll to position [184, 0]
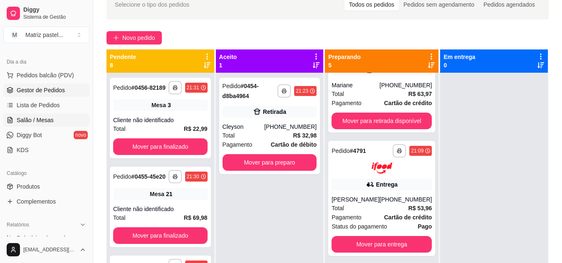
click at [38, 119] on span "Salão / Mesas" at bounding box center [35, 120] width 37 height 8
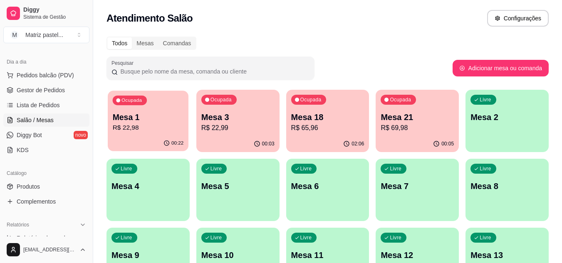
click at [160, 142] on div "00:22" at bounding box center [148, 144] width 81 height 16
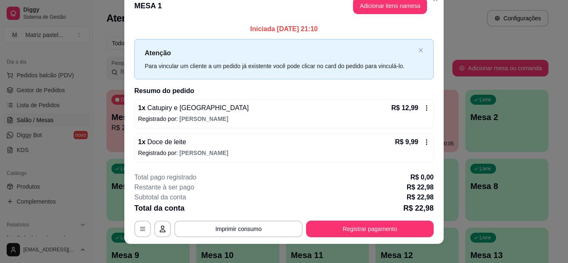
scroll to position [22, 0]
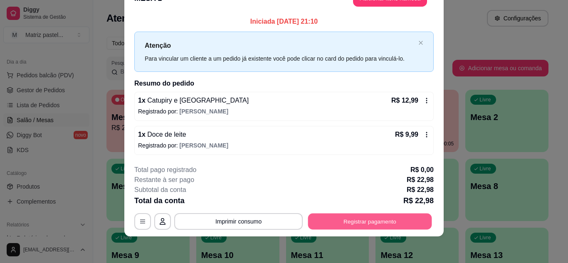
click at [338, 226] on button "Registrar pagamento" at bounding box center [370, 222] width 124 height 16
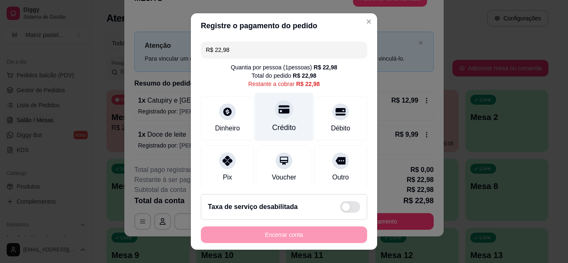
click at [279, 109] on icon at bounding box center [284, 109] width 11 height 8
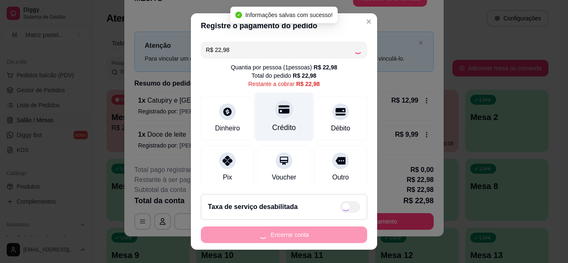
type input "R$ 0,00"
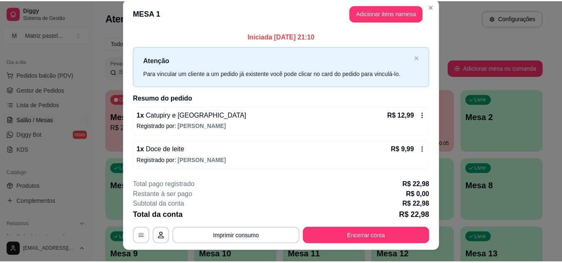
scroll to position [0, 0]
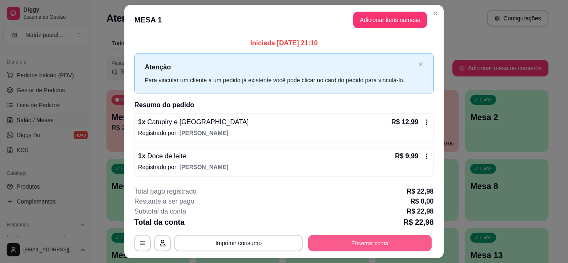
click at [329, 244] on button "Encerrar conta" at bounding box center [370, 243] width 124 height 16
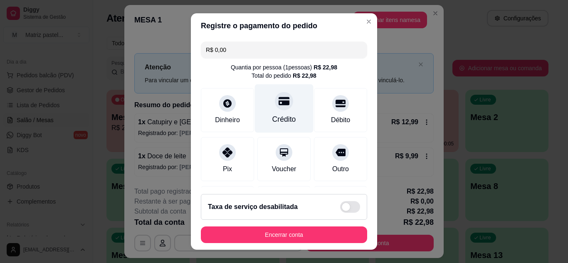
click at [279, 109] on div "Crédito" at bounding box center [284, 108] width 59 height 49
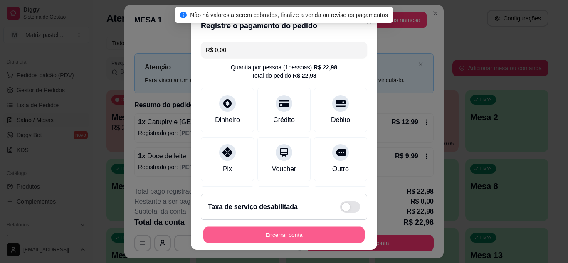
click at [292, 239] on button "Encerrar conta" at bounding box center [283, 235] width 161 height 16
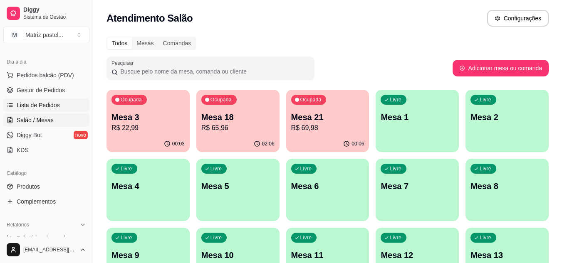
click at [51, 104] on span "Lista de Pedidos" at bounding box center [38, 105] width 43 height 8
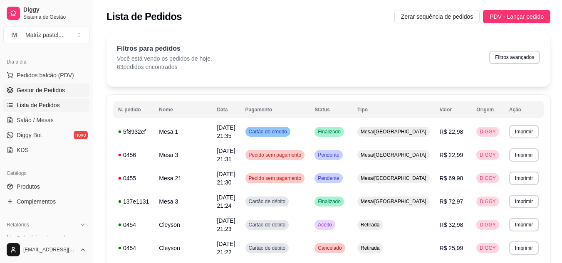
click at [43, 91] on span "Gestor de Pedidos" at bounding box center [41, 90] width 48 height 8
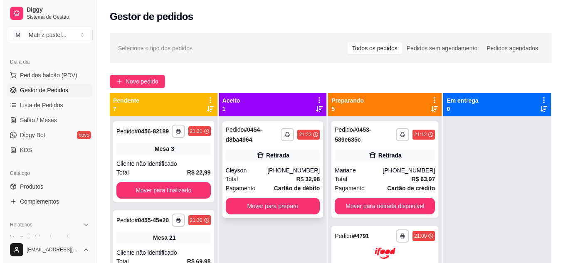
scroll to position [23, 0]
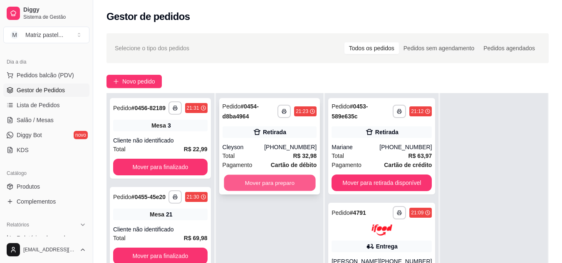
click at [299, 179] on button "Mover para preparo" at bounding box center [269, 183] width 91 height 16
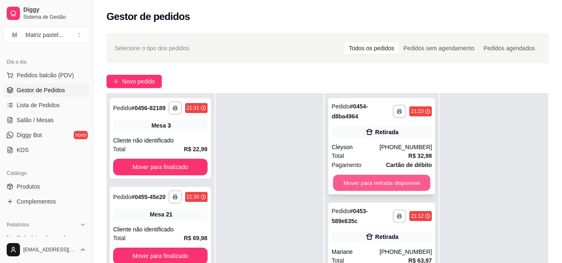
click at [380, 178] on button "Mover para retirada disponível" at bounding box center [381, 183] width 97 height 16
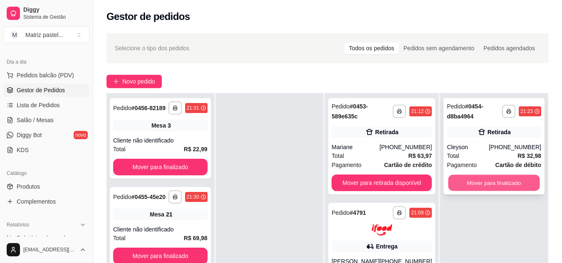
click at [470, 179] on button "Mover para finalizado" at bounding box center [493, 183] width 91 height 16
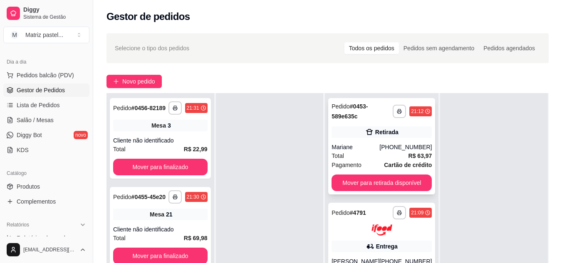
click at [371, 150] on div "Mariane" at bounding box center [355, 147] width 48 height 8
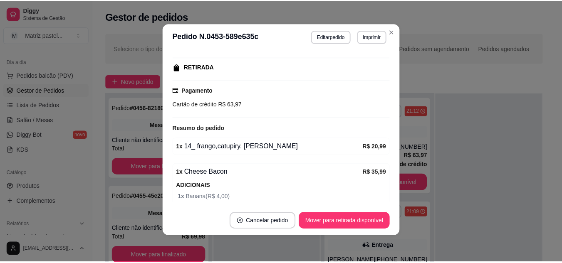
scroll to position [184, 0]
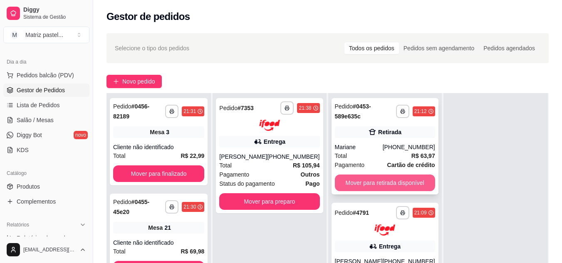
click at [384, 188] on button "Mover para retirada disponível" at bounding box center [385, 183] width 100 height 17
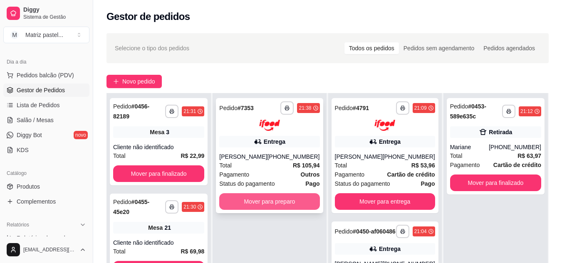
click at [247, 210] on button "Mover para preparo" at bounding box center [269, 201] width 100 height 17
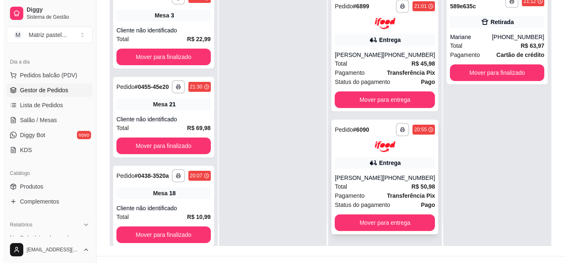
scroll to position [127, 0]
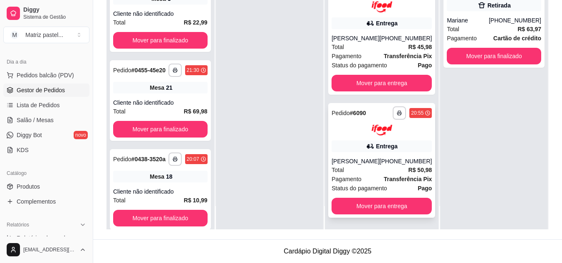
click at [377, 188] on span "Status do pagamento" at bounding box center [358, 188] width 55 height 9
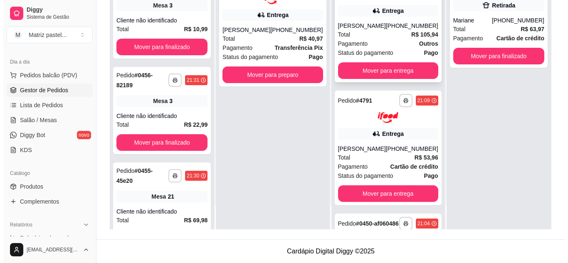
scroll to position [0, 0]
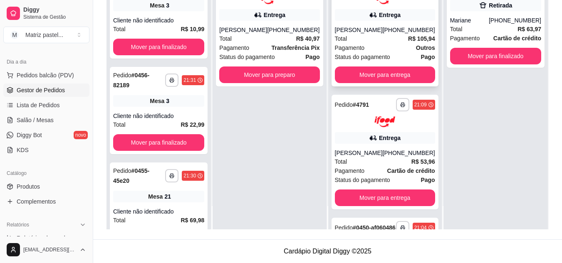
click at [358, 34] on div "[PERSON_NAME]" at bounding box center [359, 30] width 48 height 8
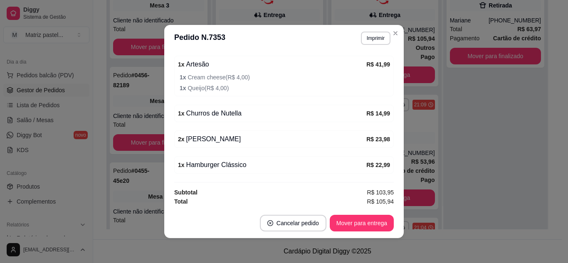
scroll to position [314, 0]
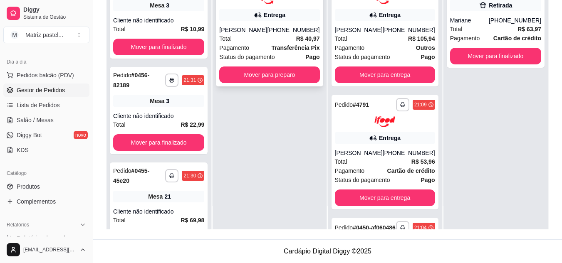
click at [279, 34] on div "Total R$ 40,97" at bounding box center [269, 38] width 100 height 9
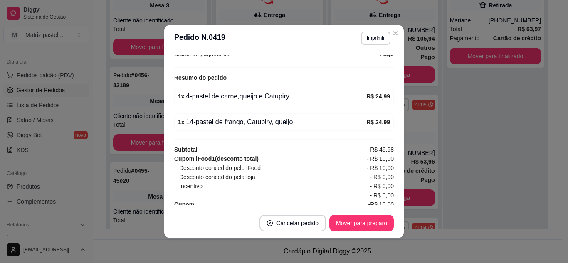
scroll to position [284, 0]
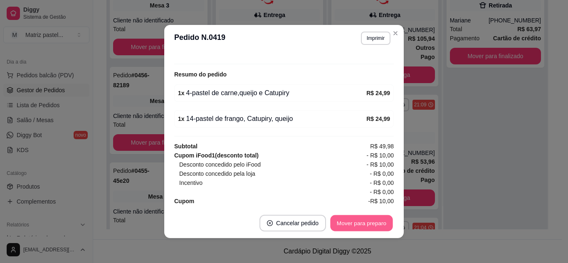
click at [347, 221] on button "Mover para preparo" at bounding box center [361, 223] width 62 height 16
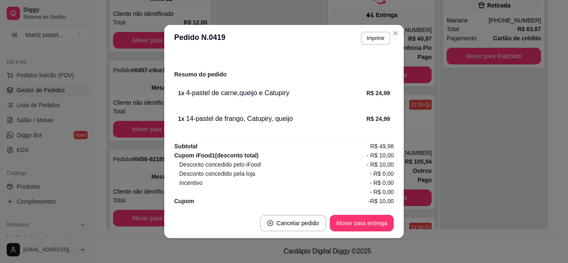
scroll to position [2, 0]
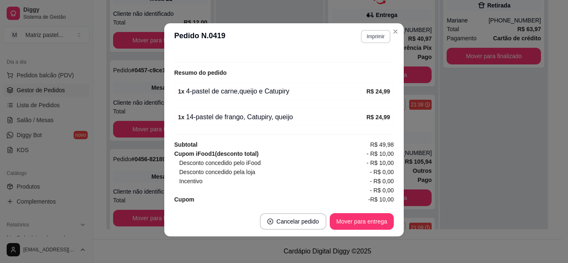
click at [376, 33] on button "Imprimir" at bounding box center [376, 36] width 30 height 13
click at [353, 68] on button "IMPRESSORA" at bounding box center [358, 65] width 60 height 13
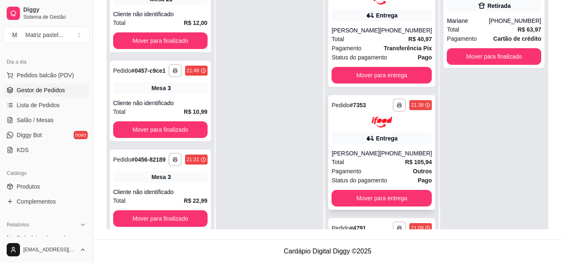
scroll to position [23, 0]
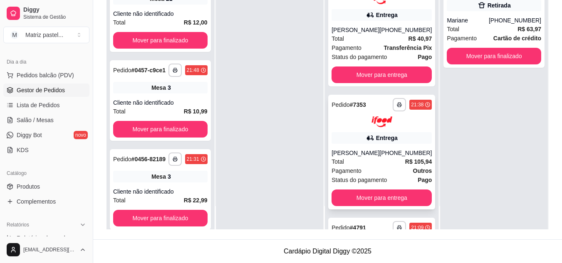
click at [361, 151] on div "[PERSON_NAME]" at bounding box center [355, 153] width 48 height 8
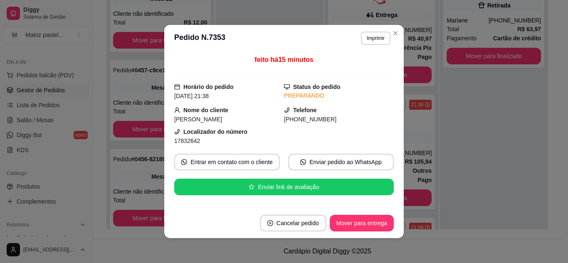
click at [372, 30] on header "**********" at bounding box center [284, 38] width 240 height 27
click at [366, 35] on button "Imprimir" at bounding box center [375, 38] width 29 height 13
click at [367, 64] on button "IMPRESSORA" at bounding box center [358, 67] width 60 height 13
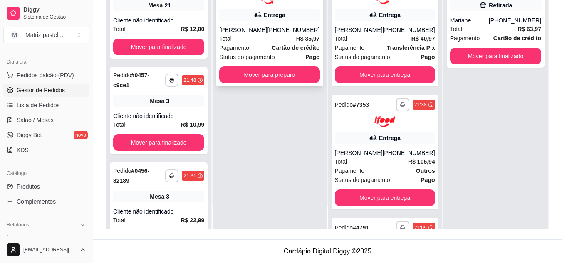
click at [279, 27] on div "[PHONE_NUMBER]" at bounding box center [293, 30] width 52 height 8
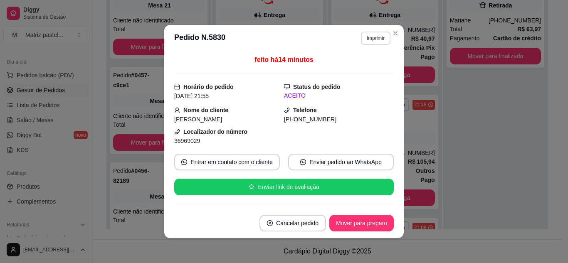
click at [376, 38] on button "Imprimir" at bounding box center [376, 38] width 30 height 13
click at [359, 66] on button "IMPRESSORA" at bounding box center [358, 67] width 58 height 13
click at [365, 228] on button "Mover para preparo" at bounding box center [361, 223] width 62 height 16
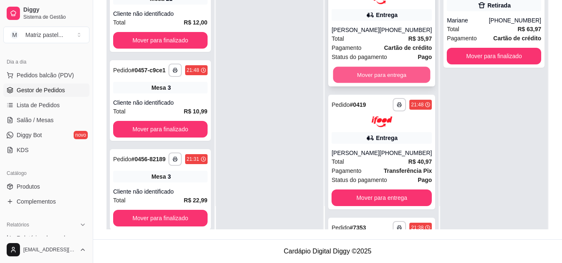
click at [374, 73] on button "Mover para entrega" at bounding box center [381, 75] width 97 height 16
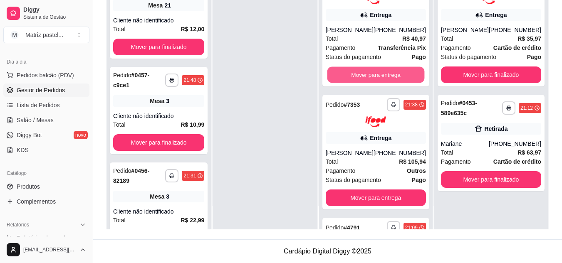
click at [374, 77] on button "Mover para entrega" at bounding box center [375, 75] width 97 height 16
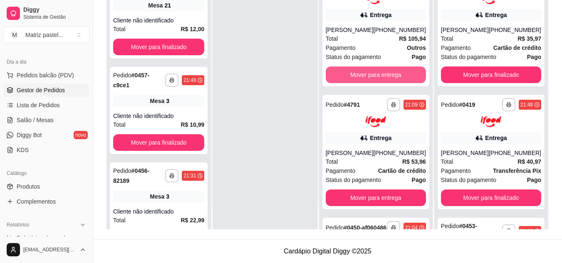
click at [374, 77] on button "Mover para entrega" at bounding box center [376, 75] width 100 height 17
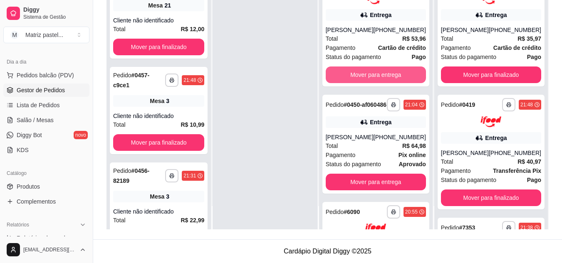
click at [374, 77] on button "Mover para entrega" at bounding box center [376, 75] width 100 height 17
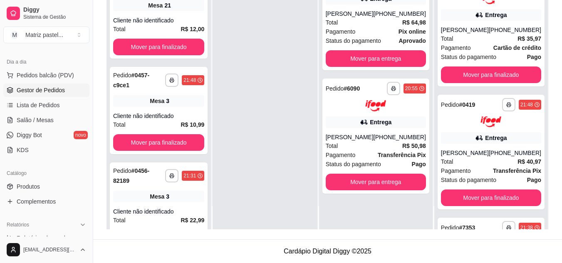
click at [374, 70] on div "**********" at bounding box center [375, 20] width 107 height 99
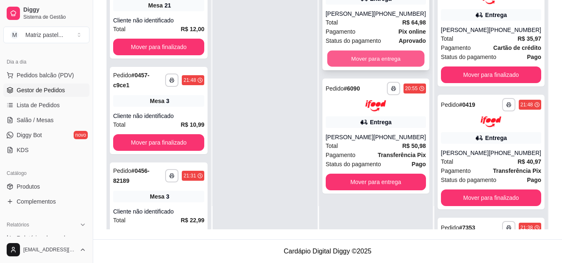
click at [376, 58] on button "Mover para entrega" at bounding box center [375, 59] width 97 height 16
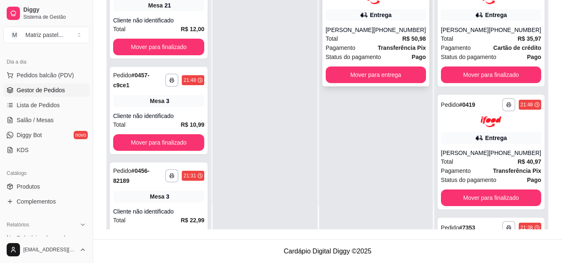
drag, startPoint x: 379, startPoint y: 86, endPoint x: 379, endPoint y: 80, distance: 6.3
click at [379, 86] on div "**********" at bounding box center [376, 97] width 114 height 263
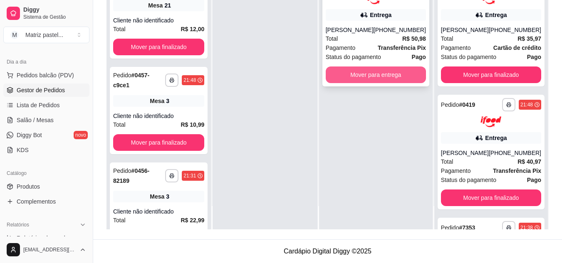
click at [379, 79] on button "Mover para entrega" at bounding box center [376, 75] width 100 height 17
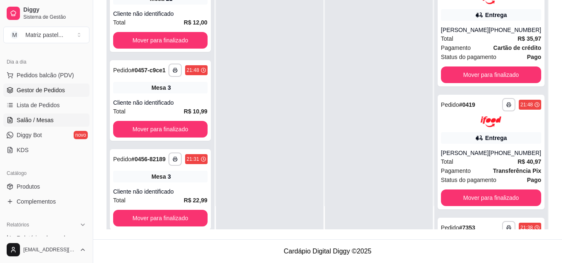
click at [32, 116] on link "Salão / Mesas" at bounding box center [46, 120] width 86 height 13
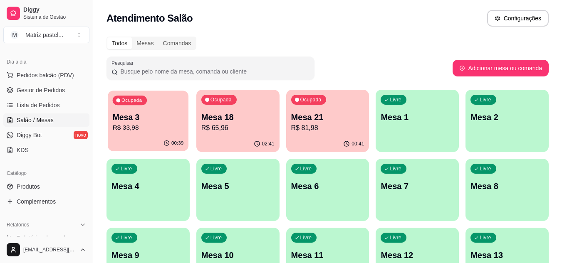
click at [147, 121] on p "Mesa 3" at bounding box center [148, 117] width 71 height 11
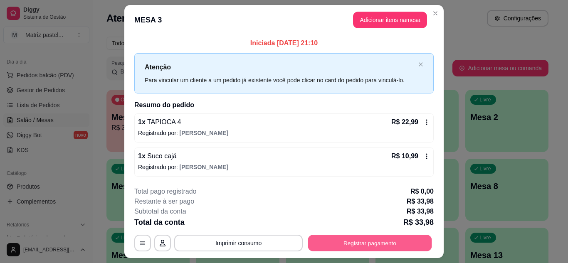
click at [369, 242] on button "Registrar pagamento" at bounding box center [370, 243] width 124 height 16
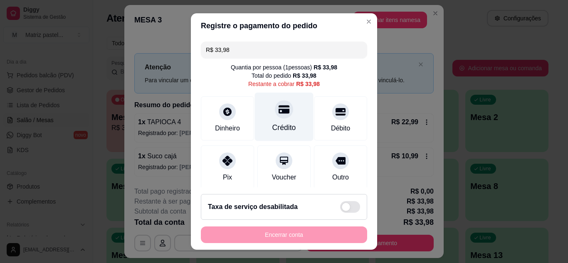
click at [279, 109] on icon at bounding box center [284, 109] width 11 height 8
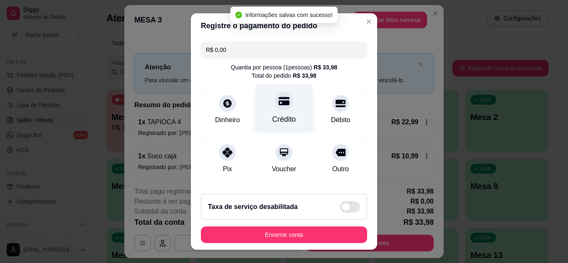
type input "R$ 0,00"
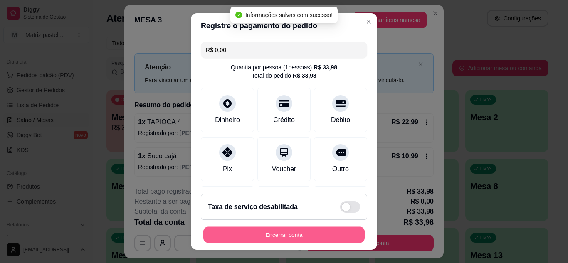
click at [269, 231] on button "Encerrar conta" at bounding box center [283, 235] width 161 height 16
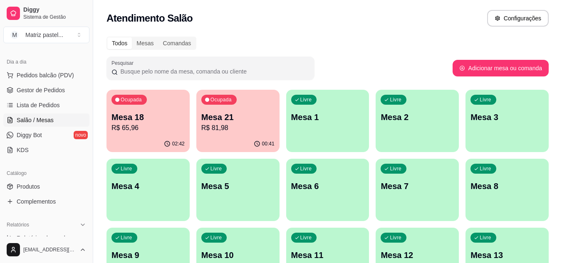
click at [217, 120] on p "Mesa 21" at bounding box center [237, 117] width 73 height 12
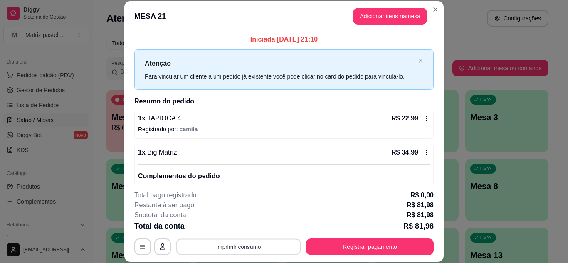
click at [256, 246] on button "Imprimir consumo" at bounding box center [238, 247] width 125 height 16
click at [257, 227] on button "IMPRESSORA" at bounding box center [238, 227] width 60 height 13
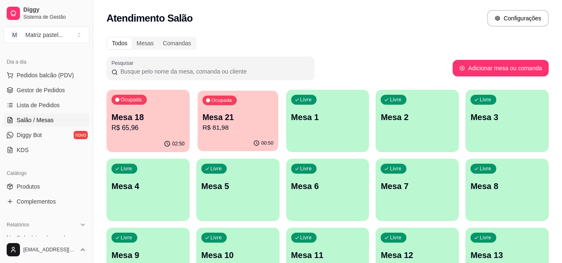
click at [220, 121] on p "Mesa 21" at bounding box center [237, 117] width 71 height 11
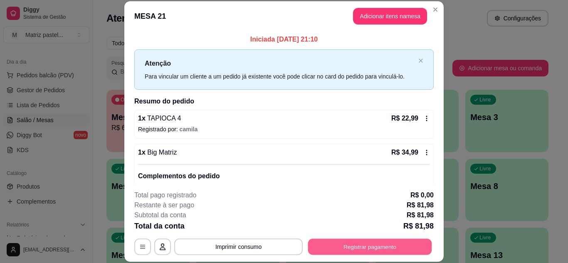
click at [375, 247] on button "Registrar pagamento" at bounding box center [370, 247] width 124 height 16
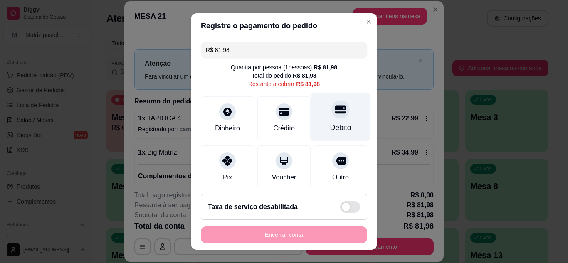
click at [335, 113] on icon at bounding box center [340, 109] width 11 height 8
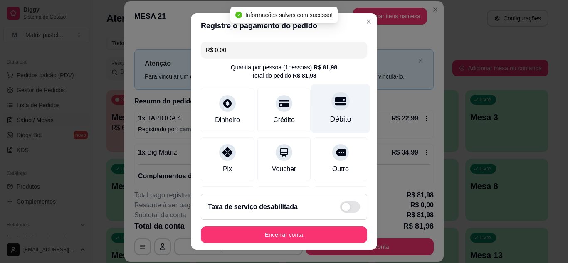
type input "R$ 0,00"
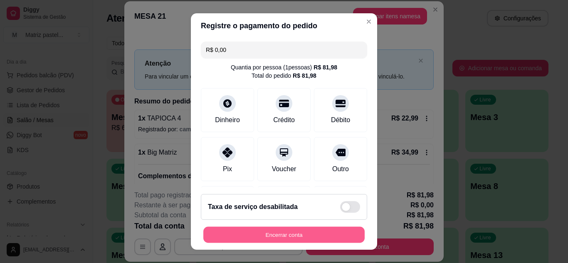
click at [247, 231] on button "Encerrar conta" at bounding box center [283, 235] width 161 height 16
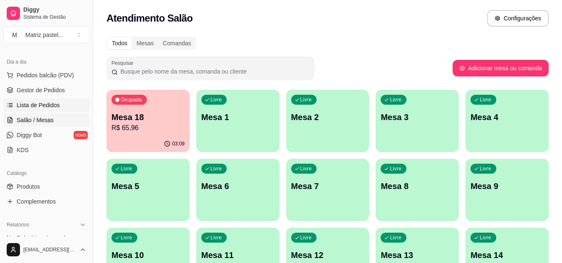
click at [36, 108] on span "Lista de Pedidos" at bounding box center [38, 105] width 43 height 8
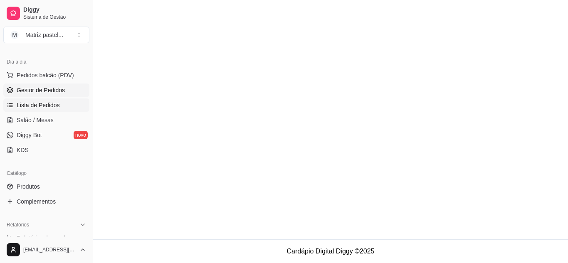
click at [46, 93] on span "Gestor de Pedidos" at bounding box center [41, 90] width 48 height 8
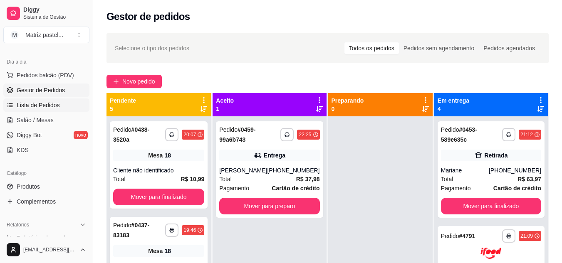
click at [43, 101] on link "Lista de Pedidos" at bounding box center [46, 105] width 86 height 13
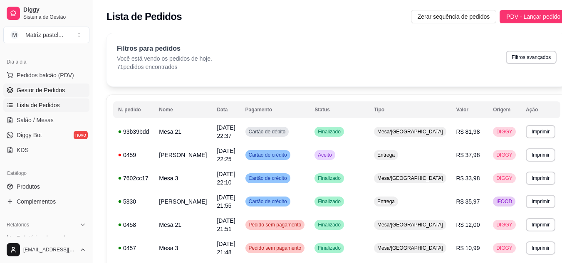
click at [40, 92] on span "Gestor de Pedidos" at bounding box center [41, 90] width 48 height 8
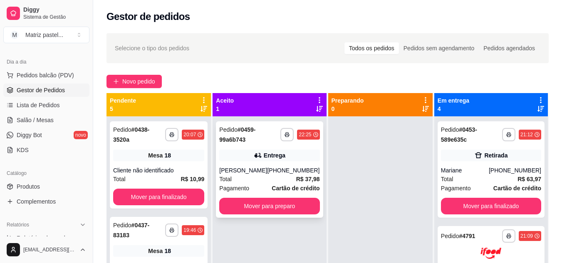
click at [241, 151] on div "Entrega" at bounding box center [269, 156] width 100 height 12
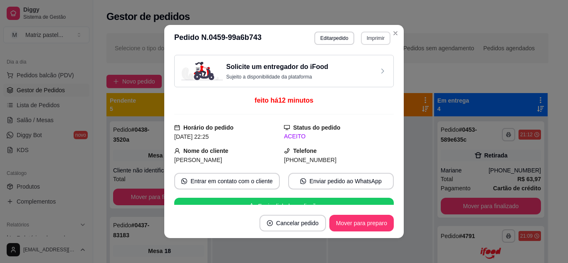
click at [369, 39] on button "Imprimir" at bounding box center [376, 38] width 30 height 13
click at [351, 69] on button "IMPRESSORA" at bounding box center [358, 67] width 58 height 13
click at [346, 225] on button "Mover para preparo" at bounding box center [361, 223] width 64 height 17
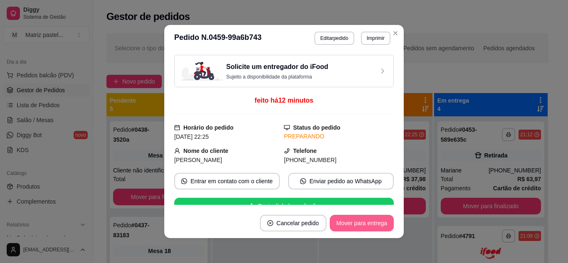
click at [369, 224] on button "Mover para entrega" at bounding box center [362, 223] width 64 height 17
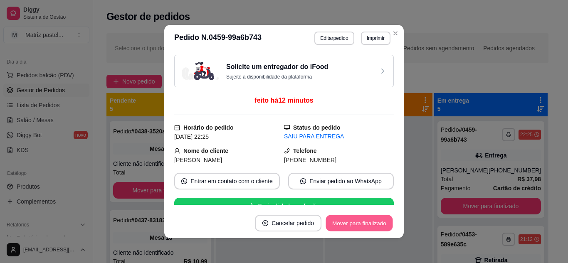
click at [373, 220] on button "Mover para finalizado" at bounding box center [359, 223] width 67 height 16
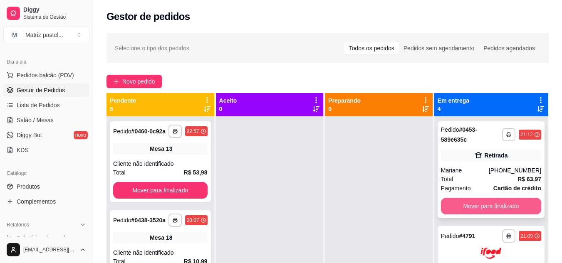
click at [502, 206] on button "Mover para finalizado" at bounding box center [491, 206] width 100 height 17
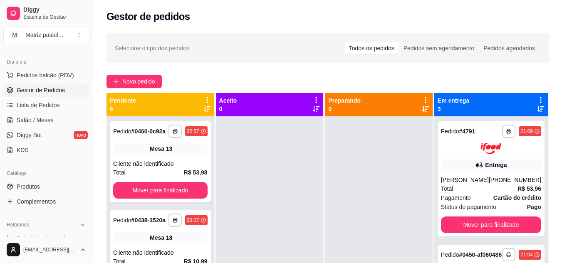
click at [502, 206] on div "Status do pagamento Pago" at bounding box center [491, 207] width 100 height 9
click at [501, 222] on button "Mover para finalizado" at bounding box center [490, 225] width 97 height 16
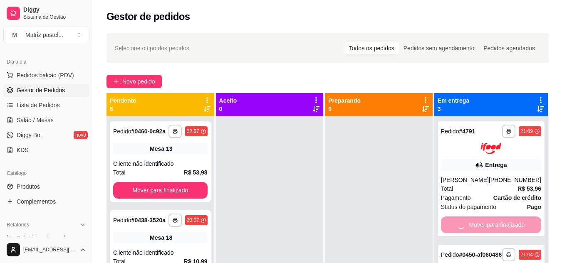
click at [501, 222] on div "Mover para finalizado" at bounding box center [491, 225] width 100 height 17
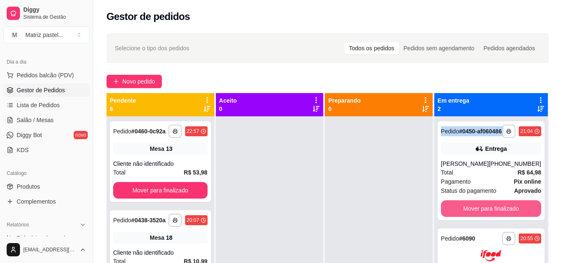
click at [500, 217] on button "Mover para finalizado" at bounding box center [491, 208] width 100 height 17
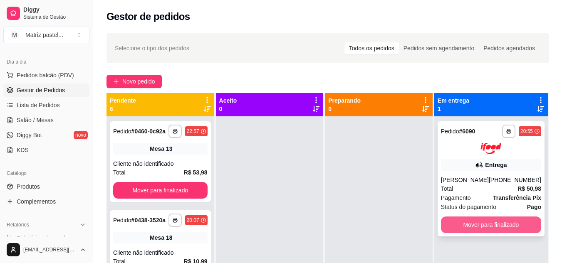
click at [499, 222] on button "Mover para finalizado" at bounding box center [491, 225] width 100 height 17
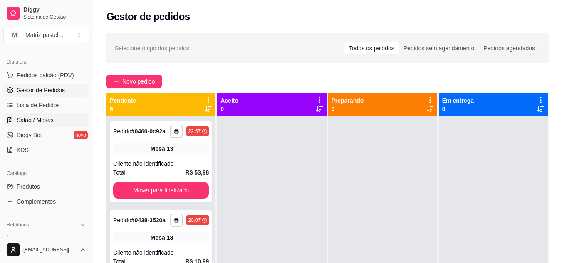
click at [37, 116] on span "Salão / Mesas" at bounding box center [35, 120] width 37 height 8
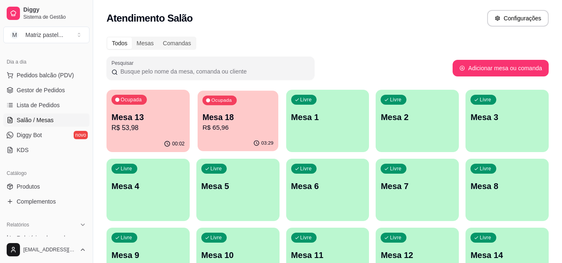
click at [239, 139] on div "03:29" at bounding box center [238, 144] width 81 height 16
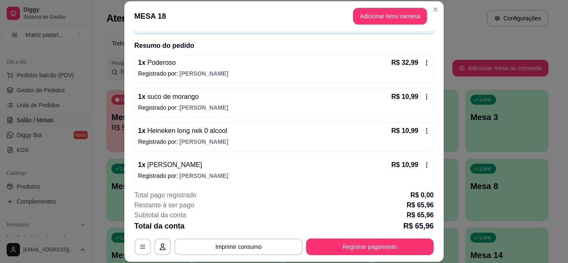
scroll to position [42, 0]
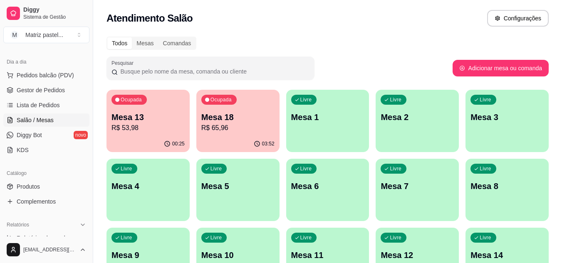
click at [176, 130] on p "R$ 53,98" at bounding box center [147, 128] width 73 height 10
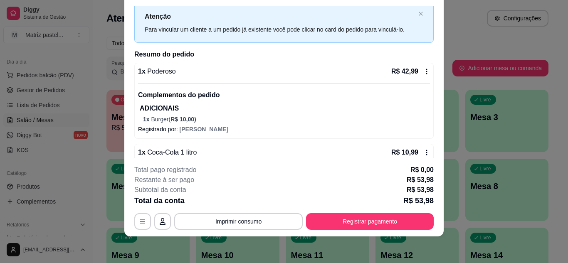
scroll to position [40, 0]
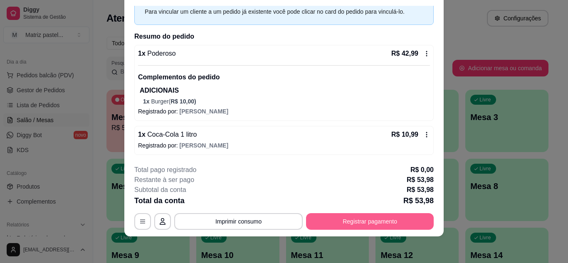
click at [366, 217] on button "Registrar pagamento" at bounding box center [370, 221] width 128 height 17
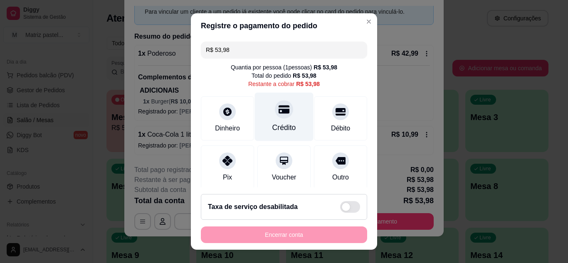
scroll to position [42, 0]
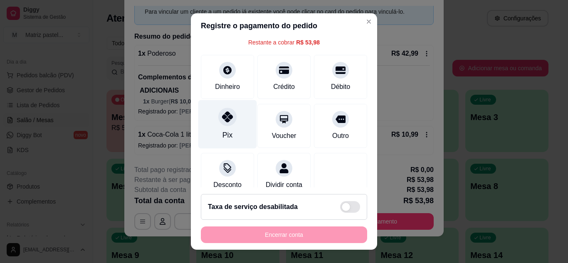
click at [220, 126] on div at bounding box center [227, 117] width 18 height 18
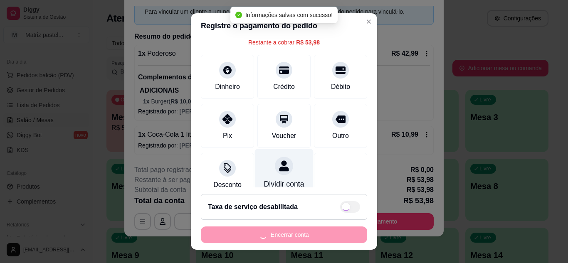
type input "R$ 0,00"
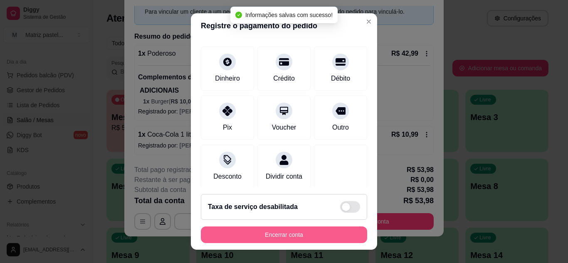
click at [285, 241] on button "Encerrar conta" at bounding box center [284, 235] width 166 height 17
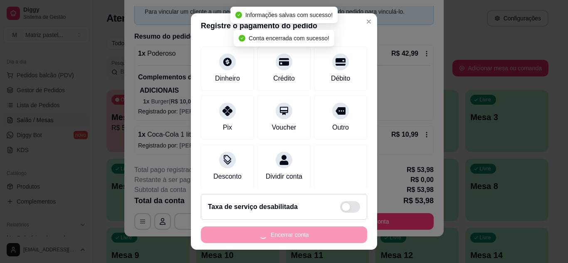
scroll to position [0, 0]
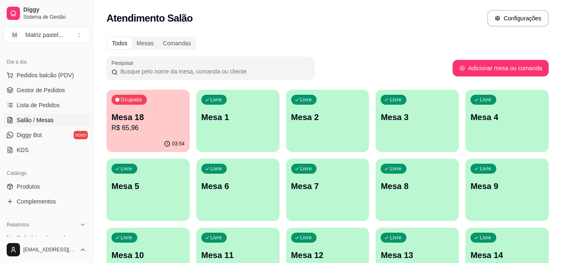
click at [175, 127] on p "R$ 65,96" at bounding box center [147, 128] width 73 height 10
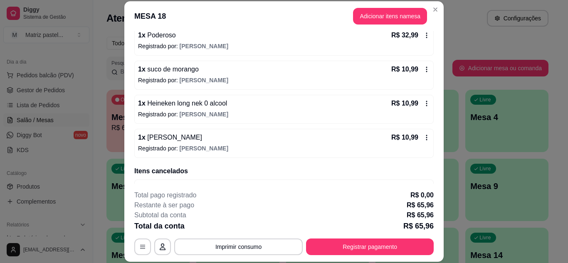
scroll to position [125, 0]
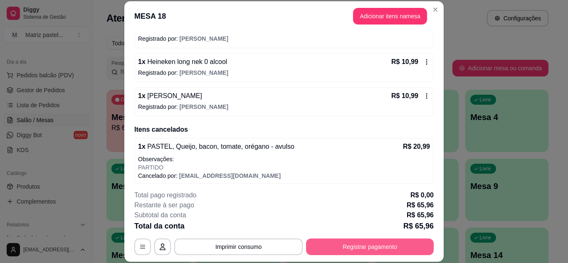
click at [390, 247] on button "Registrar pagamento" at bounding box center [370, 247] width 128 height 17
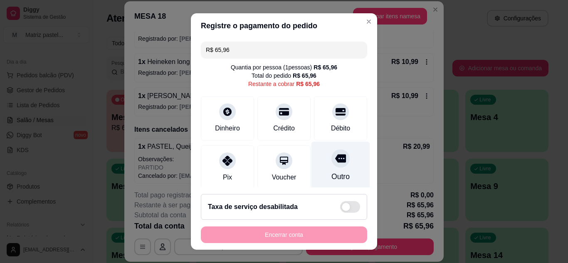
click at [335, 161] on icon at bounding box center [340, 158] width 11 height 8
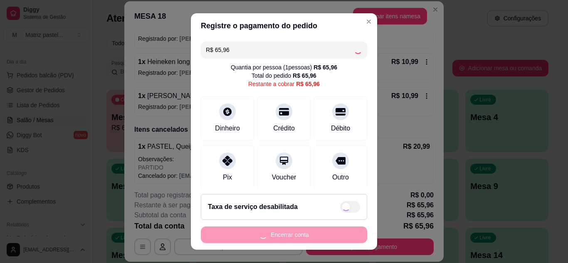
type input "R$ 0,00"
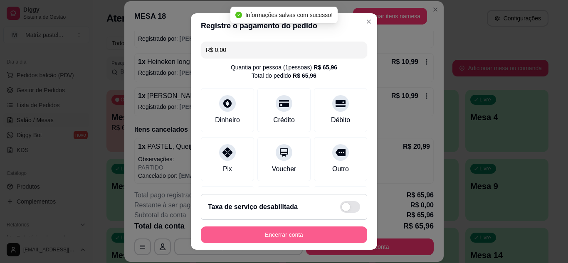
click at [291, 238] on button "Encerrar conta" at bounding box center [284, 235] width 166 height 17
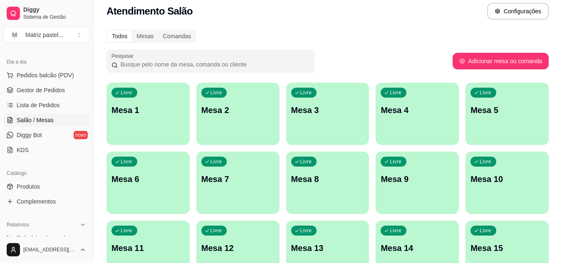
scroll to position [0, 0]
